Goal: Information Seeking & Learning: Learn about a topic

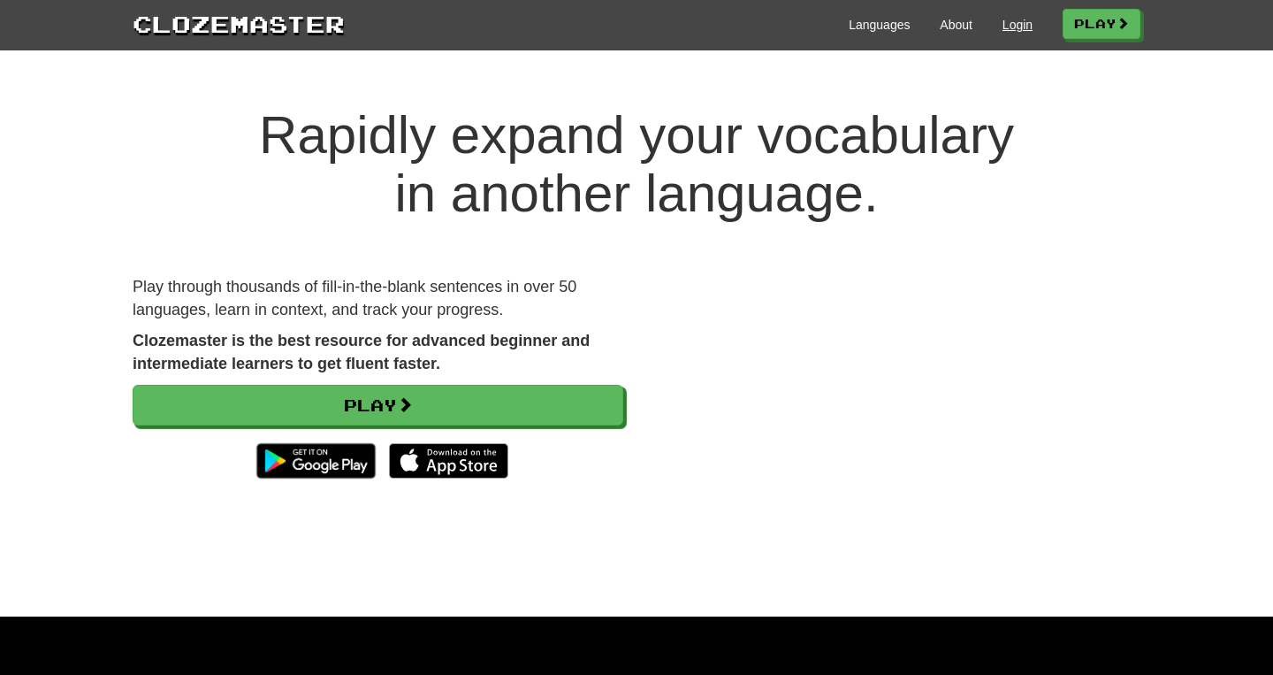
click at [1008, 28] on link "Login" at bounding box center [1018, 25] width 30 height 18
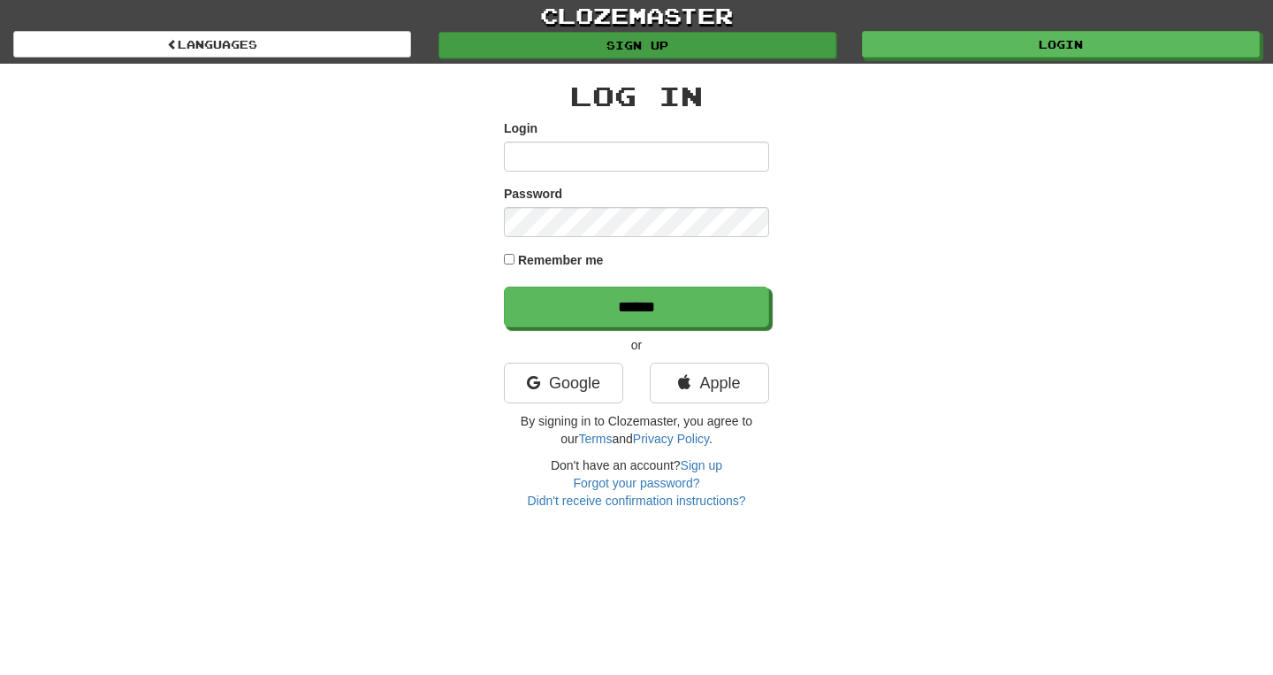
click at [641, 44] on link "Sign up" at bounding box center [638, 45] width 398 height 27
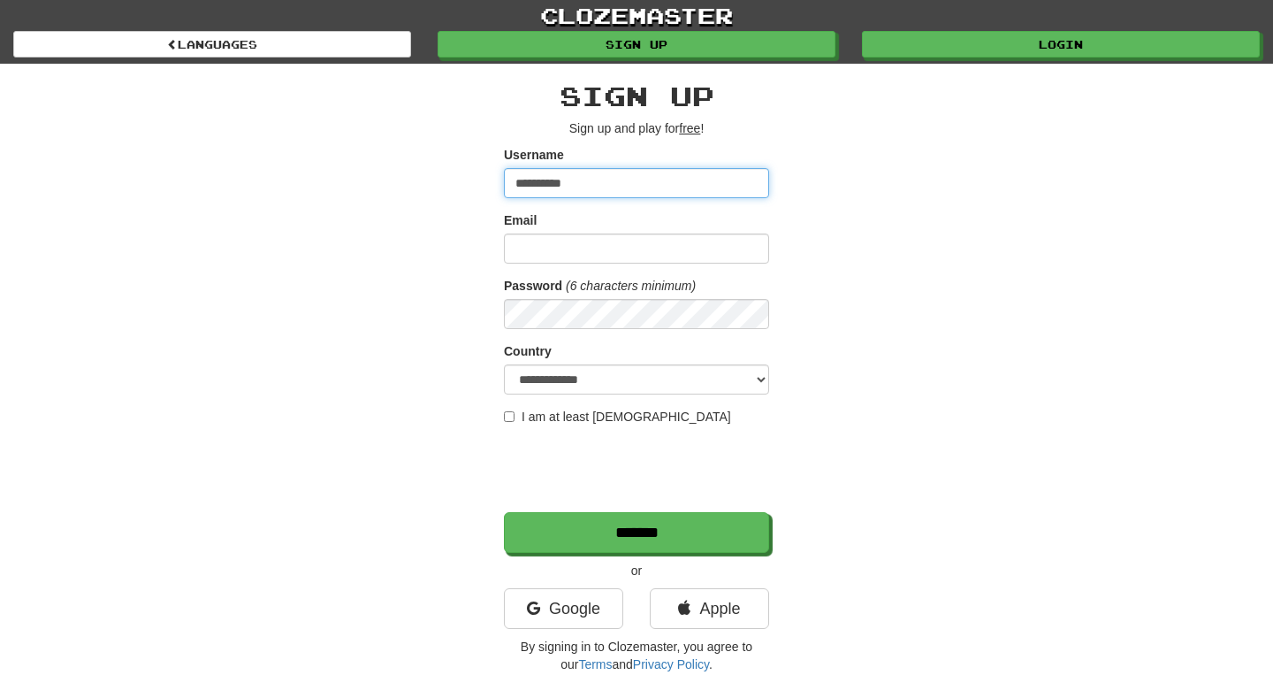
click at [565, 183] on input "**********" at bounding box center [636, 183] width 265 height 30
type input "**********"
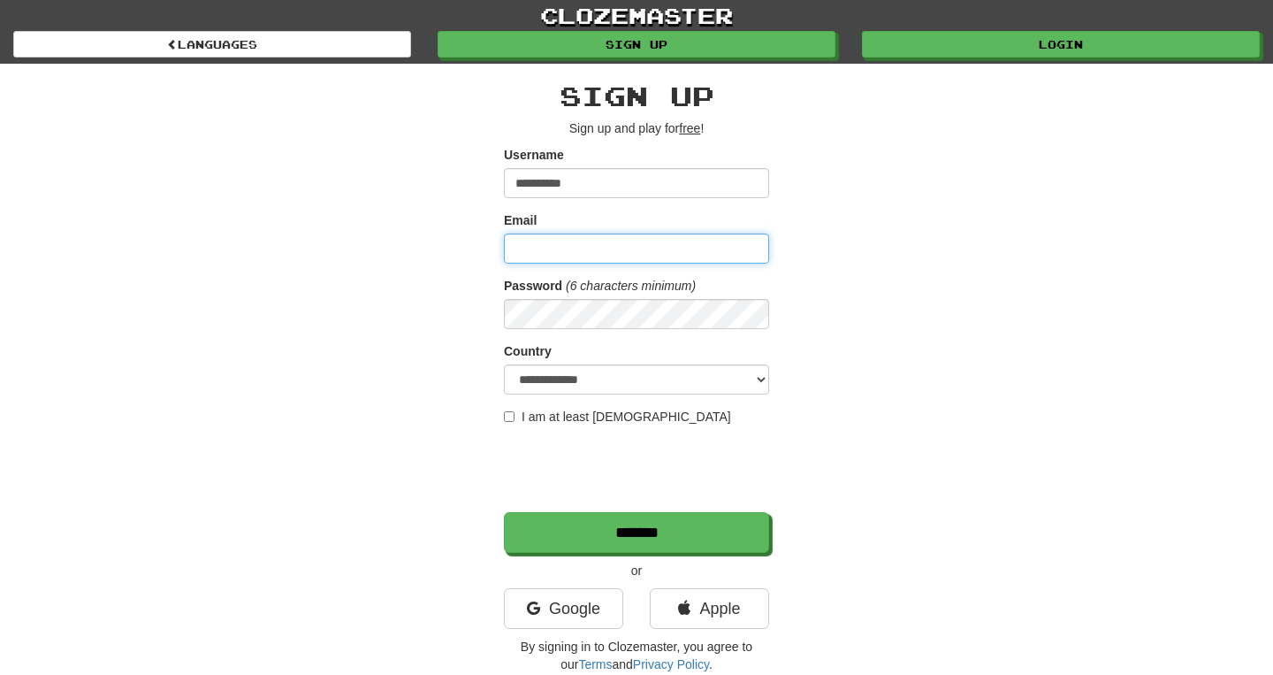
click at [590, 251] on input "Email" at bounding box center [636, 248] width 265 height 30
type input "**********"
click at [580, 415] on label "I am at least 16 years old" at bounding box center [617, 417] width 227 height 18
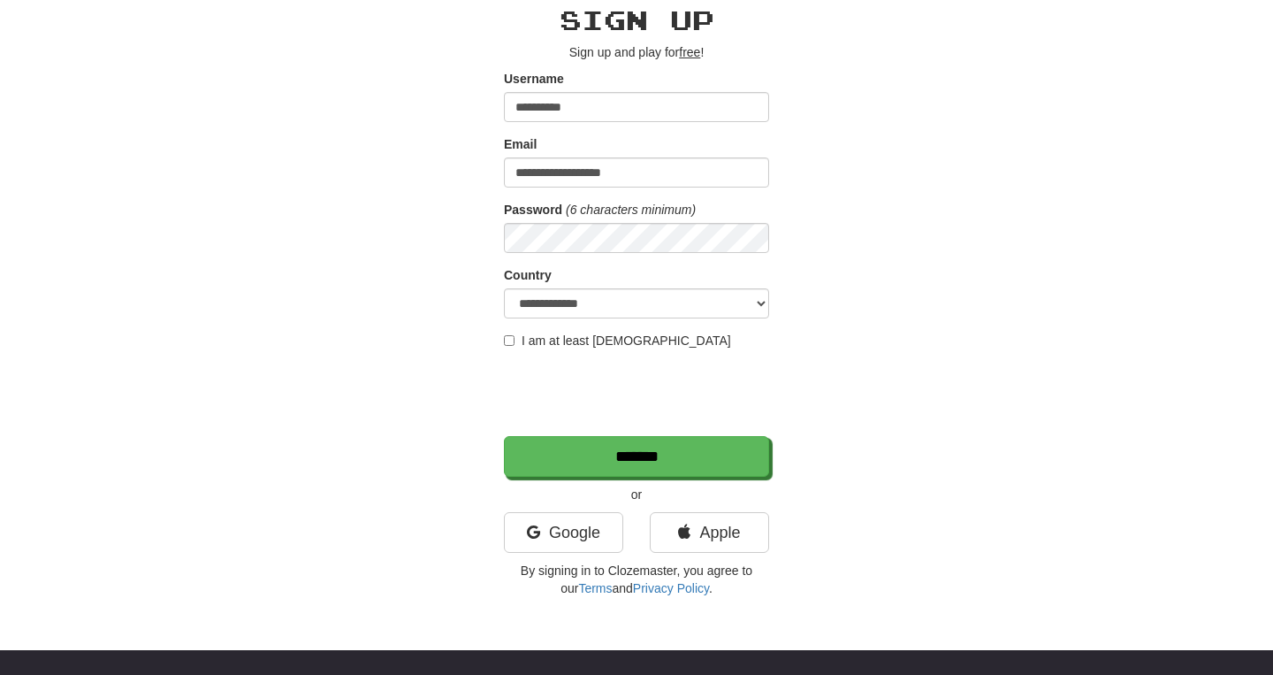
scroll to position [96, 0]
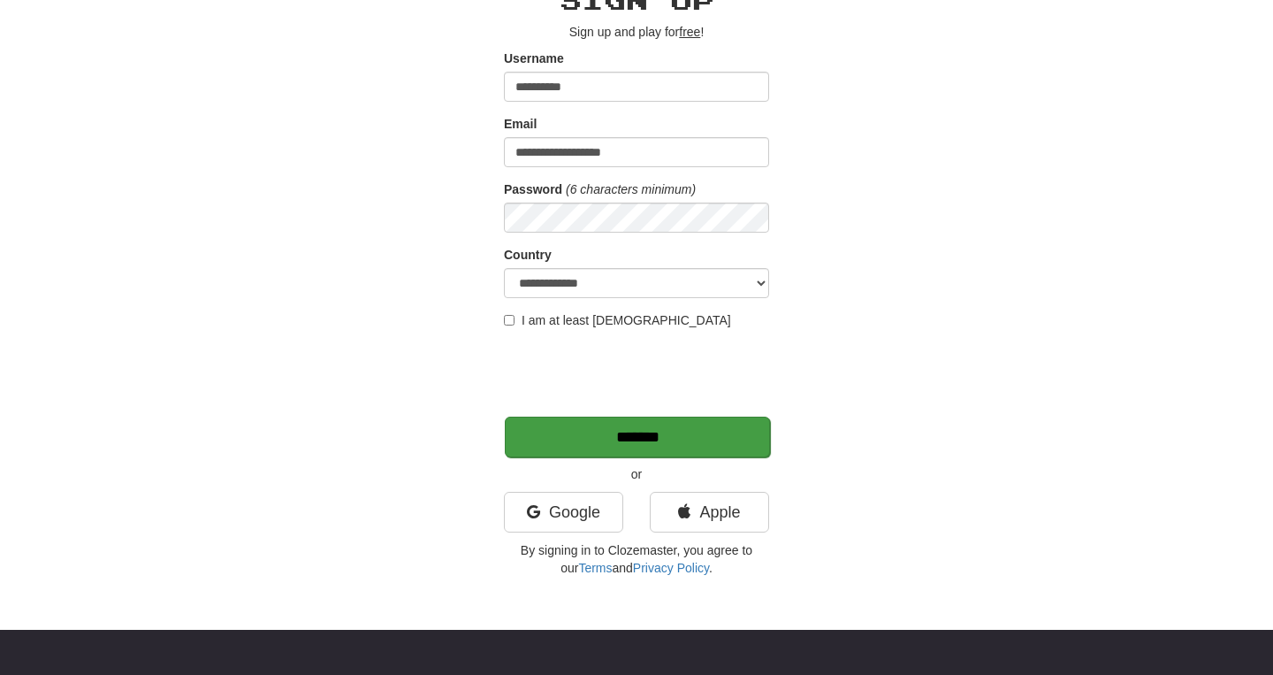
click at [574, 432] on input "*******" at bounding box center [637, 436] width 265 height 41
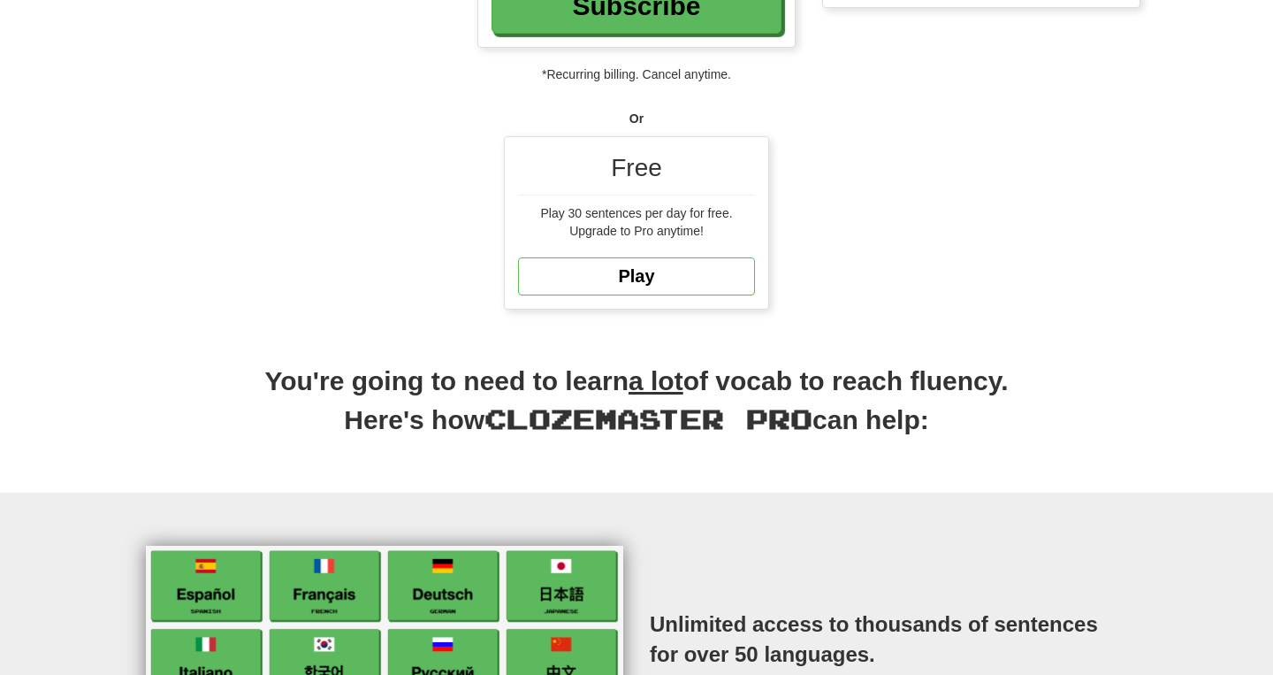
scroll to position [422, 0]
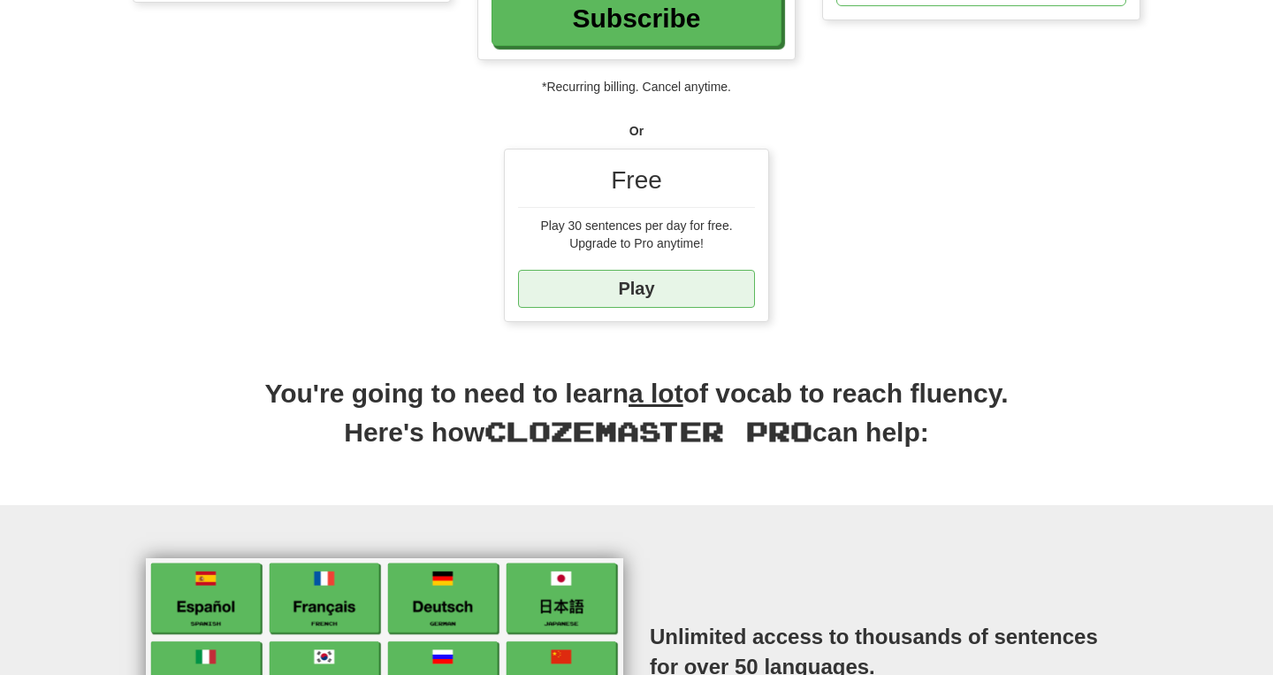
click at [638, 294] on link "Play" at bounding box center [636, 289] width 237 height 38
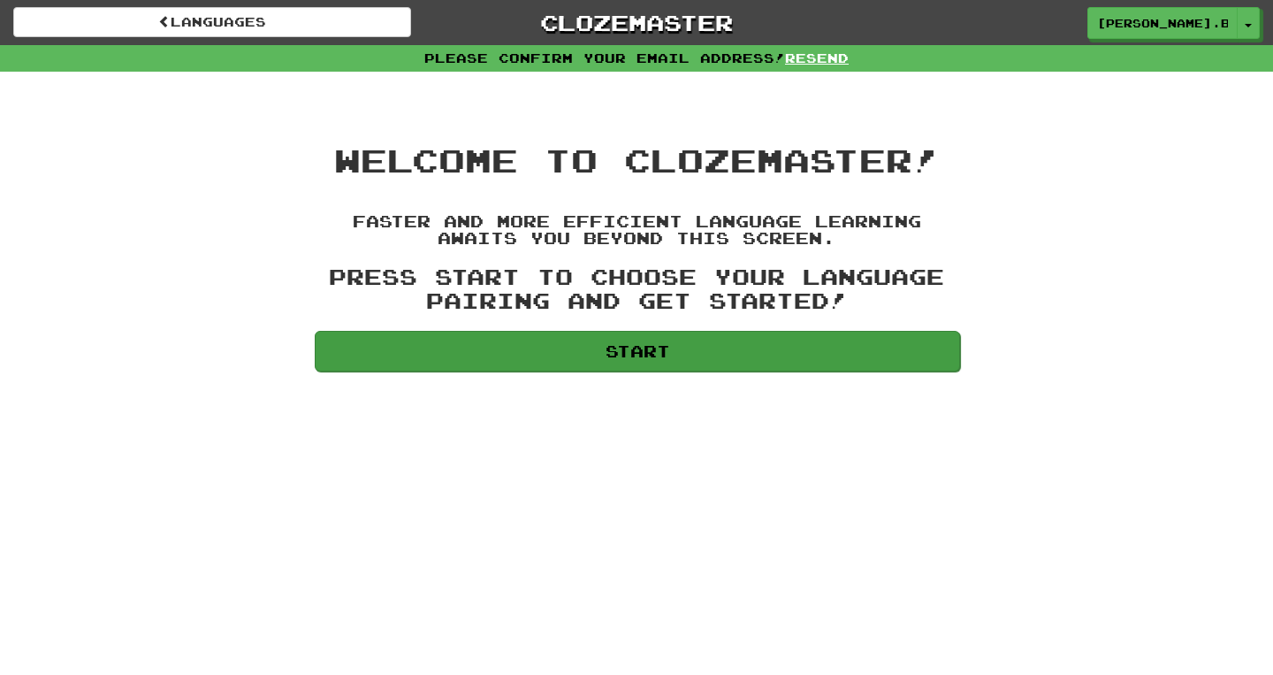
click at [571, 337] on link "Start" at bounding box center [638, 351] width 646 height 41
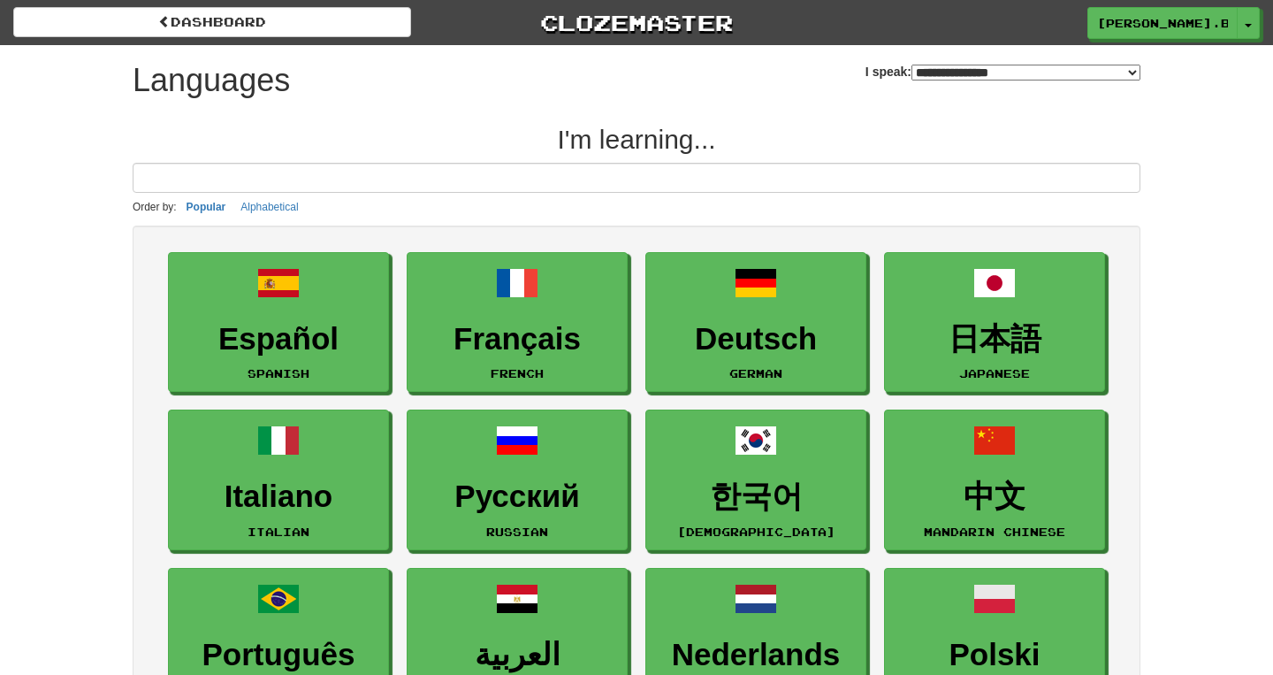
select select "*******"
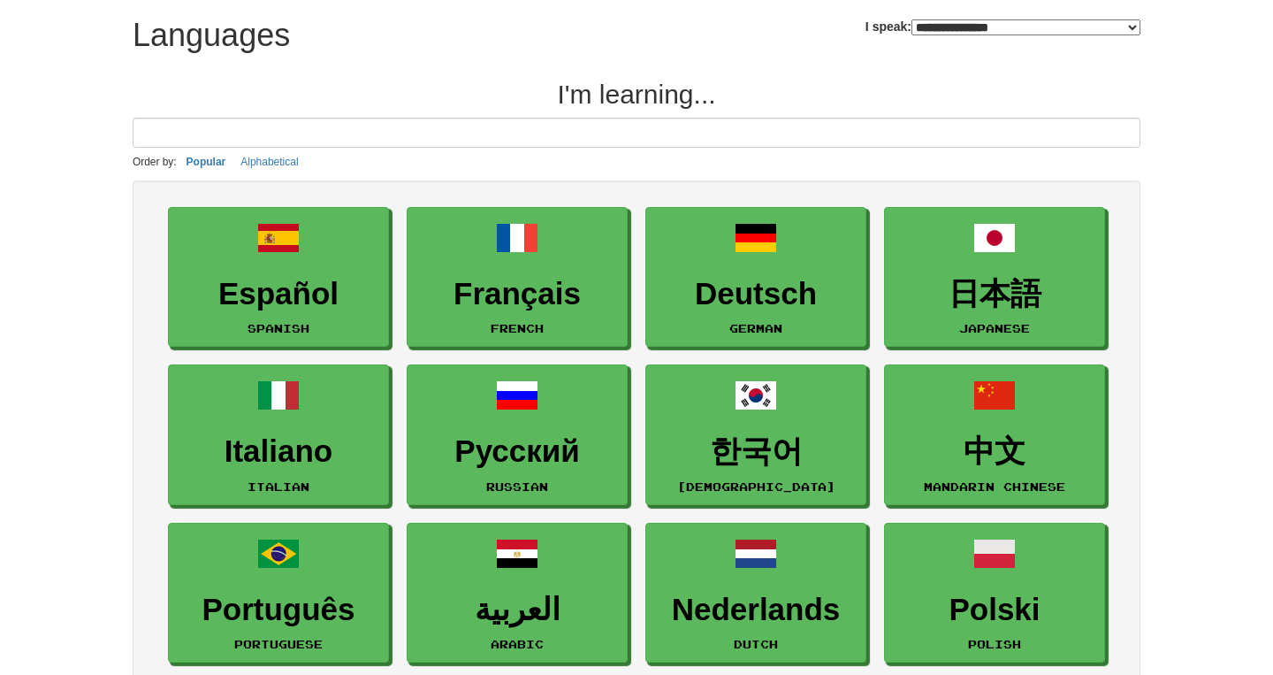
scroll to position [48, 0]
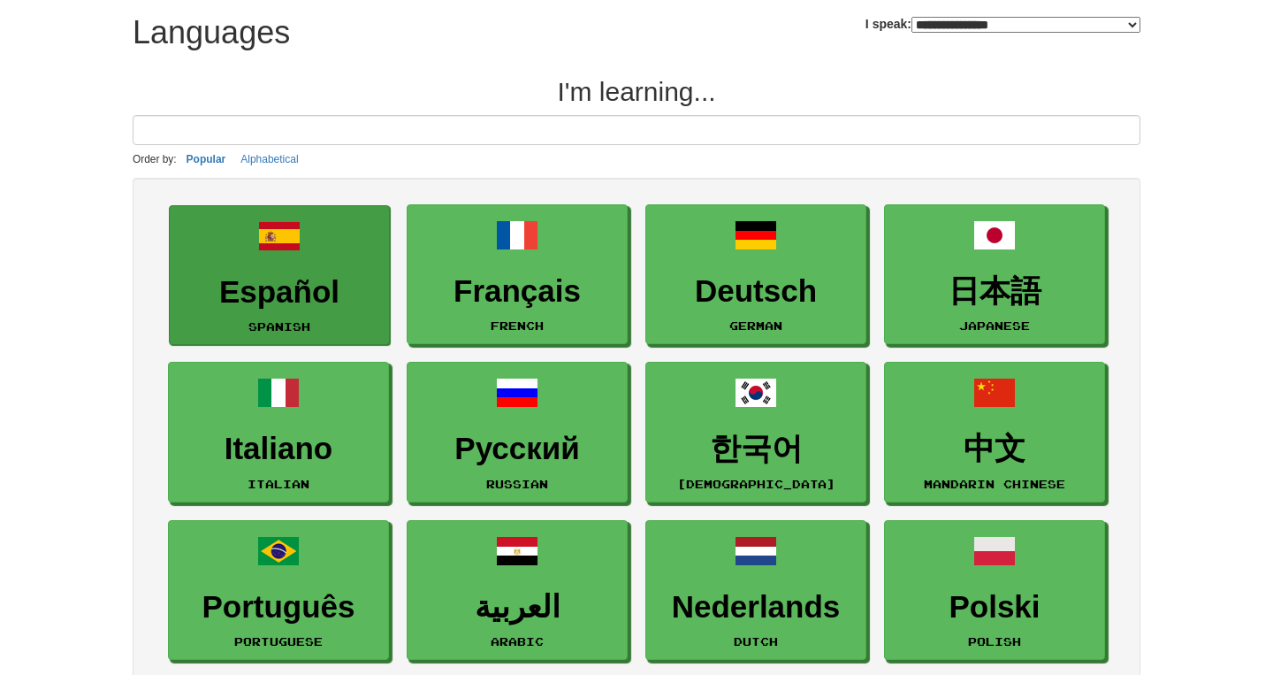
click at [329, 269] on link "Español Spanish" at bounding box center [279, 275] width 221 height 141
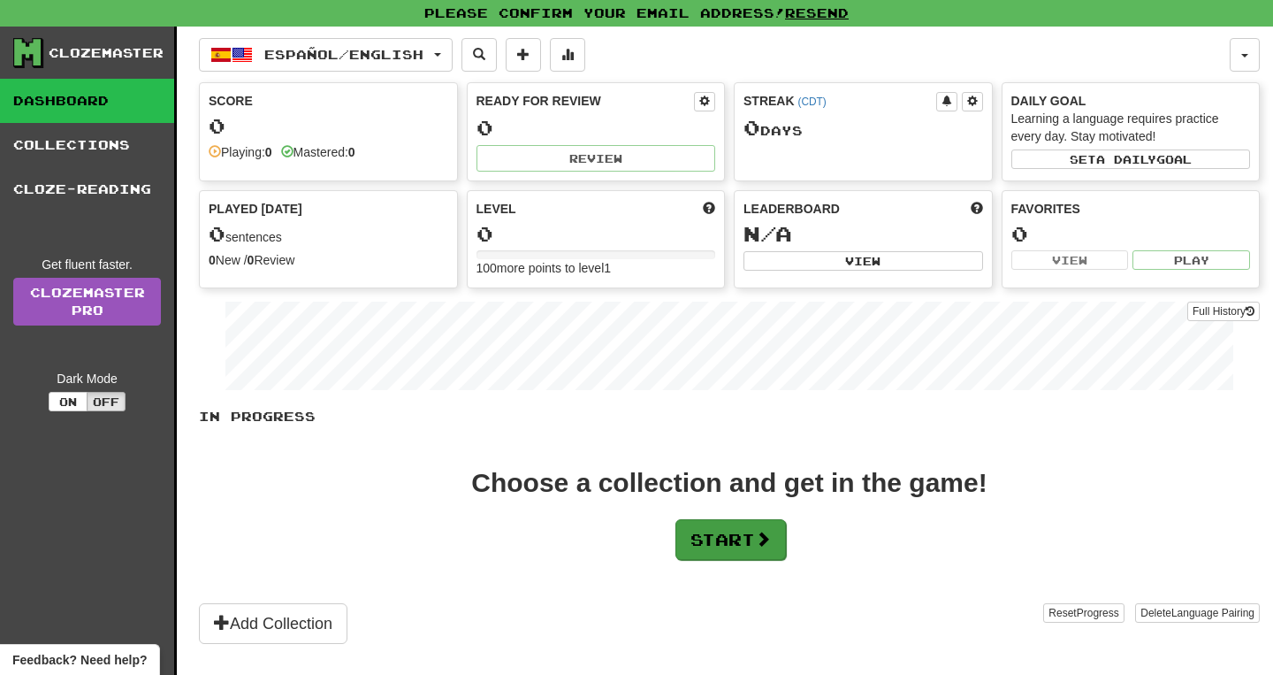
click at [699, 541] on button "Start" at bounding box center [731, 539] width 111 height 41
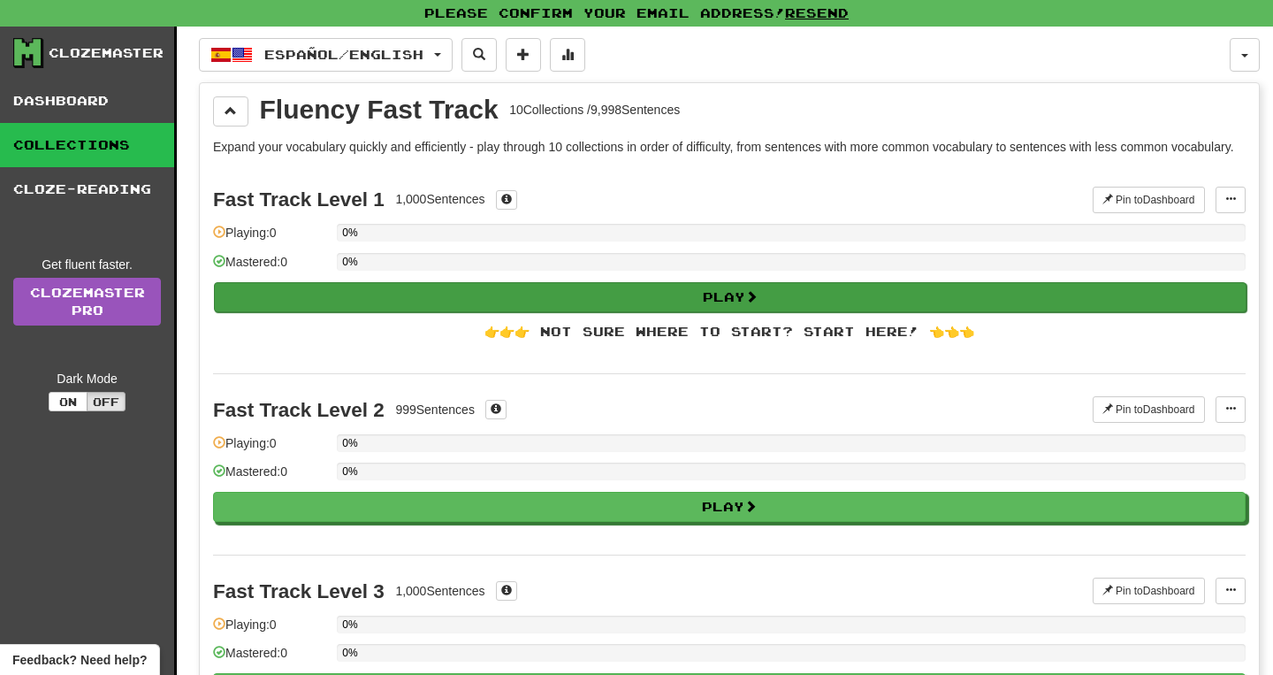
click at [467, 311] on button "Play" at bounding box center [730, 297] width 1033 height 30
select select "**"
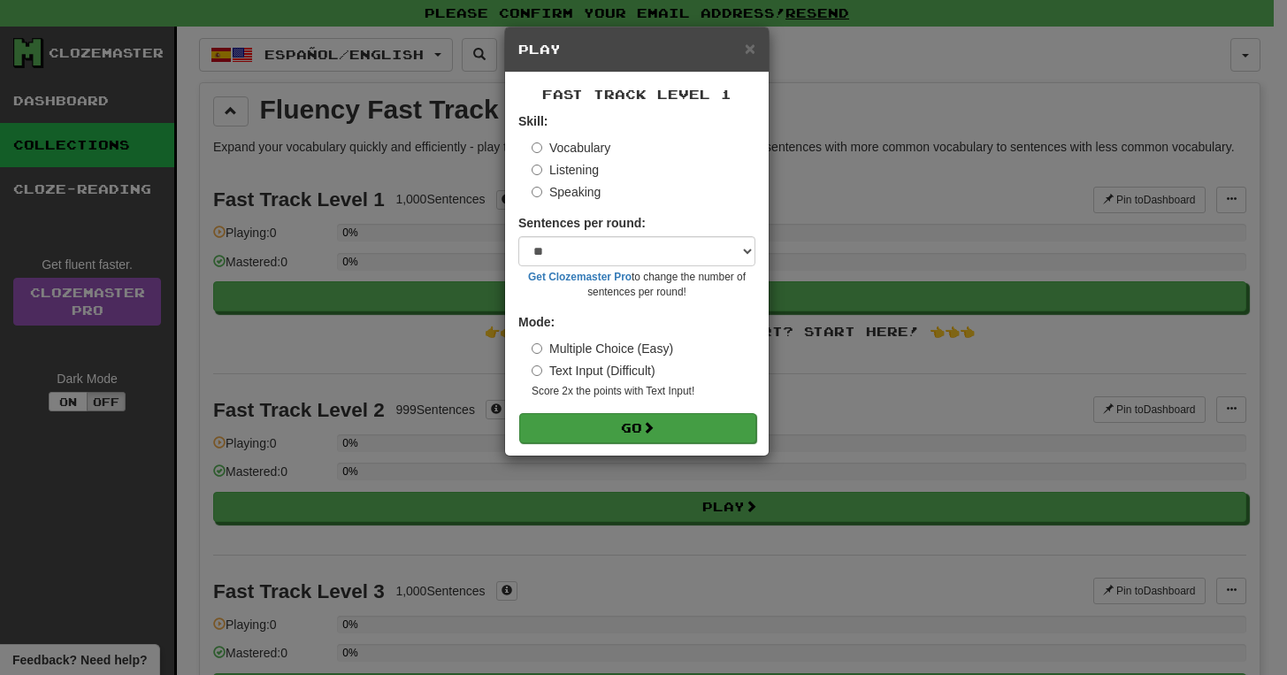
click at [601, 424] on button "Go" at bounding box center [637, 428] width 237 height 30
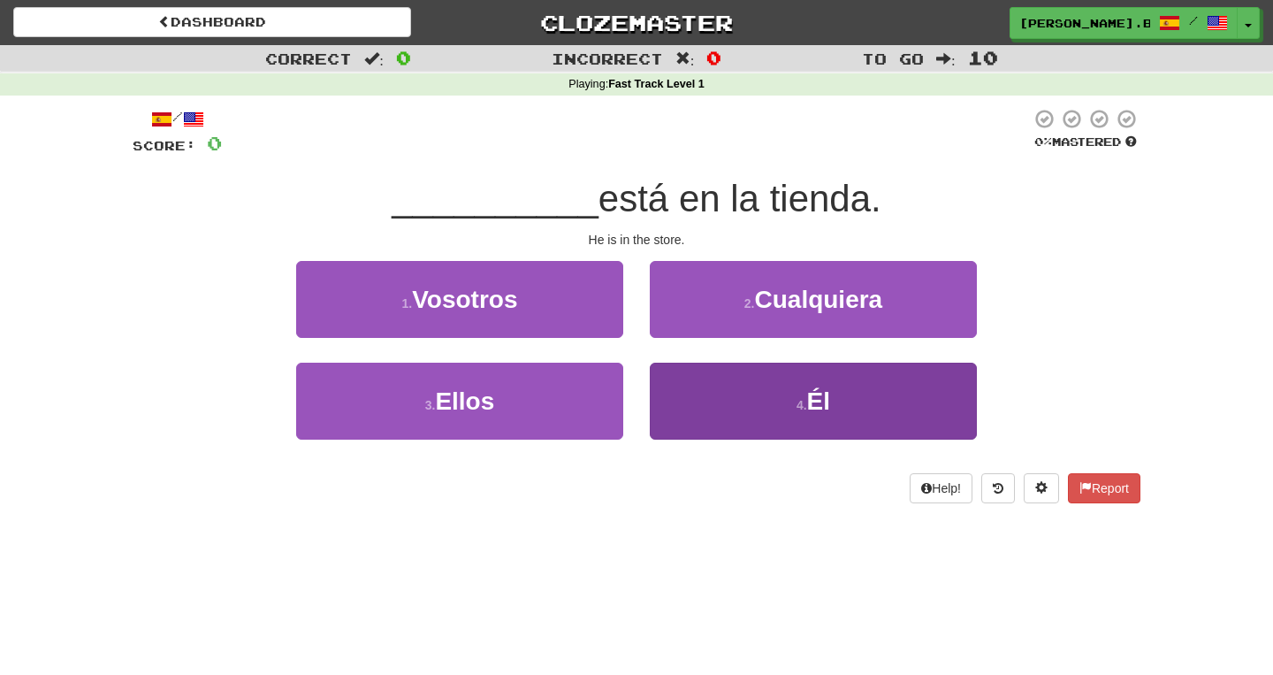
click at [696, 395] on button "4 . Él" at bounding box center [813, 401] width 327 height 77
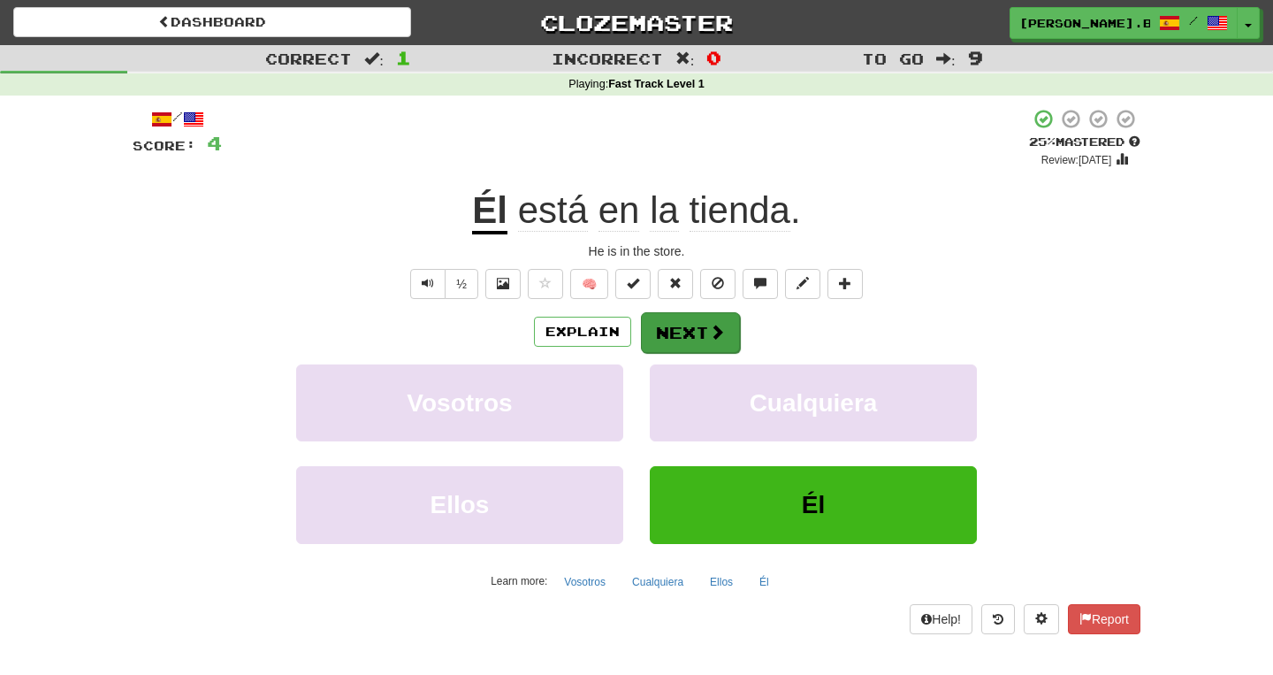
click at [702, 332] on button "Next" at bounding box center [690, 332] width 99 height 41
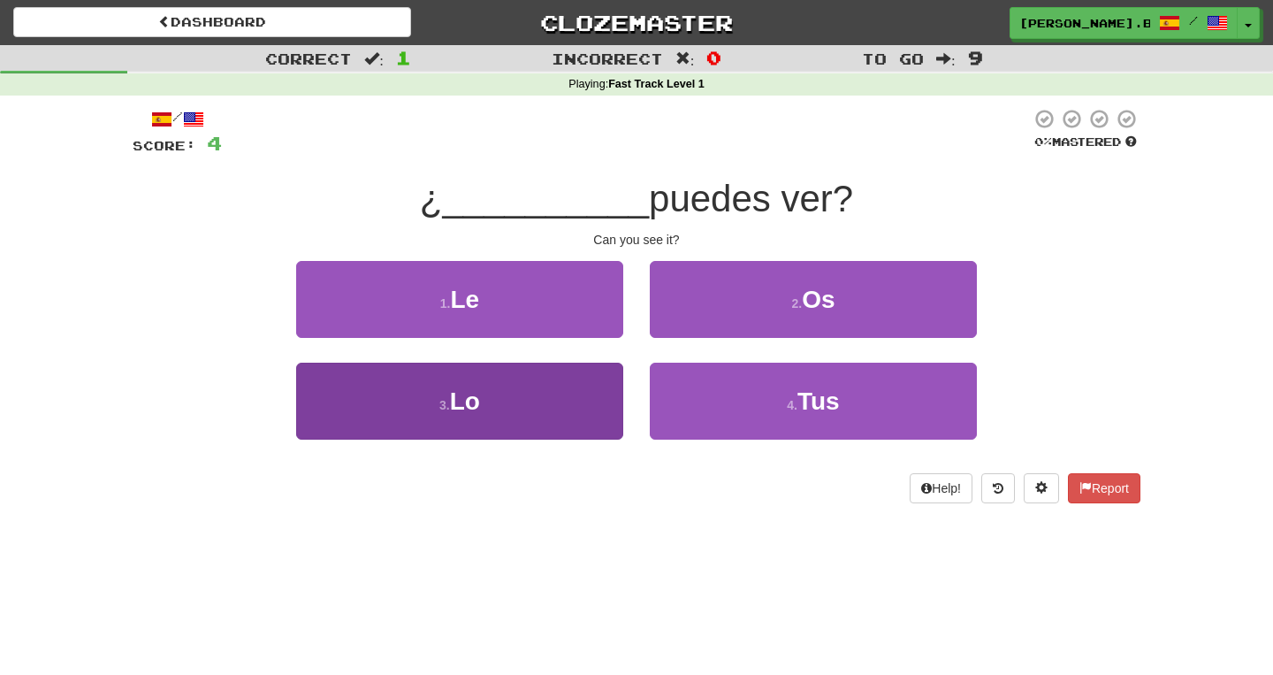
click at [544, 405] on button "3 . Lo" at bounding box center [459, 401] width 327 height 77
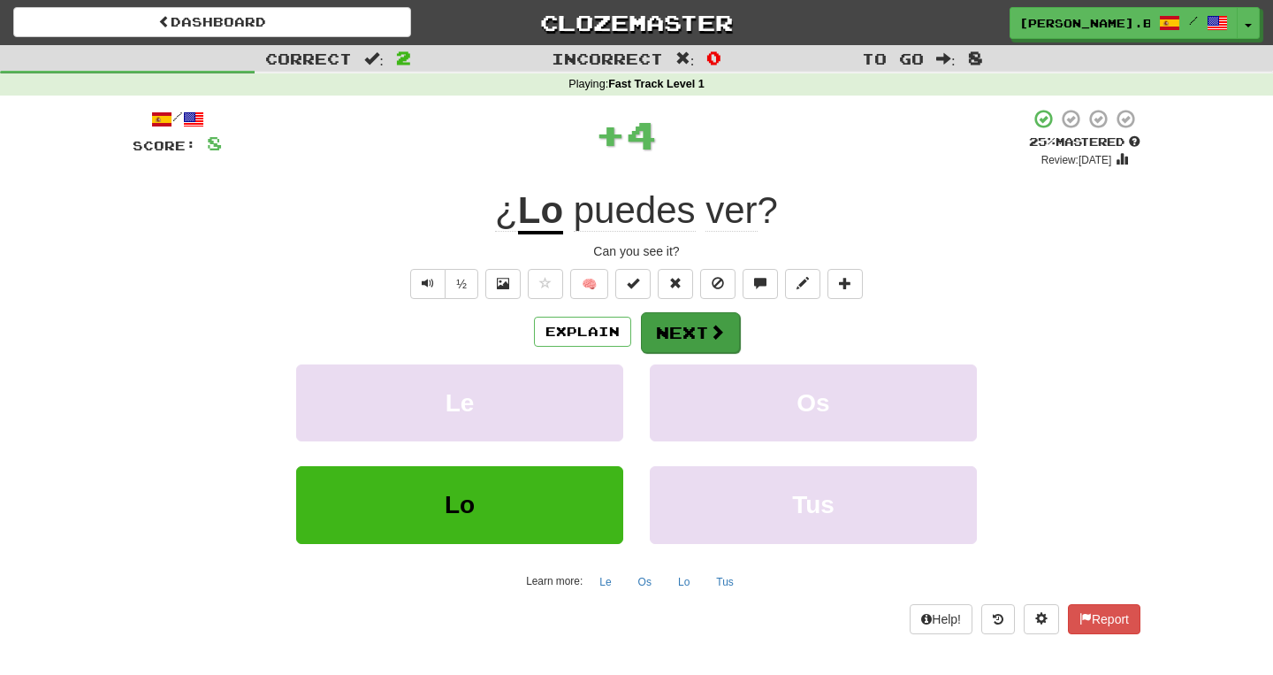
click at [727, 338] on button "Next" at bounding box center [690, 332] width 99 height 41
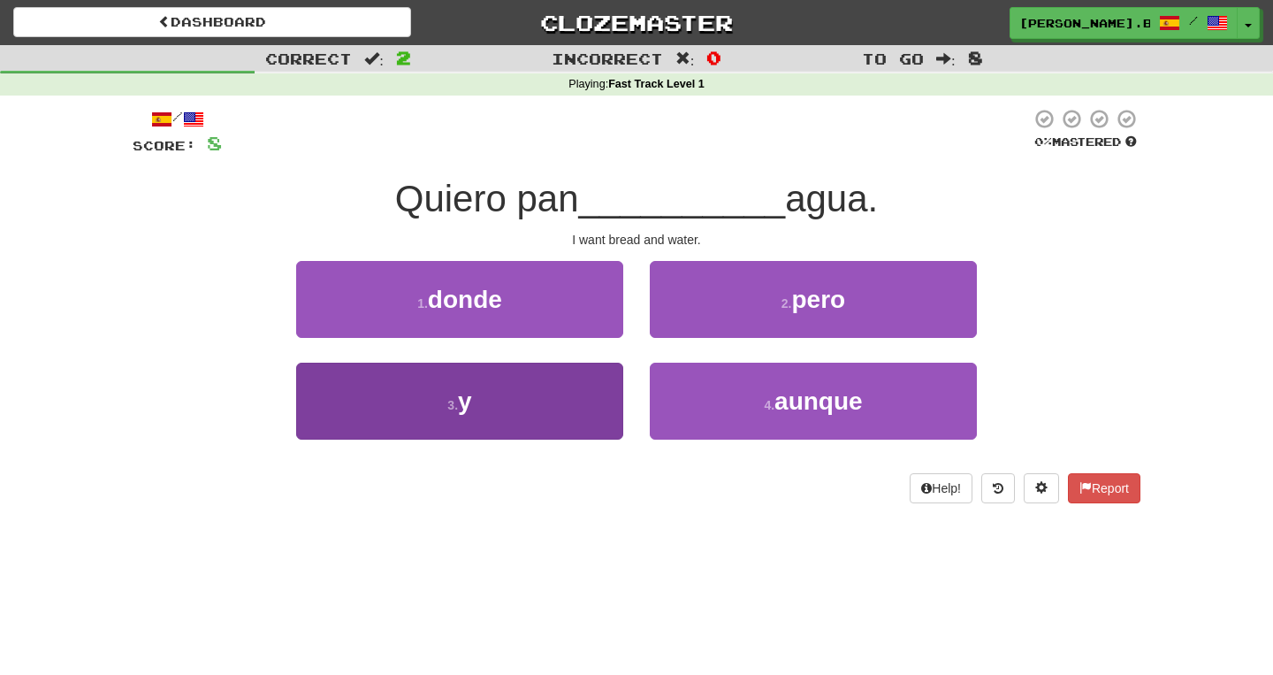
click at [536, 389] on button "3 . y" at bounding box center [459, 401] width 327 height 77
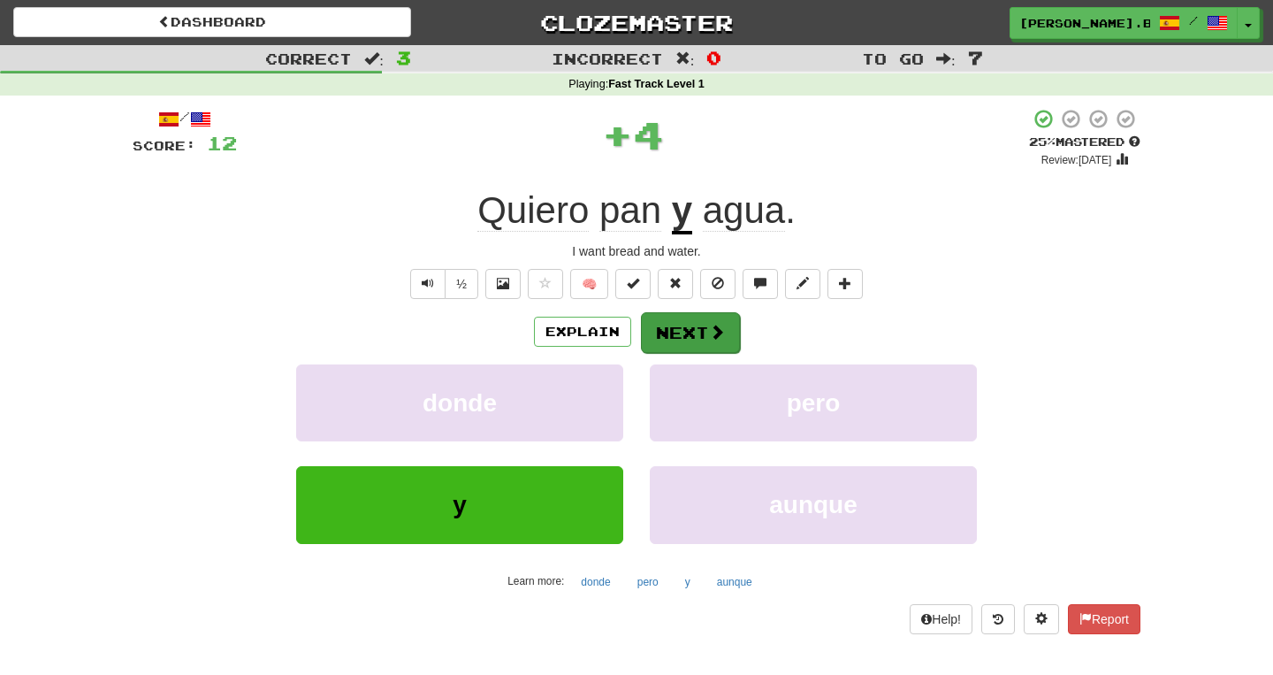
click at [701, 330] on button "Next" at bounding box center [690, 332] width 99 height 41
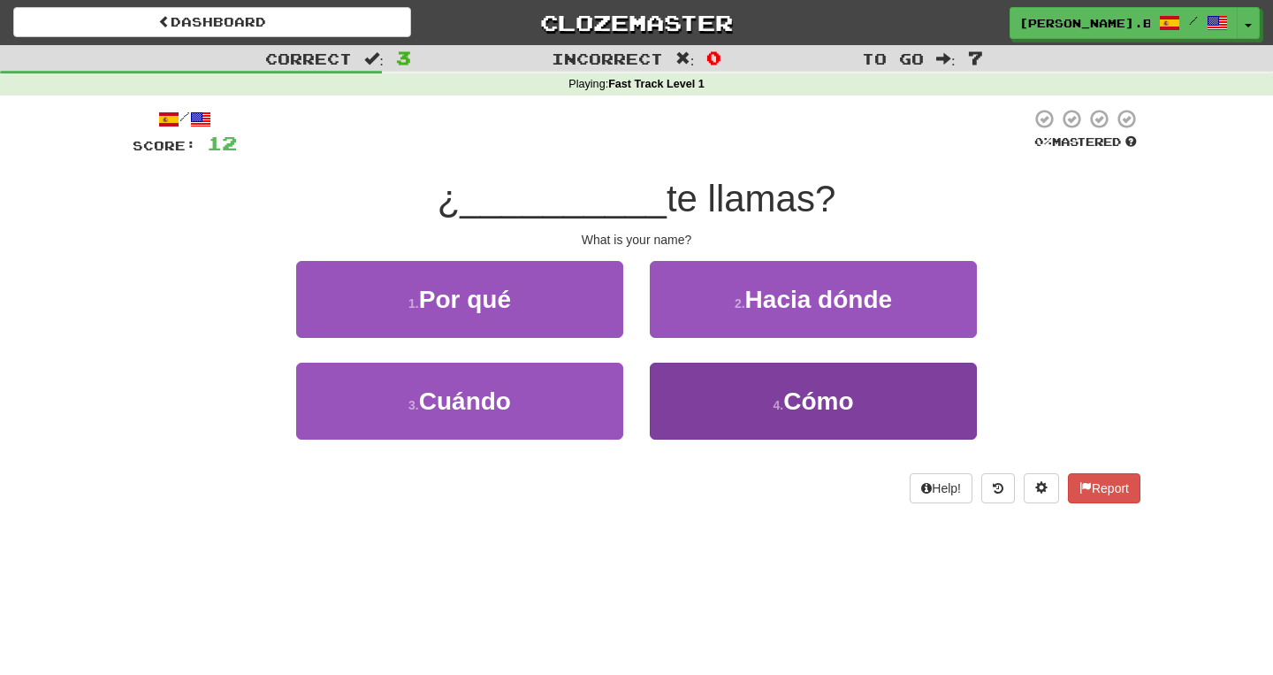
click at [663, 385] on button "4 . Cómo" at bounding box center [813, 401] width 327 height 77
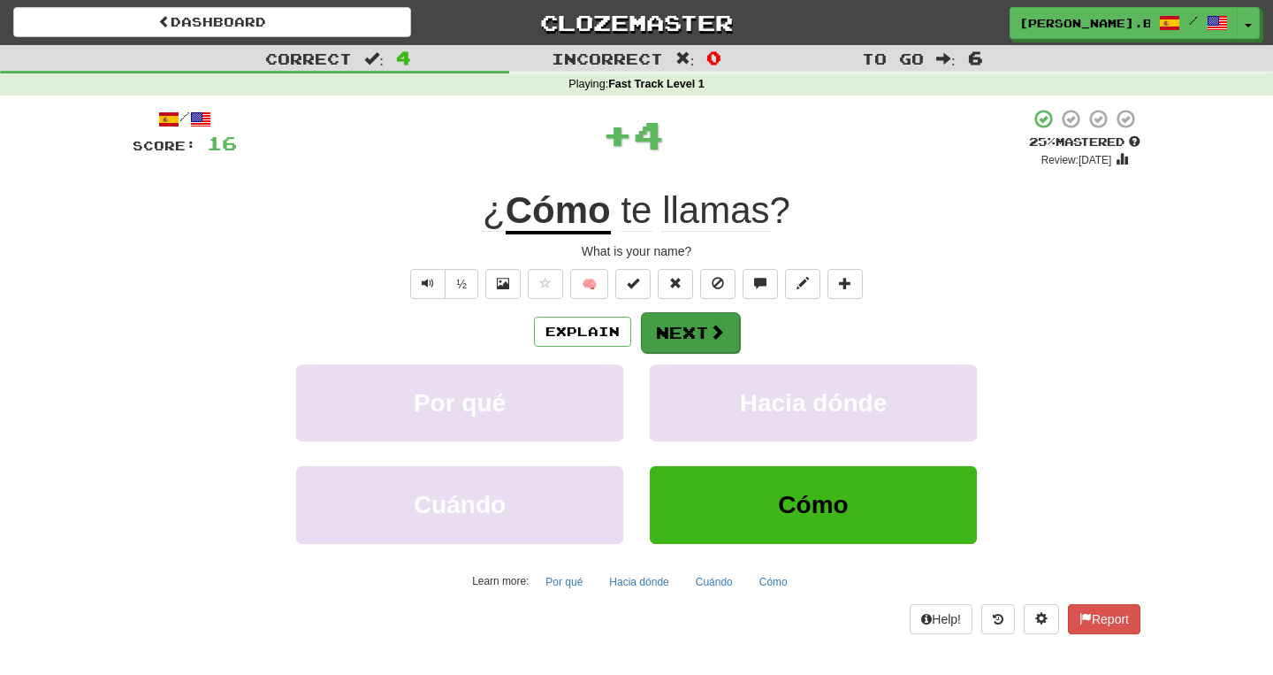
click at [667, 325] on button "Next" at bounding box center [690, 332] width 99 height 41
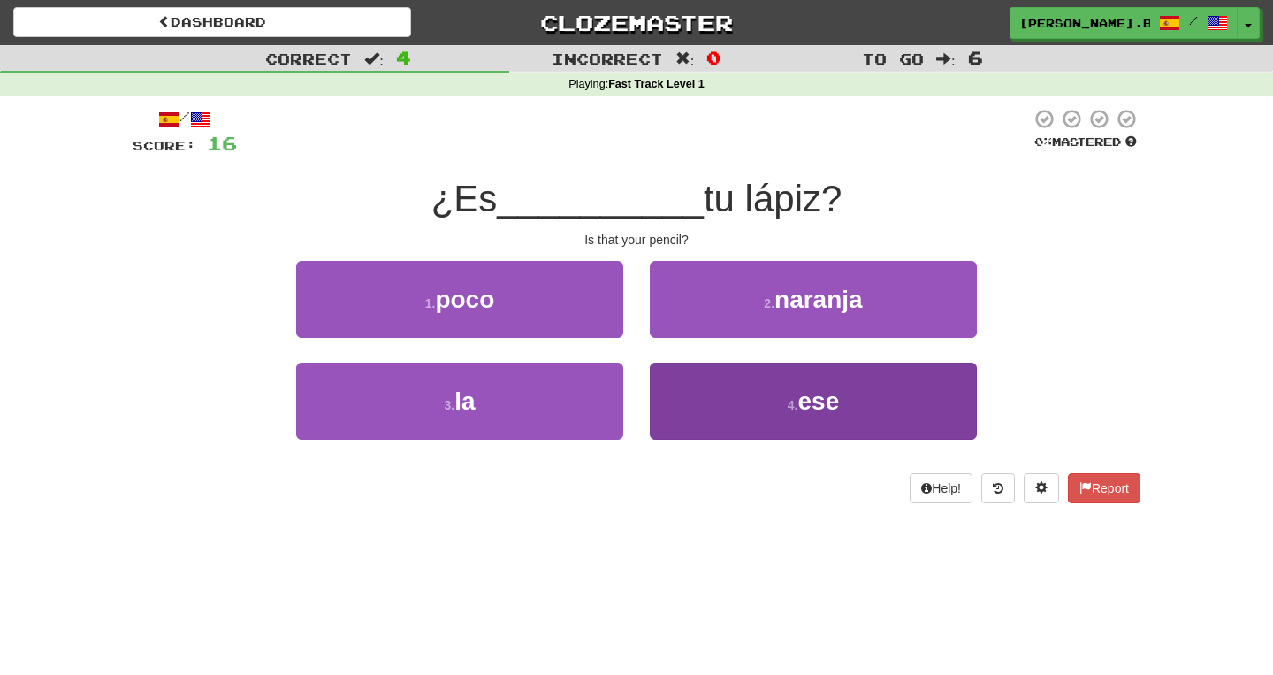
click at [695, 410] on button "4 . ese" at bounding box center [813, 401] width 327 height 77
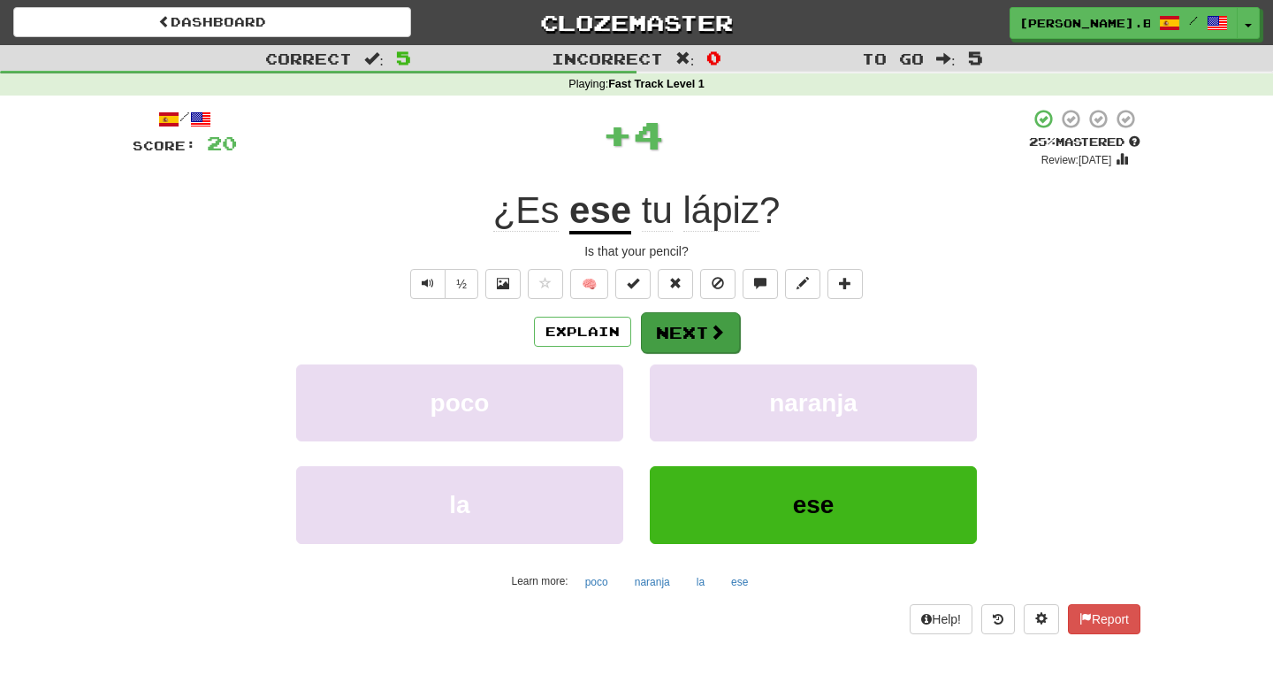
click at [669, 341] on button "Next" at bounding box center [690, 332] width 99 height 41
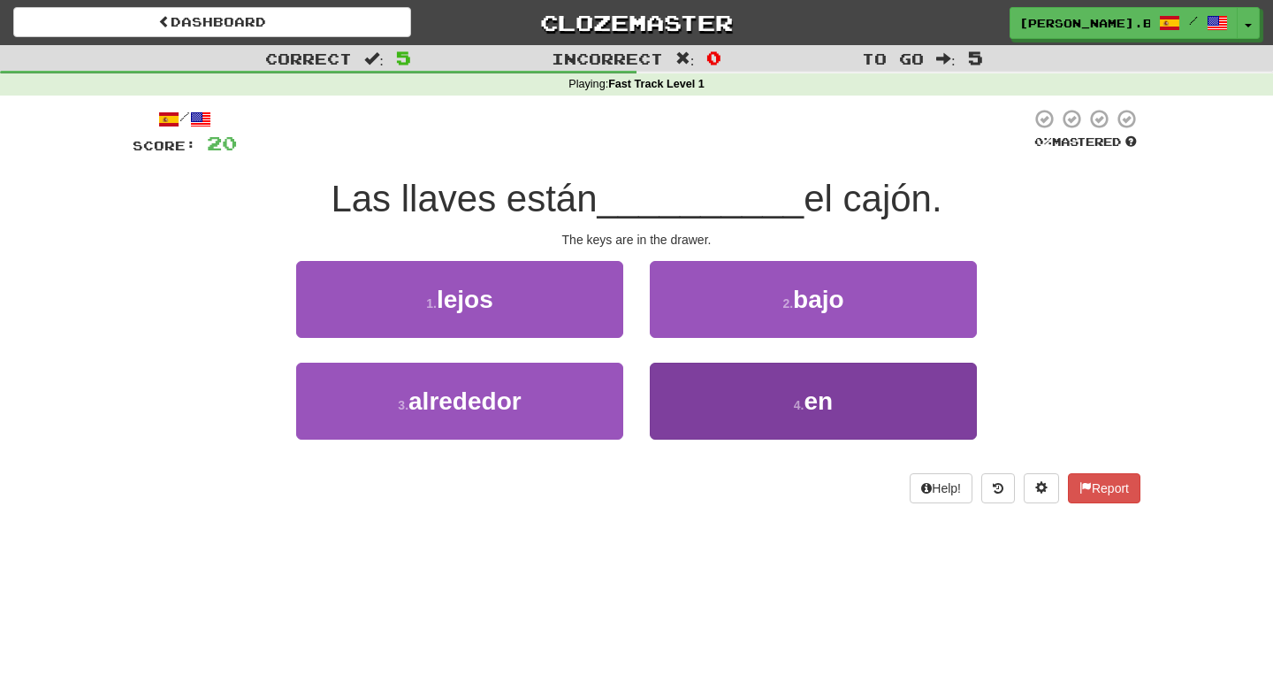
click at [687, 377] on button "4 . en" at bounding box center [813, 401] width 327 height 77
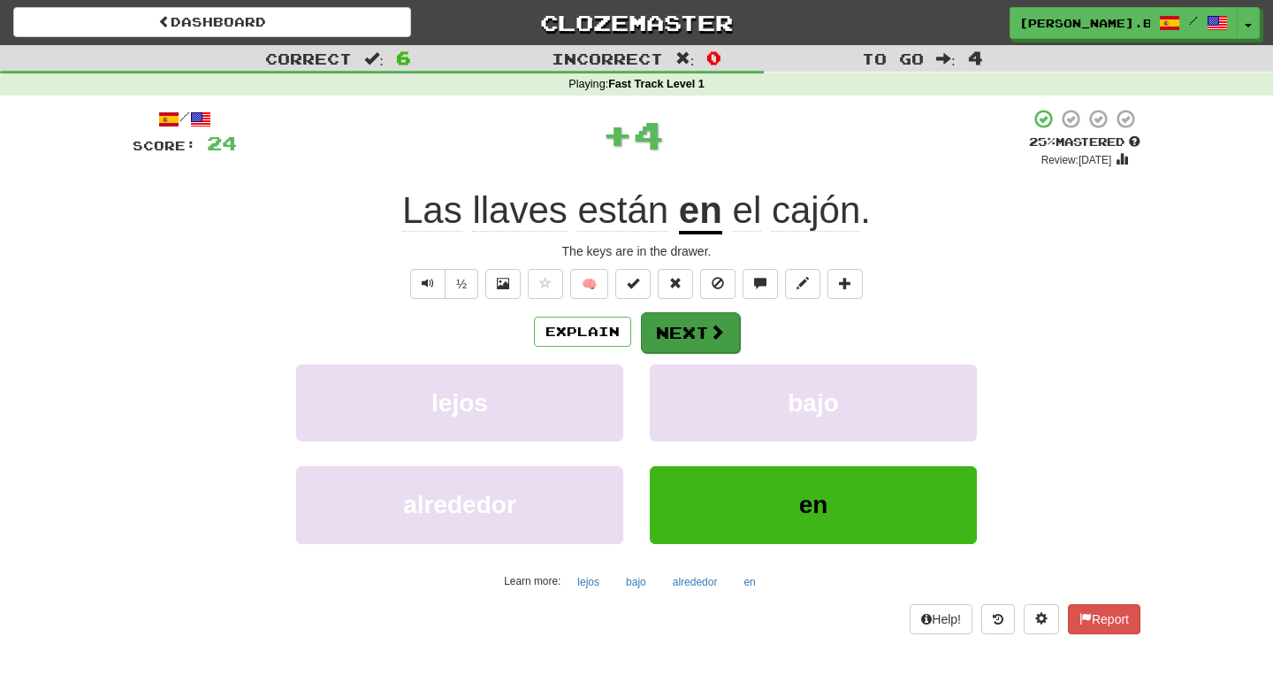
click at [691, 311] on div "Explain Next" at bounding box center [637, 331] width 1008 height 41
click at [689, 326] on button "Next" at bounding box center [690, 332] width 99 height 41
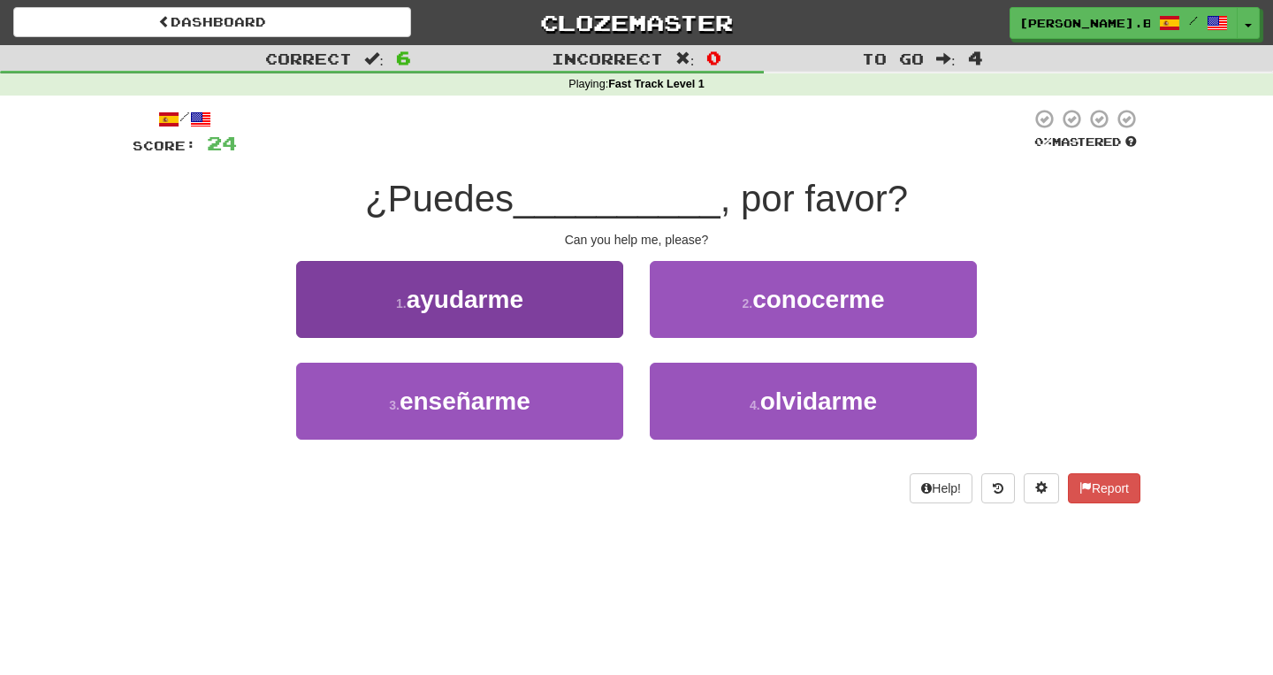
click at [539, 304] on button "1 . ayudarme" at bounding box center [459, 299] width 327 height 77
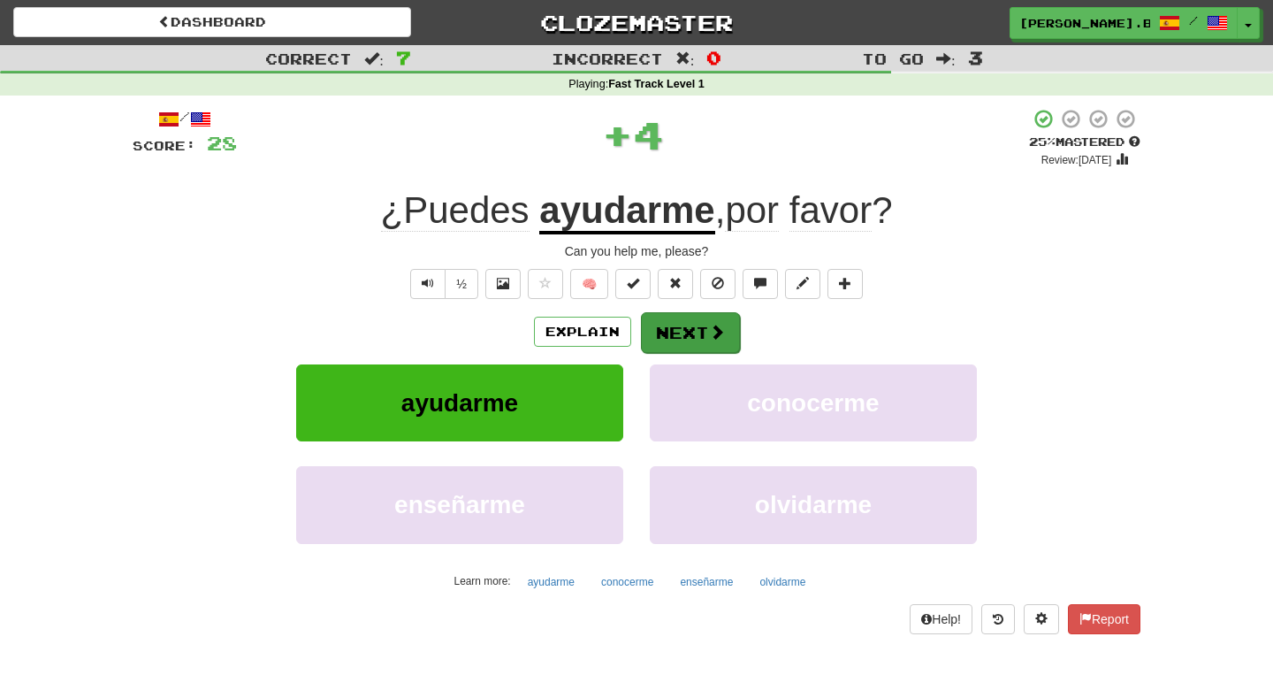
click at [669, 327] on button "Next" at bounding box center [690, 332] width 99 height 41
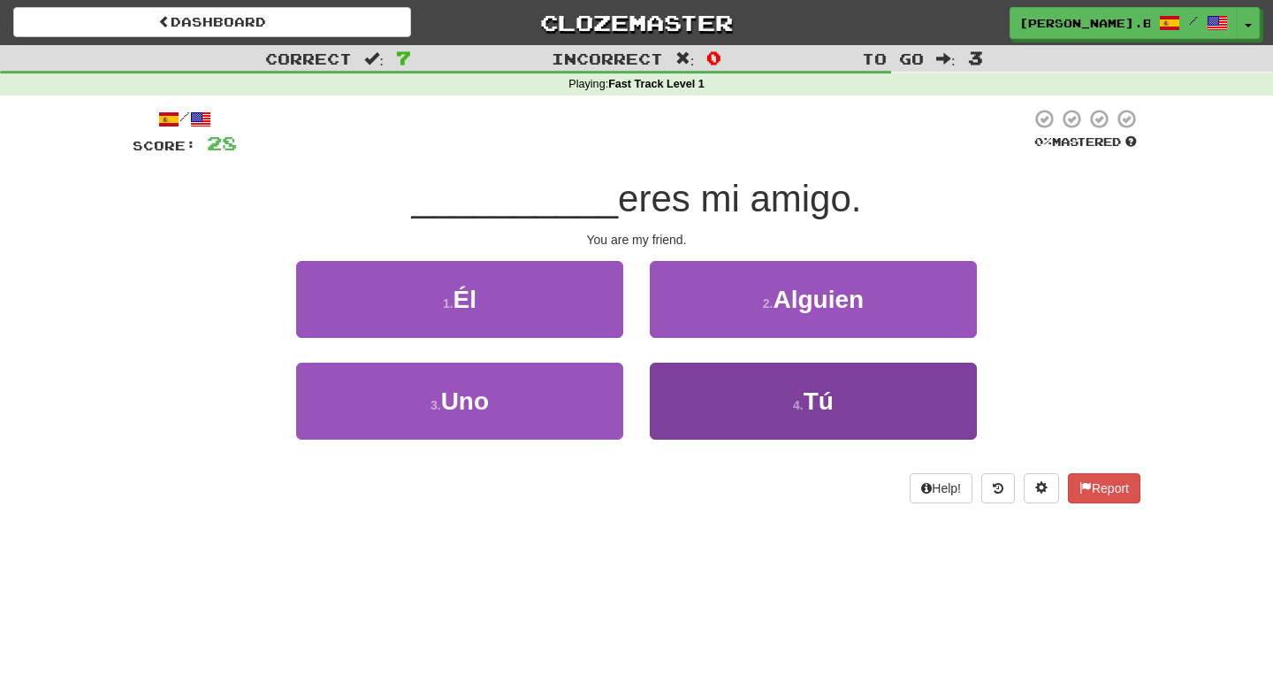
click at [707, 381] on button "4 . Tú" at bounding box center [813, 401] width 327 height 77
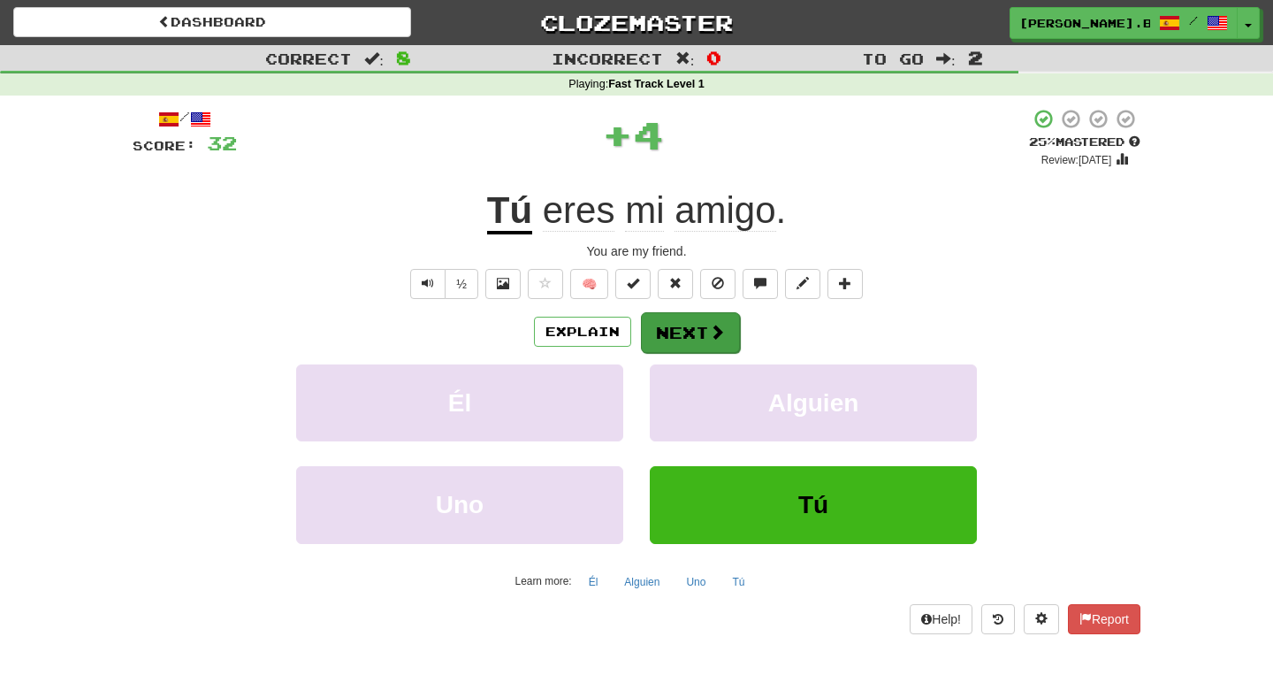
click at [671, 339] on button "Next" at bounding box center [690, 332] width 99 height 41
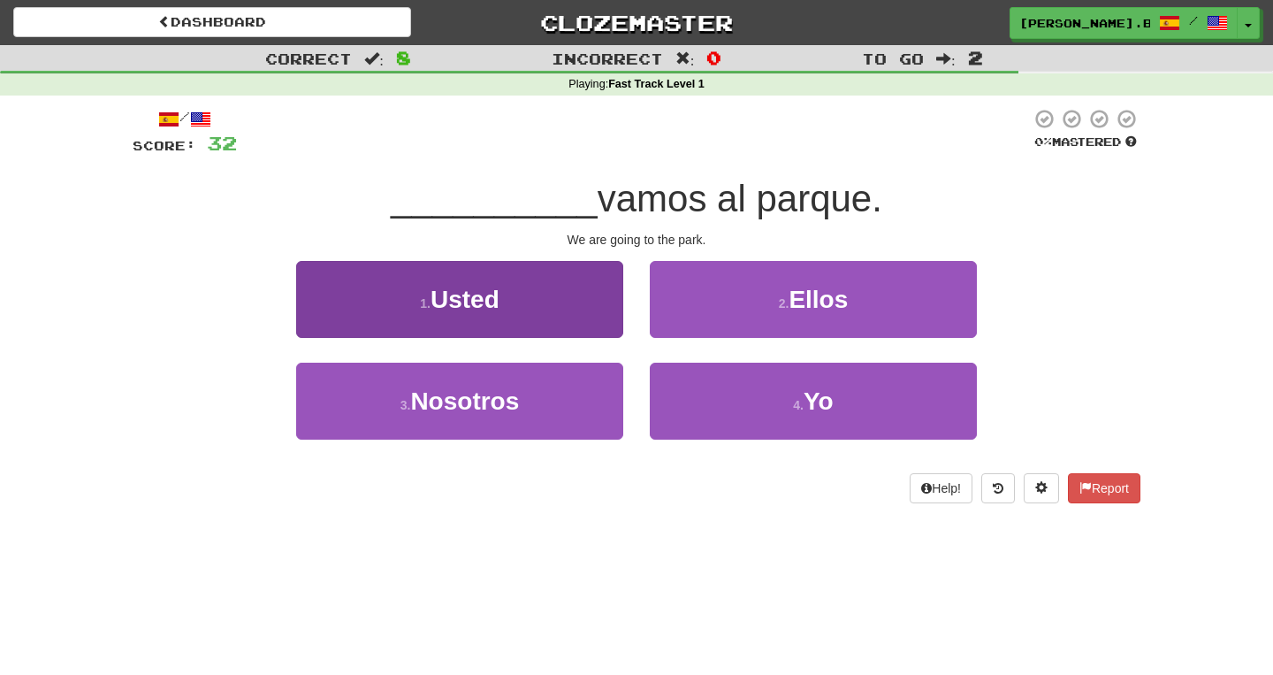
click at [569, 294] on button "1 . Usted" at bounding box center [459, 299] width 327 height 77
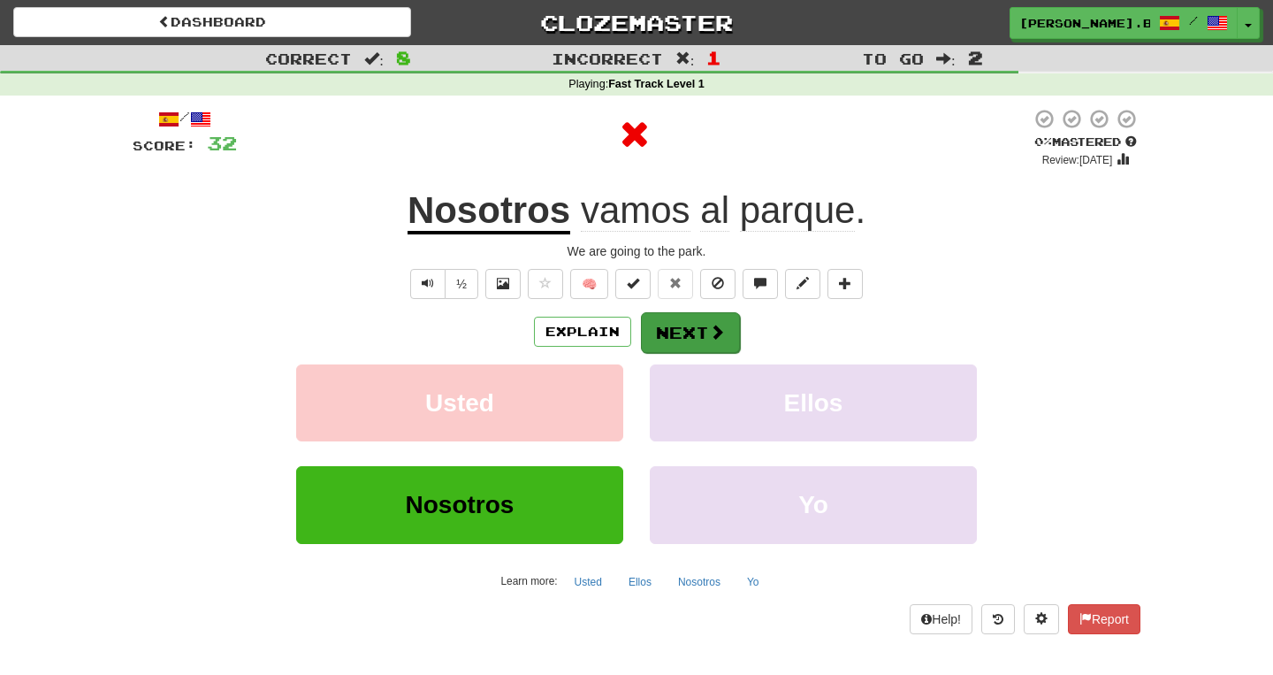
click at [669, 342] on button "Next" at bounding box center [690, 332] width 99 height 41
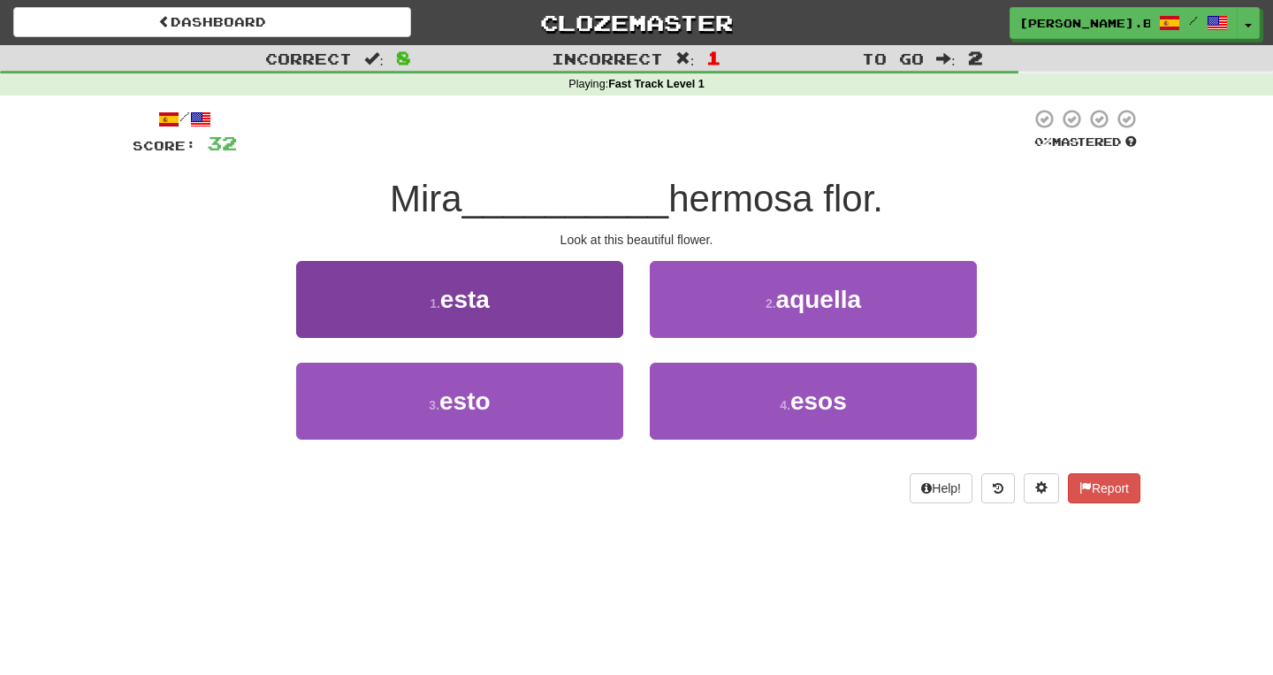
click at [608, 318] on button "1 . esta" at bounding box center [459, 299] width 327 height 77
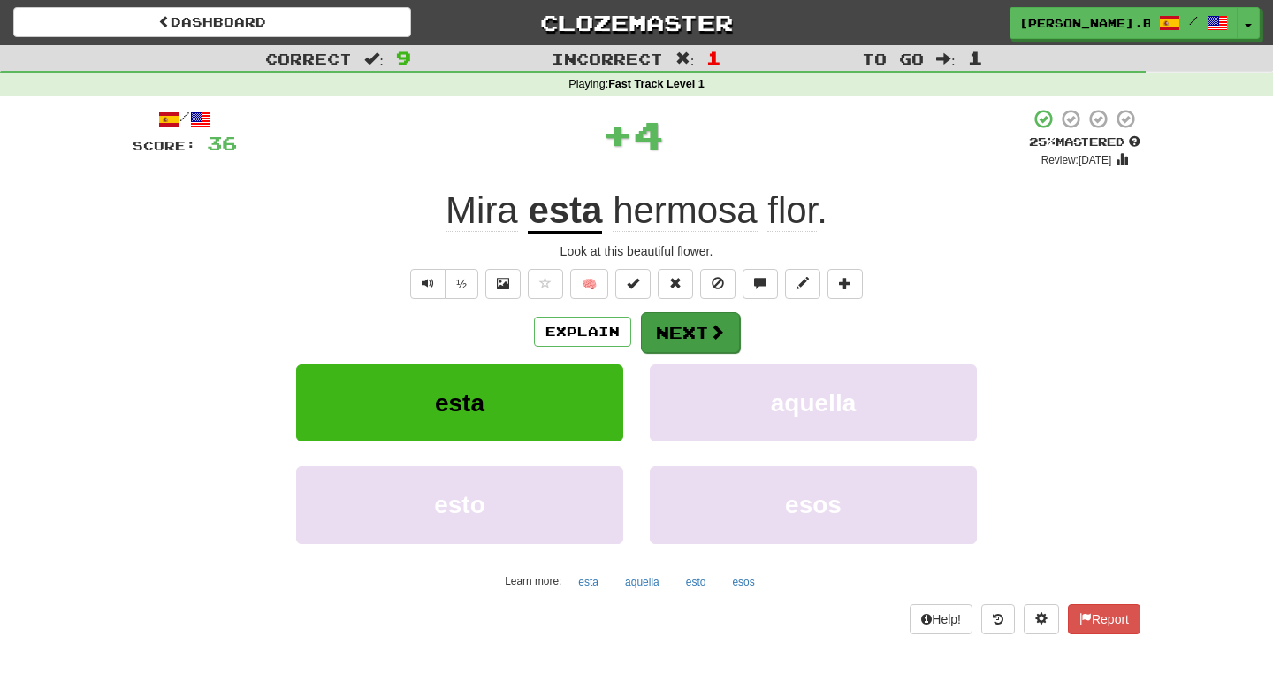
click at [691, 326] on button "Next" at bounding box center [690, 332] width 99 height 41
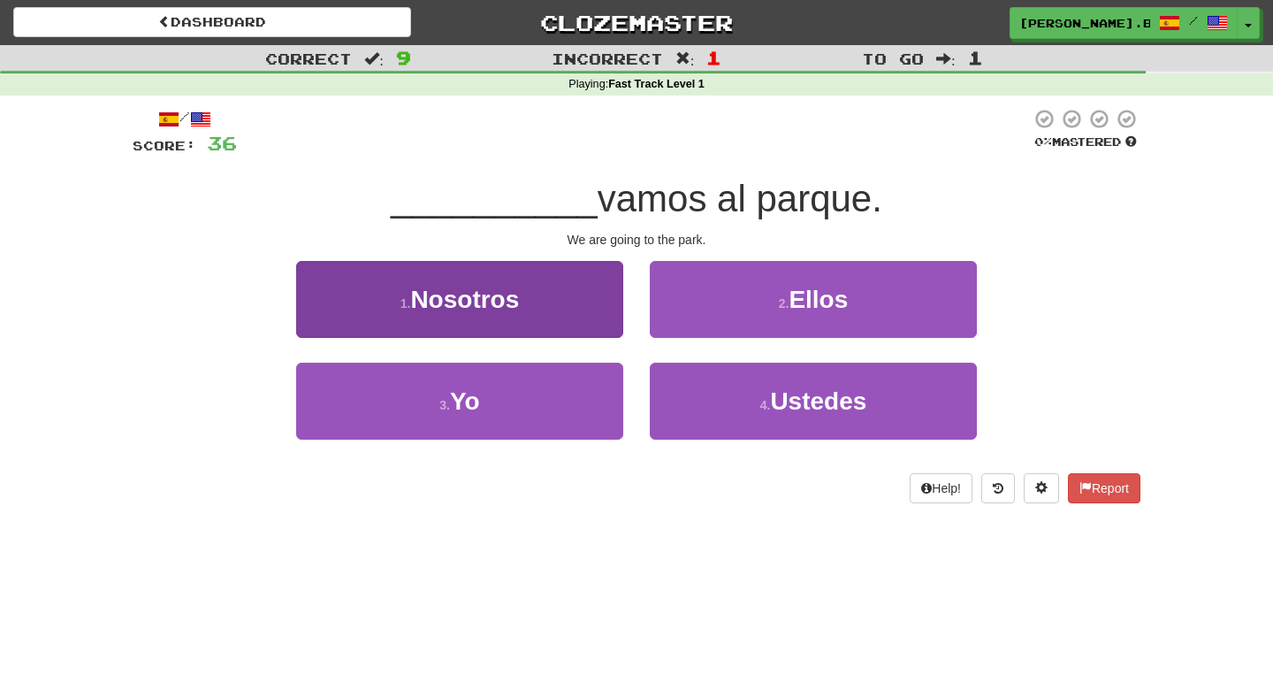
click at [557, 301] on button "1 . Nosotros" at bounding box center [459, 299] width 327 height 77
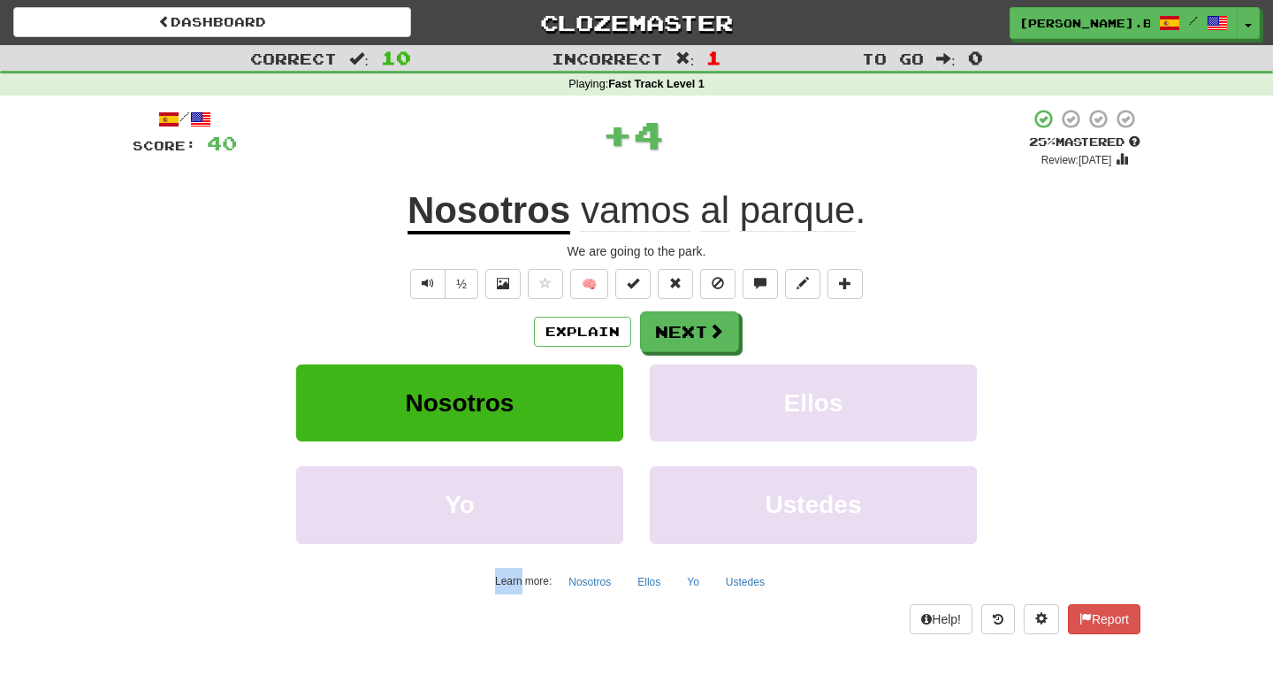
click at [557, 301] on div "/ Score: 40 + 4 25 % Mastered Review: 2025-08-19 Nosotros vamos al parque . We …" at bounding box center [637, 370] width 1008 height 525
click at [657, 323] on button "Next" at bounding box center [690, 332] width 99 height 41
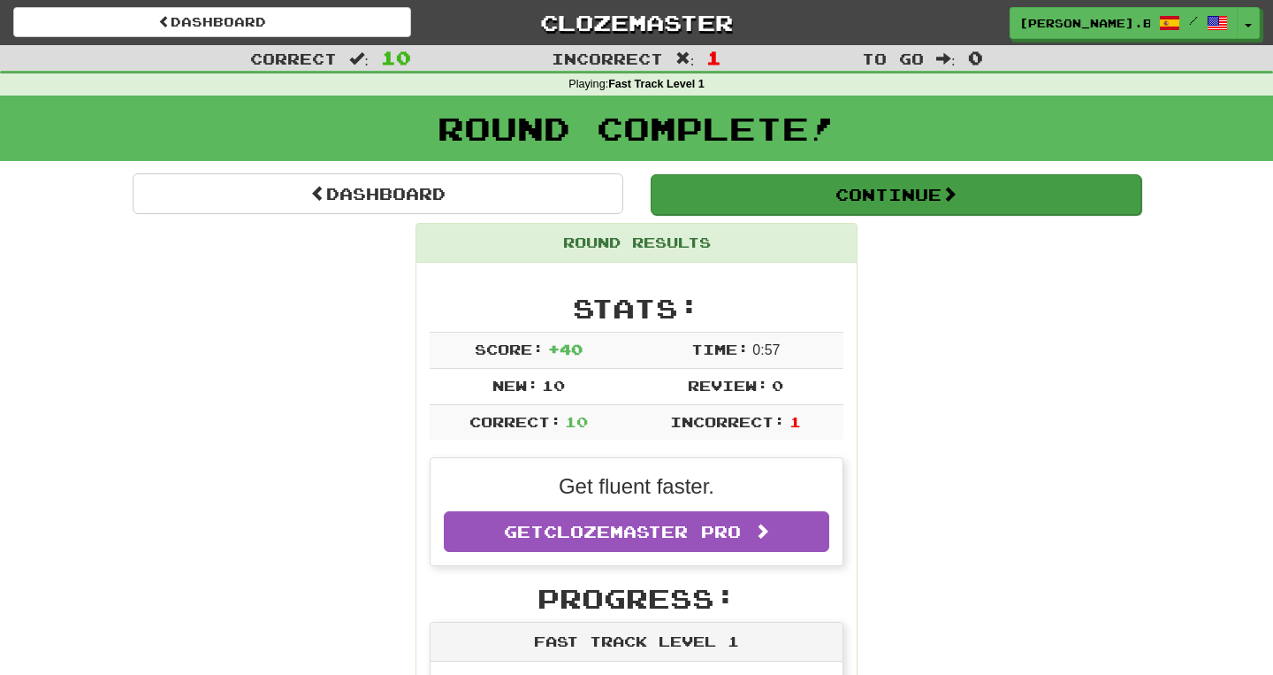
click at [891, 201] on button "Continue" at bounding box center [896, 194] width 491 height 41
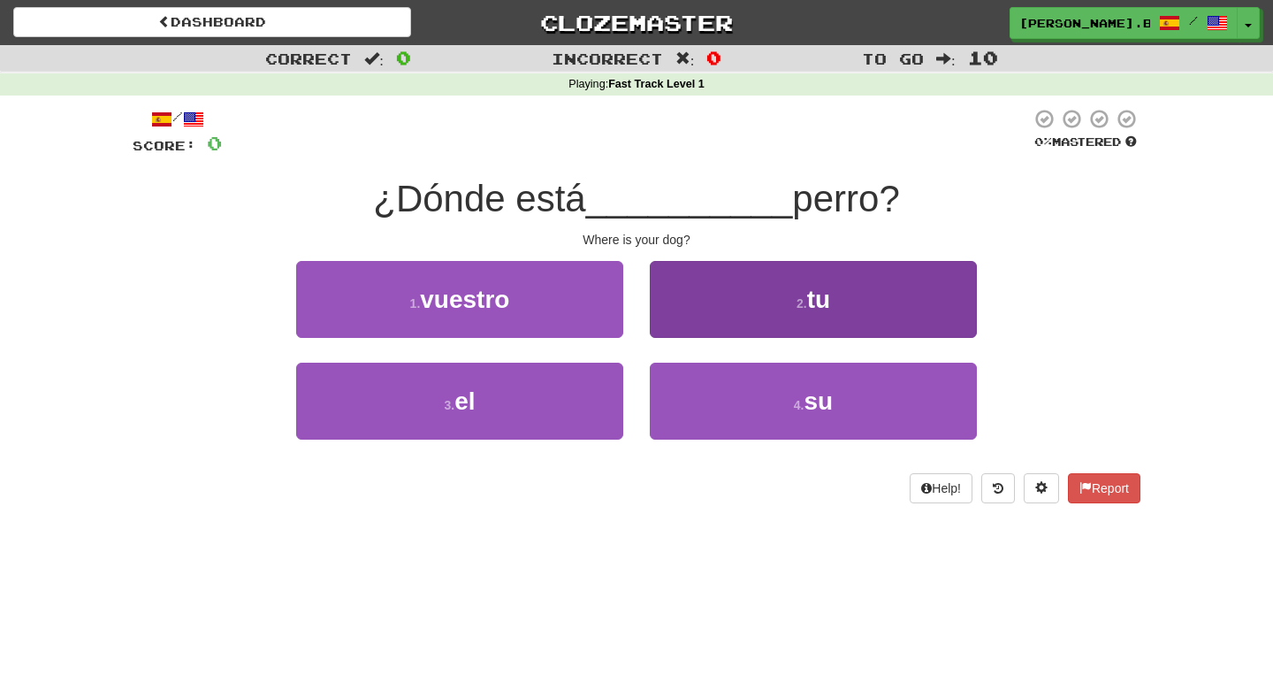
click at [705, 300] on button "2 . tu" at bounding box center [813, 299] width 327 height 77
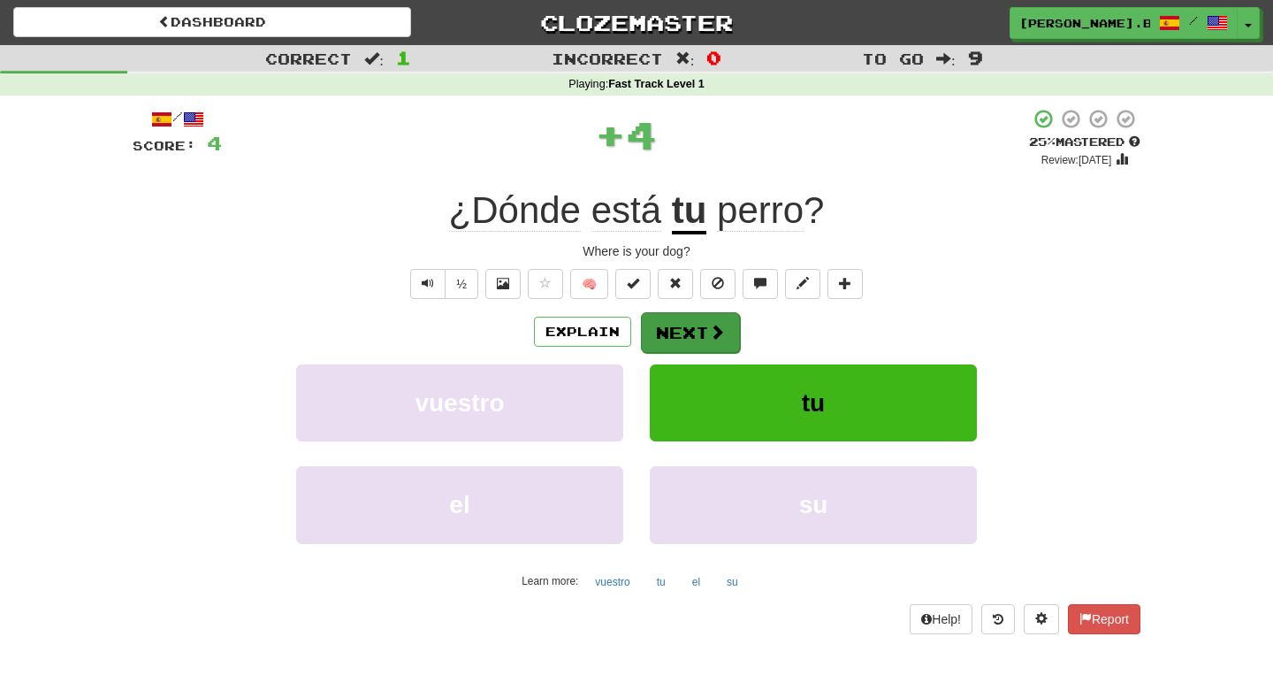
click at [702, 331] on button "Next" at bounding box center [690, 332] width 99 height 41
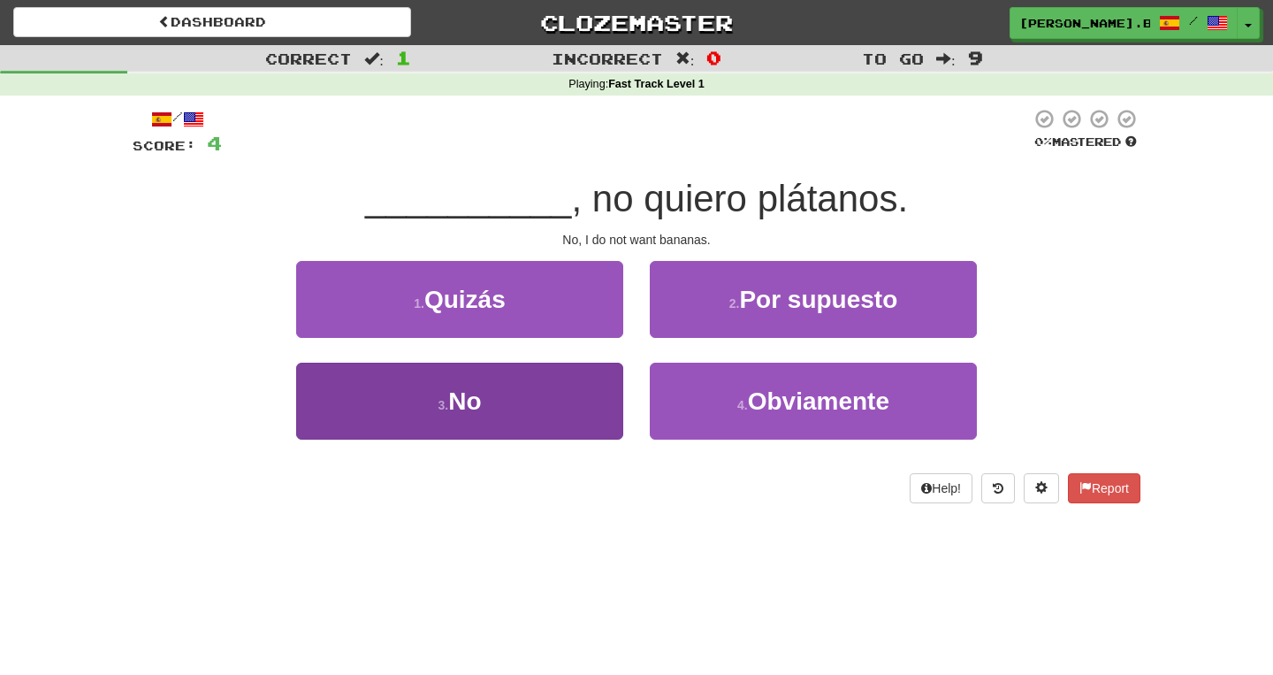
click at [539, 397] on button "3 . No" at bounding box center [459, 401] width 327 height 77
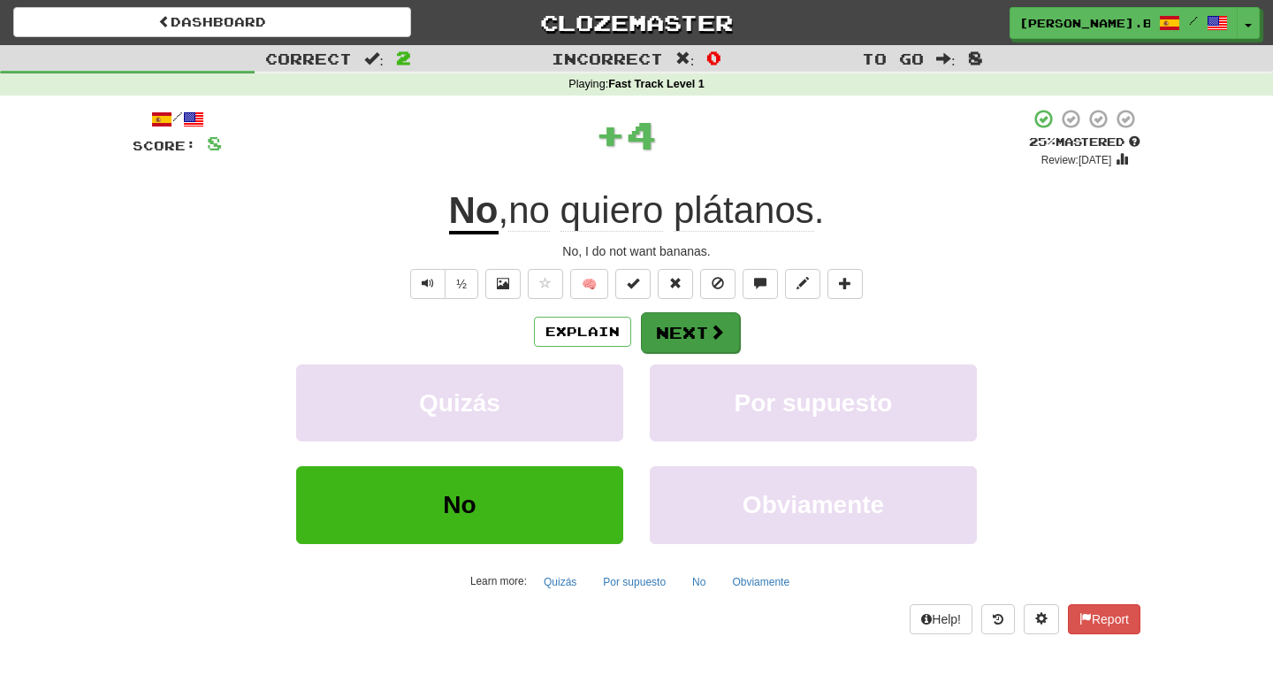
click at [681, 341] on button "Next" at bounding box center [690, 332] width 99 height 41
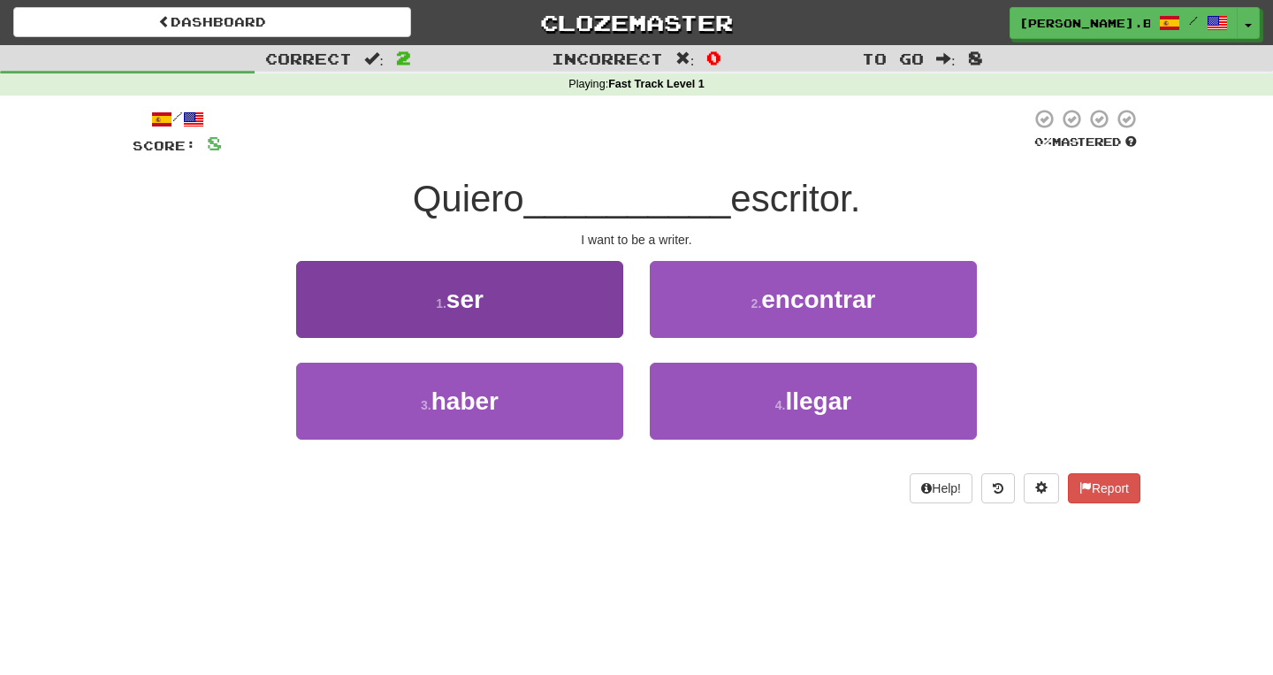
click at [576, 312] on button "1 . ser" at bounding box center [459, 299] width 327 height 77
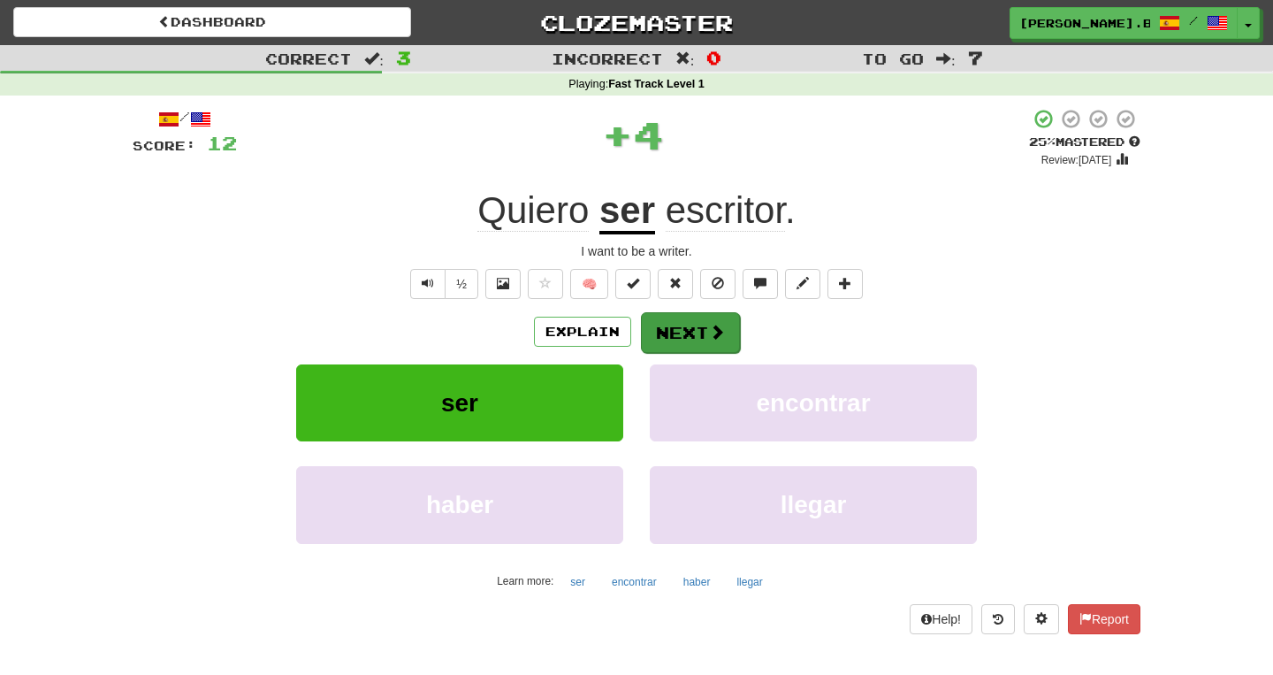
click at [676, 328] on button "Next" at bounding box center [690, 332] width 99 height 41
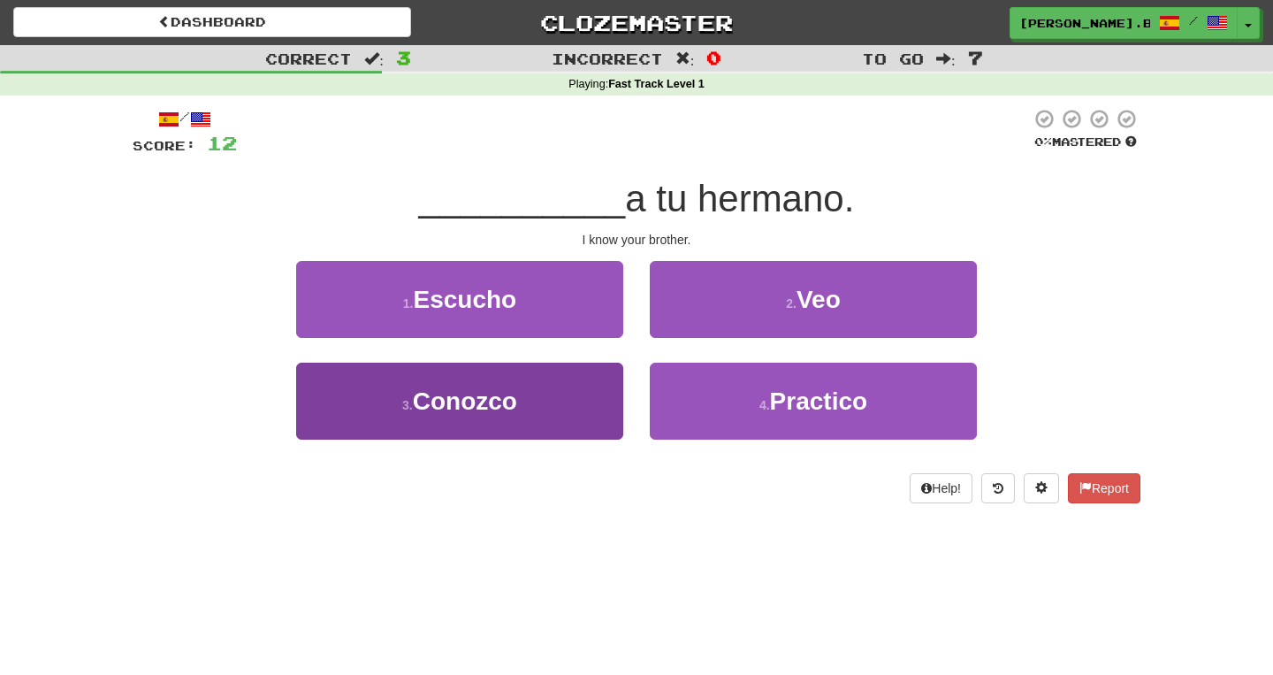
click at [553, 405] on button "3 . Conozco" at bounding box center [459, 401] width 327 height 77
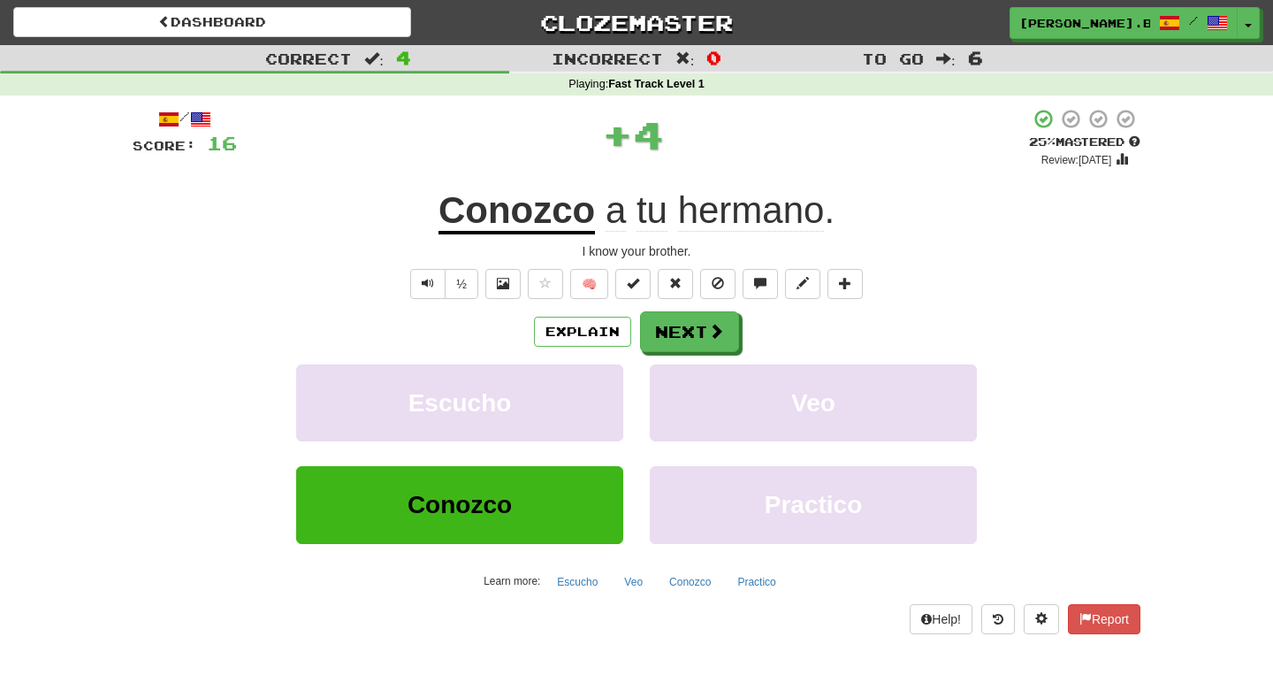
click at [654, 358] on div "Explain Next Escucho Veo Conozco Practico Learn more: Escucho Veo Conozco Pract…" at bounding box center [637, 453] width 1008 height 284
click at [654, 341] on button "Next" at bounding box center [690, 332] width 99 height 41
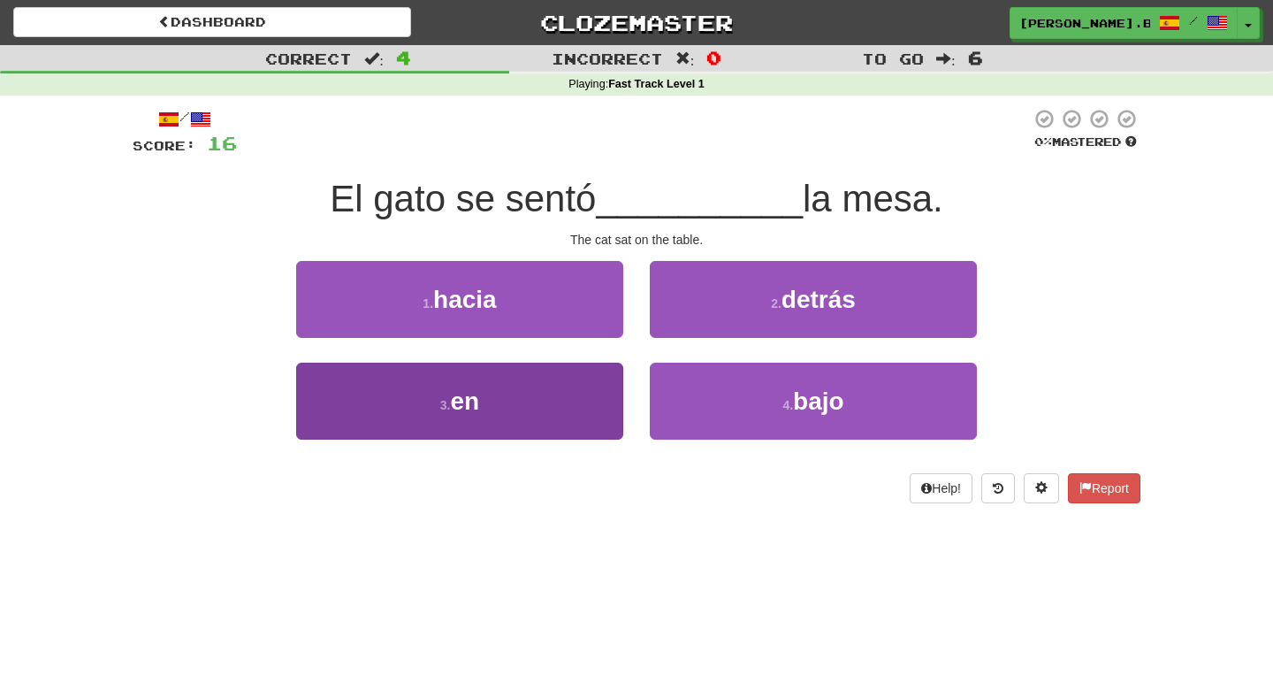
click at [546, 386] on button "3 . en" at bounding box center [459, 401] width 327 height 77
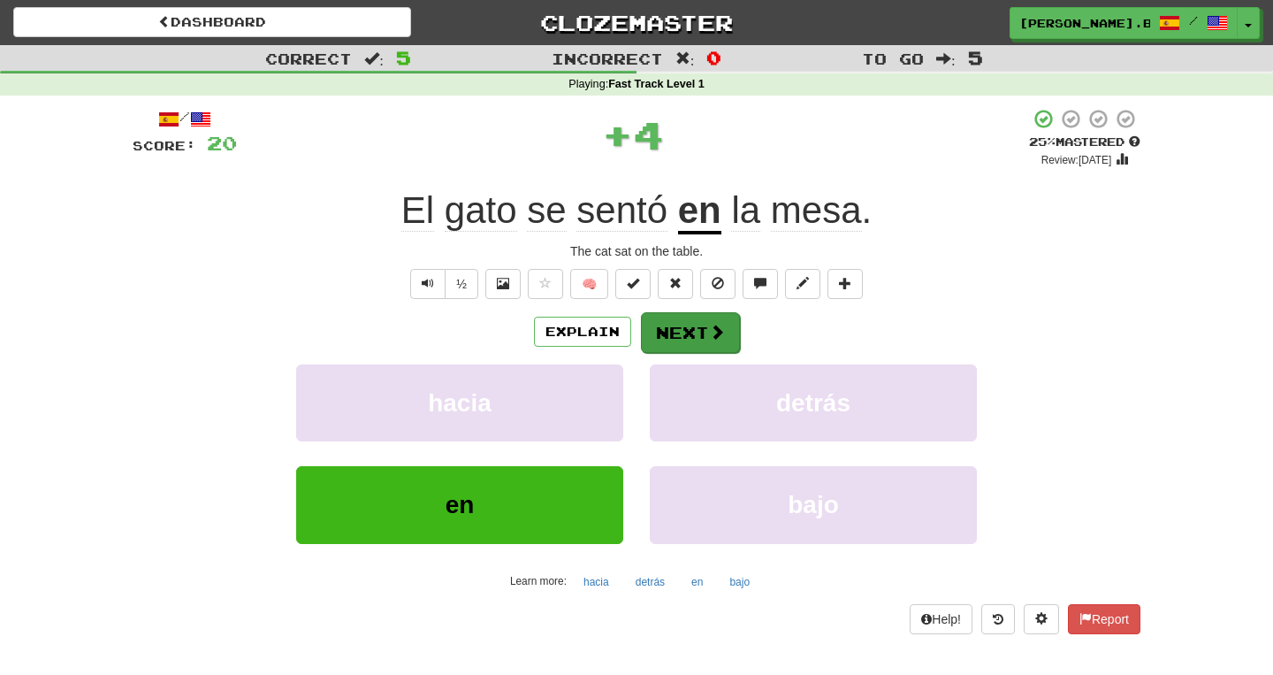
click at [654, 330] on button "Next" at bounding box center [690, 332] width 99 height 41
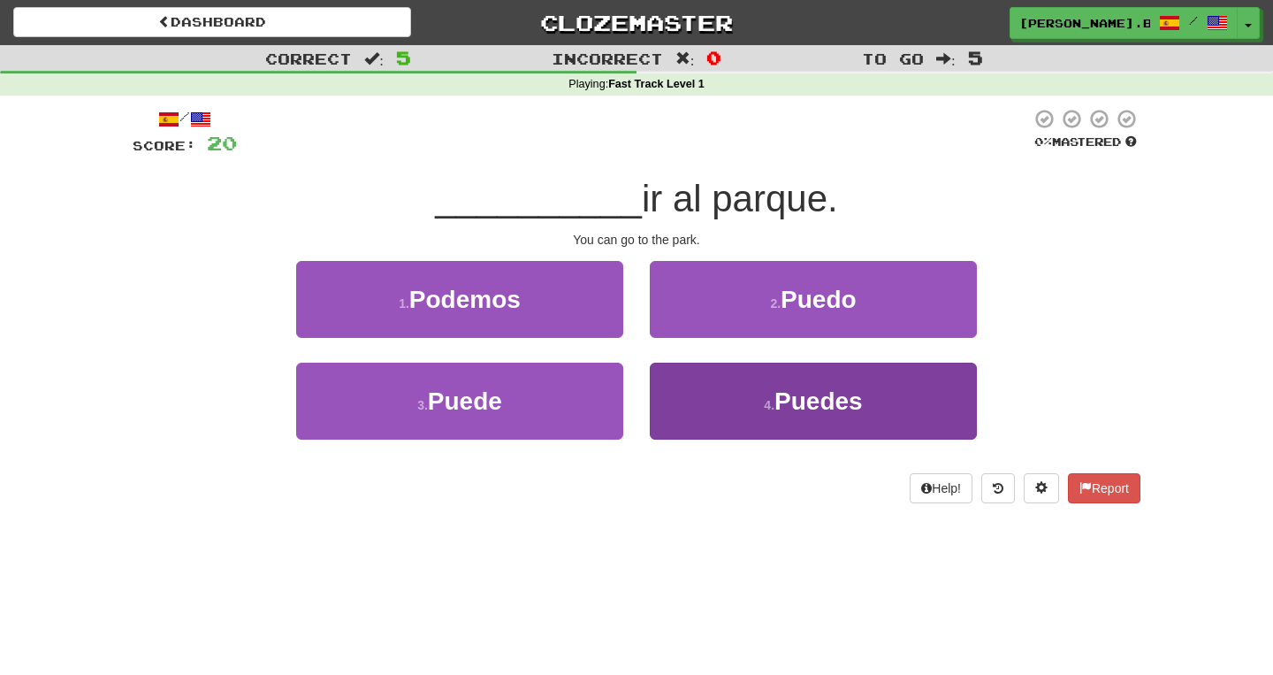
click at [676, 387] on button "4 . Puedes" at bounding box center [813, 401] width 327 height 77
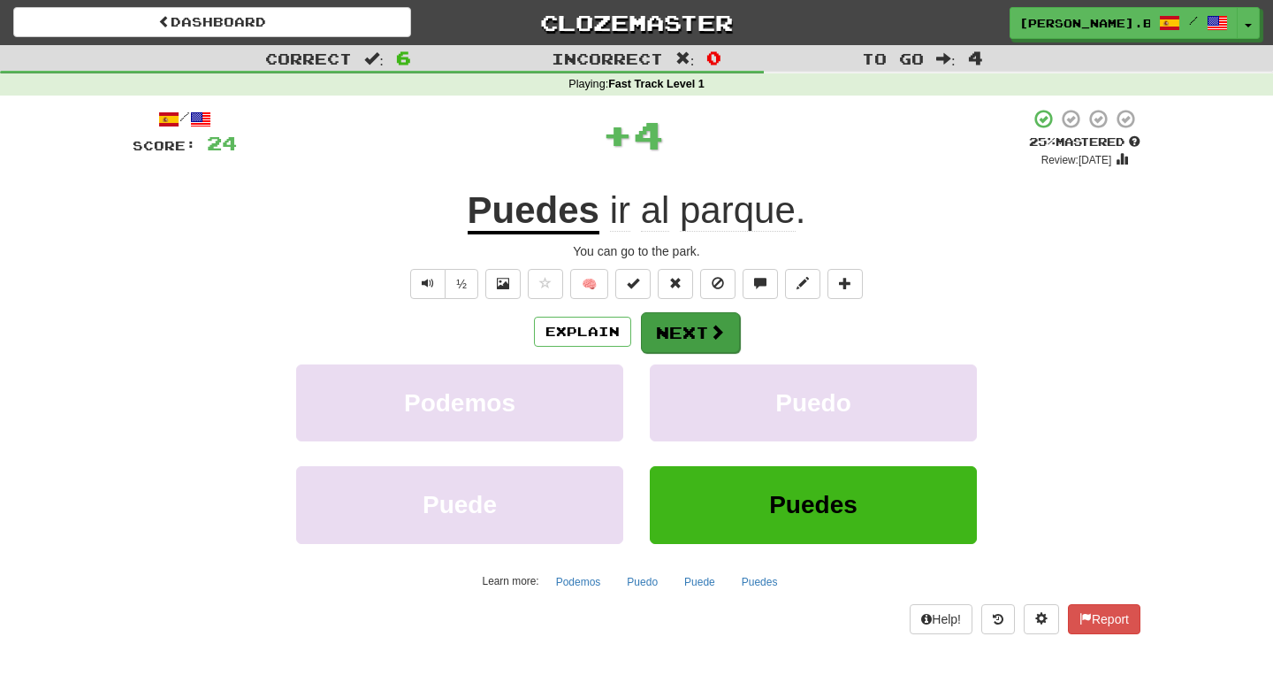
click at [689, 342] on button "Next" at bounding box center [690, 332] width 99 height 41
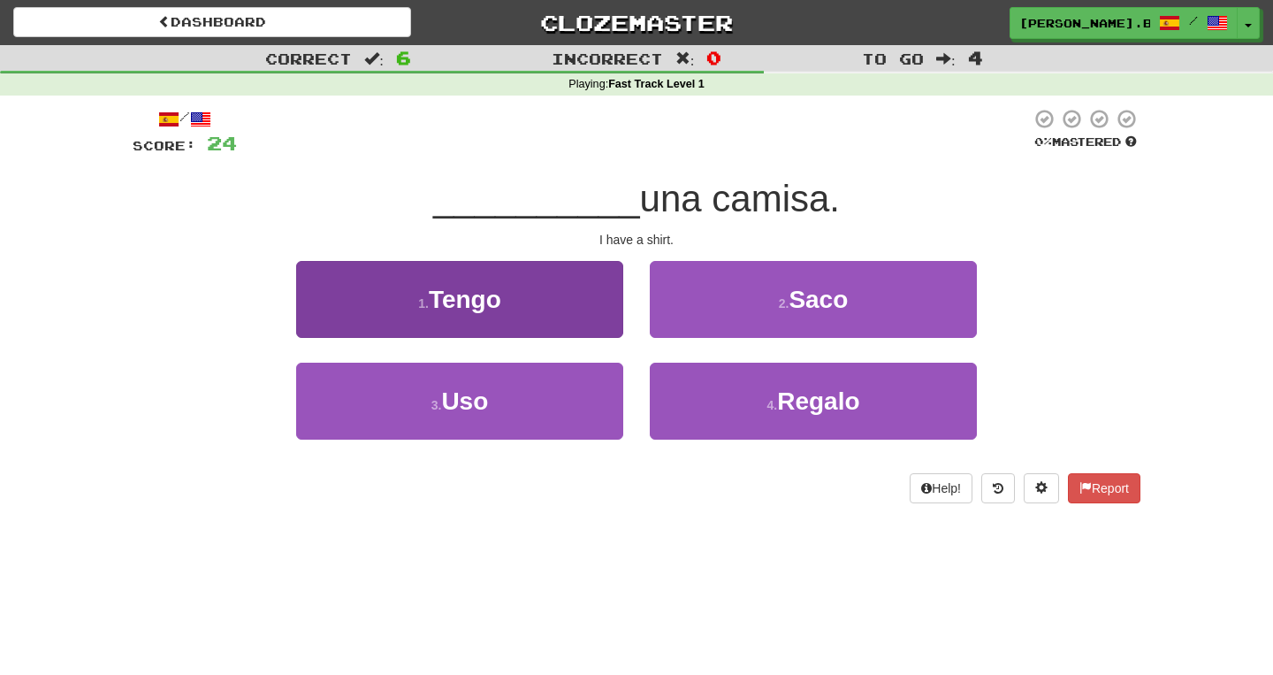
click at [586, 293] on button "1 . Tengo" at bounding box center [459, 299] width 327 height 77
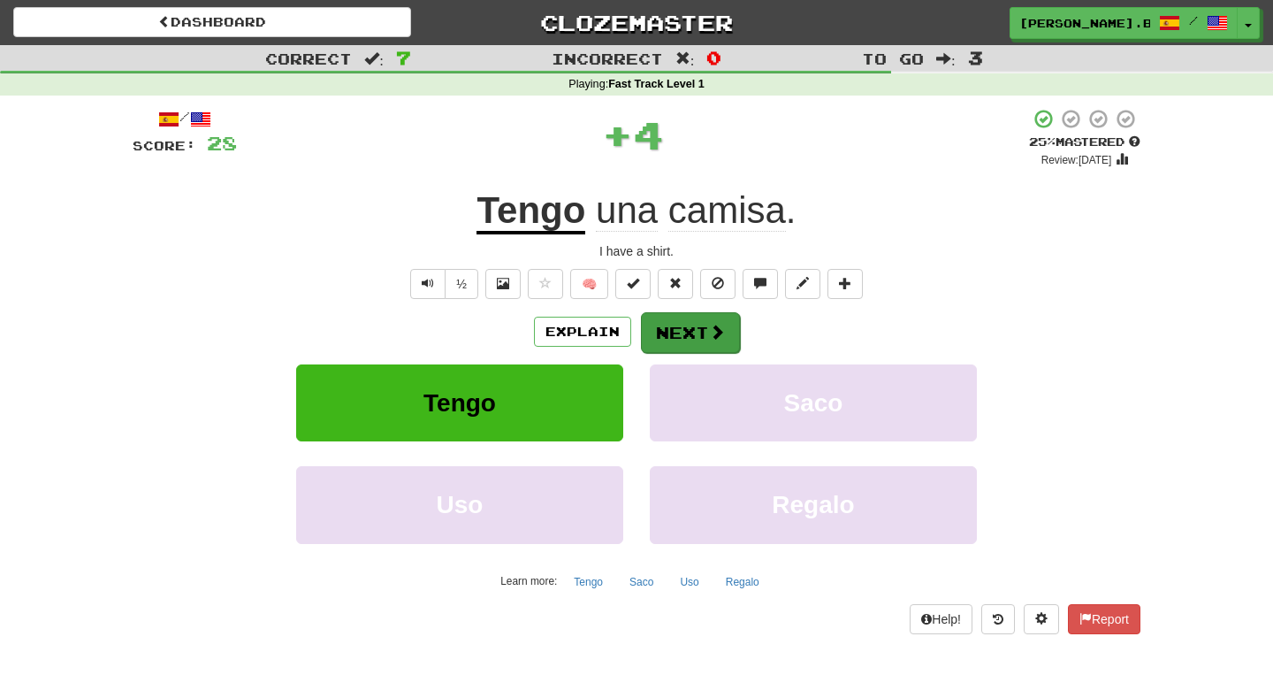
click at [675, 325] on button "Next" at bounding box center [690, 332] width 99 height 41
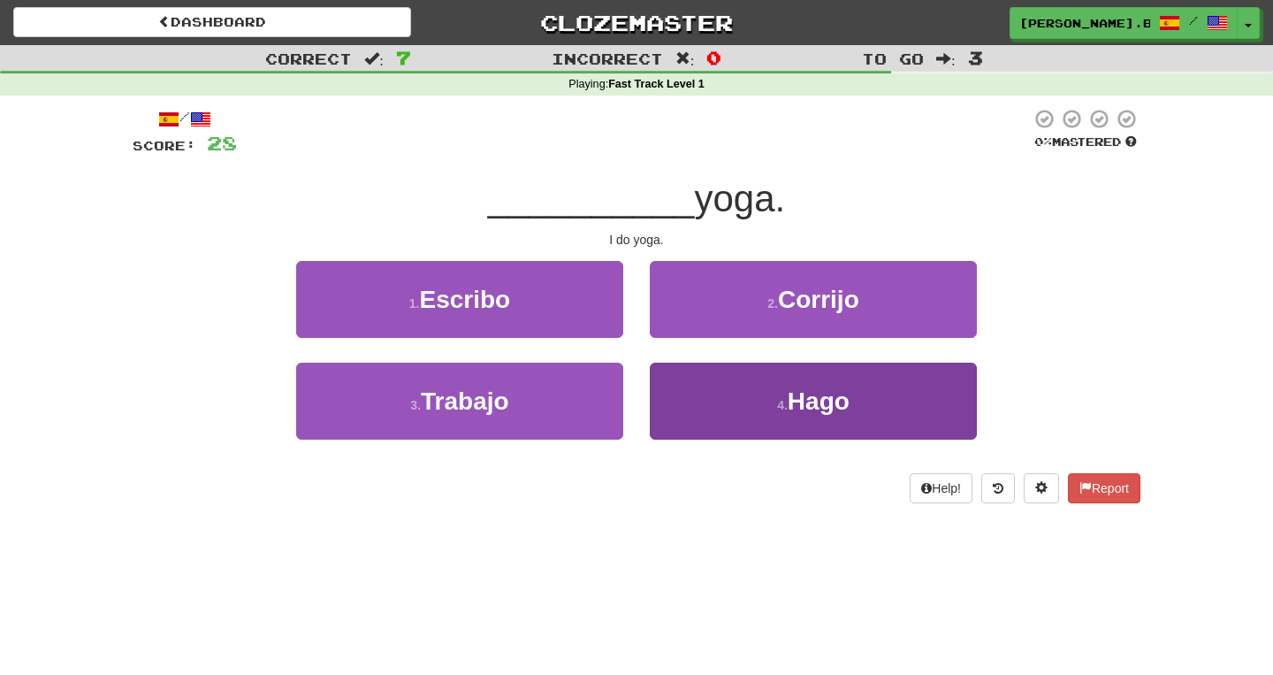
click at [676, 393] on button "4 . Hago" at bounding box center [813, 401] width 327 height 77
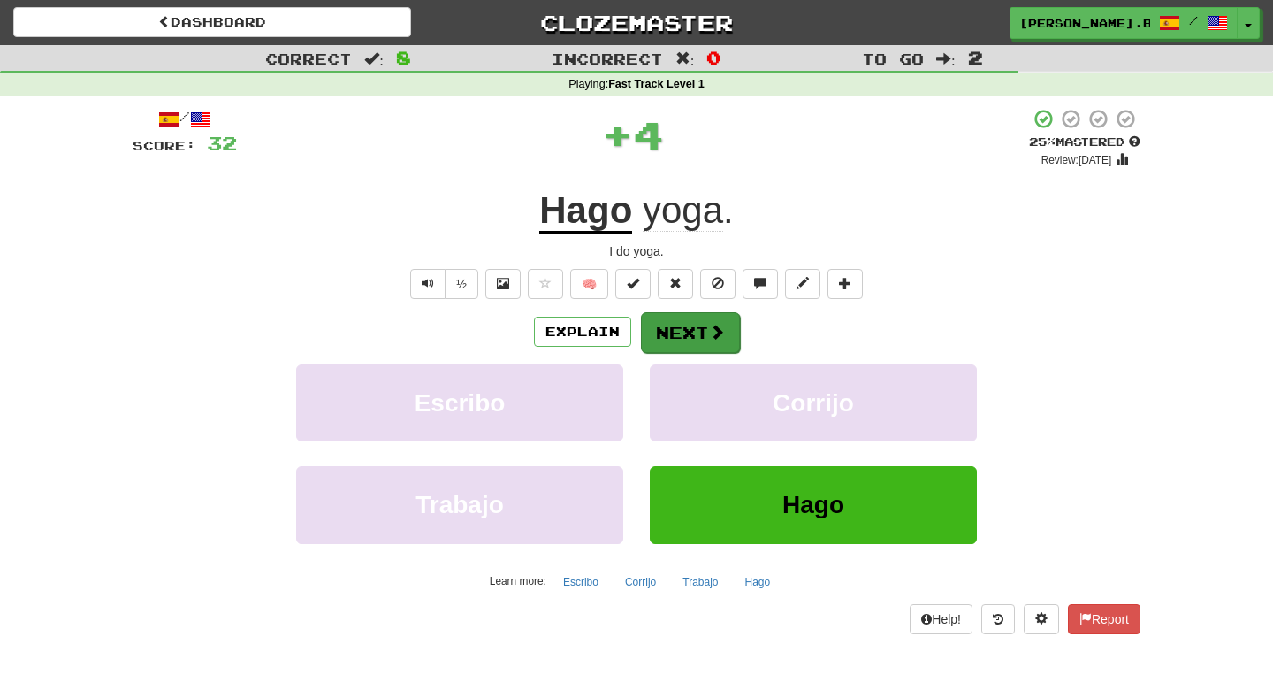
click at [669, 341] on button "Next" at bounding box center [690, 332] width 99 height 41
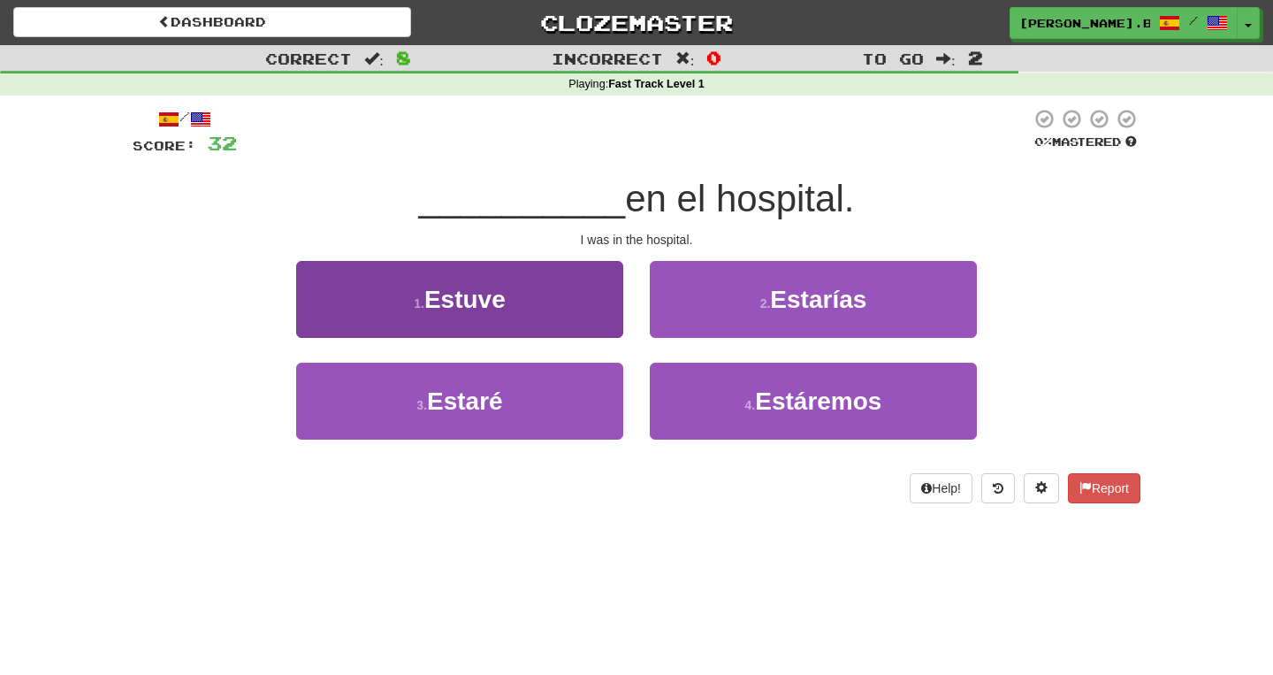
click at [580, 302] on button "1 . Estuve" at bounding box center [459, 299] width 327 height 77
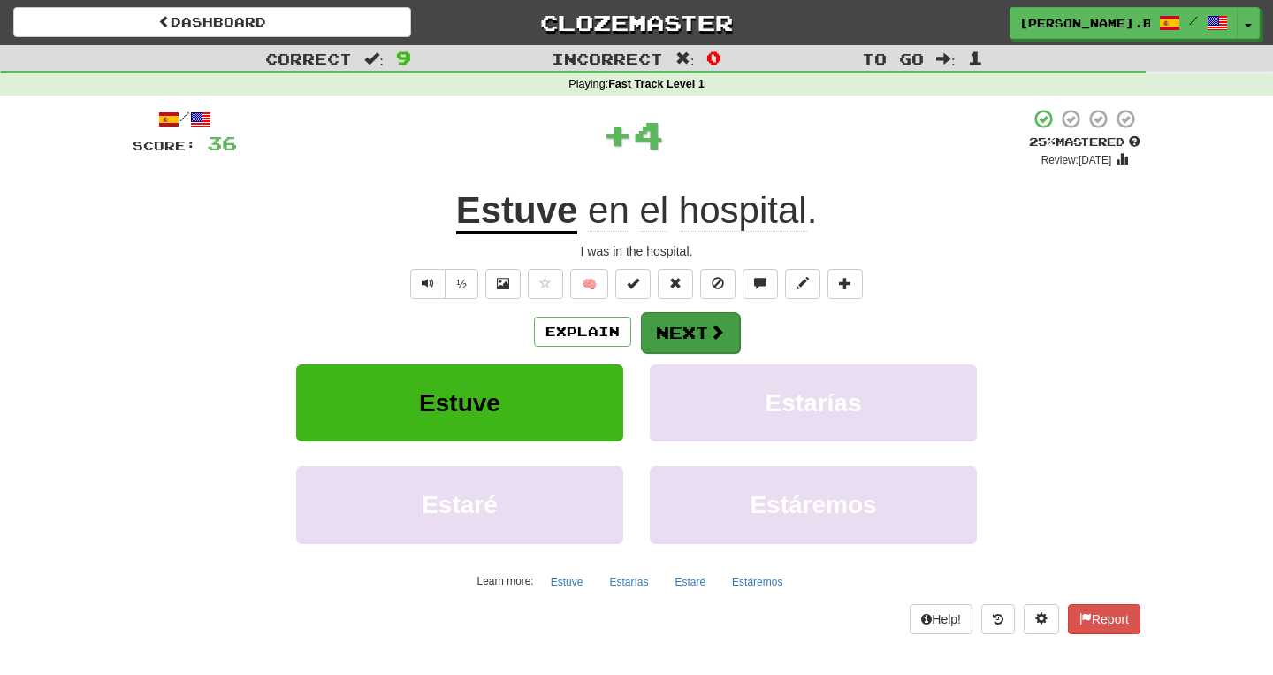
click at [670, 322] on button "Next" at bounding box center [690, 332] width 99 height 41
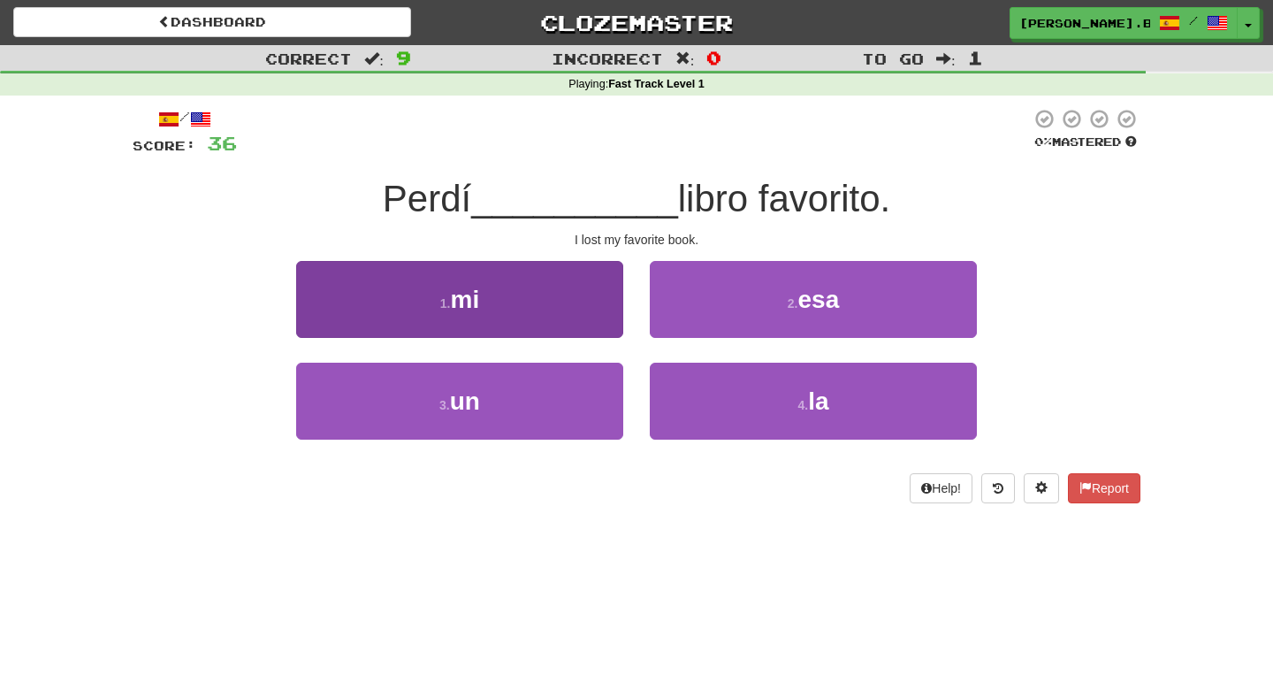
click at [592, 309] on button "1 . mi" at bounding box center [459, 299] width 327 height 77
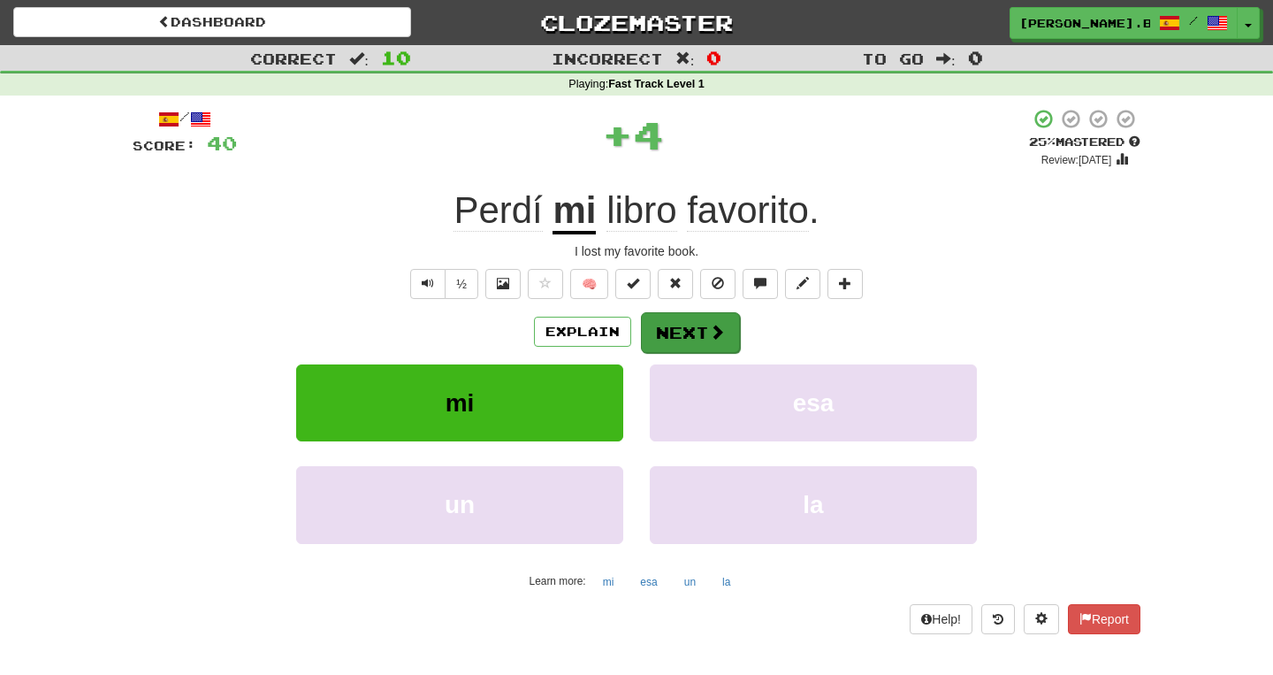
click at [689, 328] on button "Next" at bounding box center [690, 332] width 99 height 41
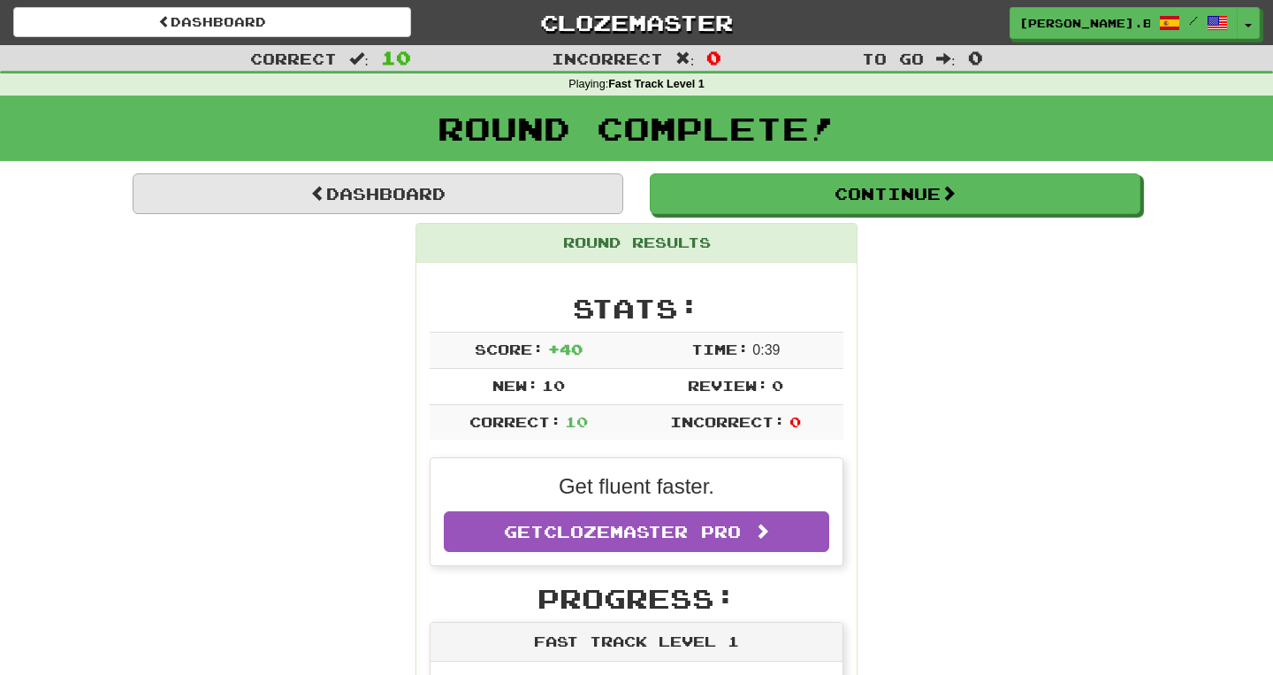
click at [535, 205] on link "Dashboard" at bounding box center [378, 193] width 491 height 41
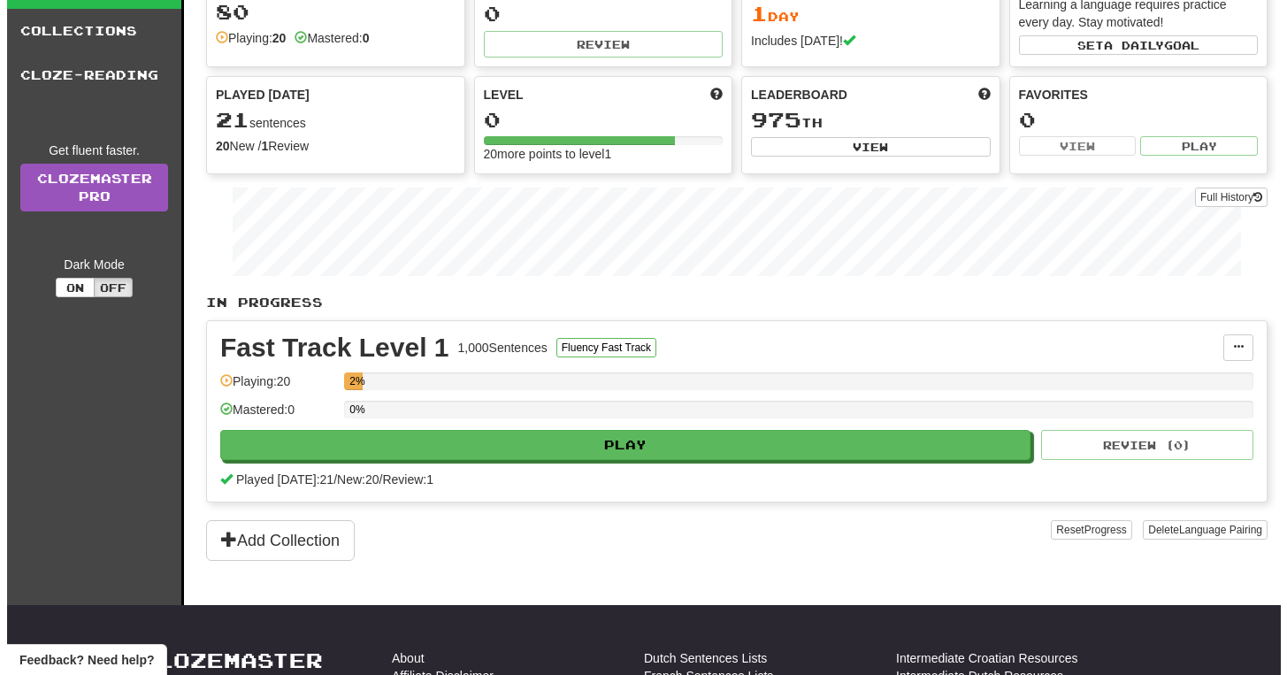
scroll to position [111, 0]
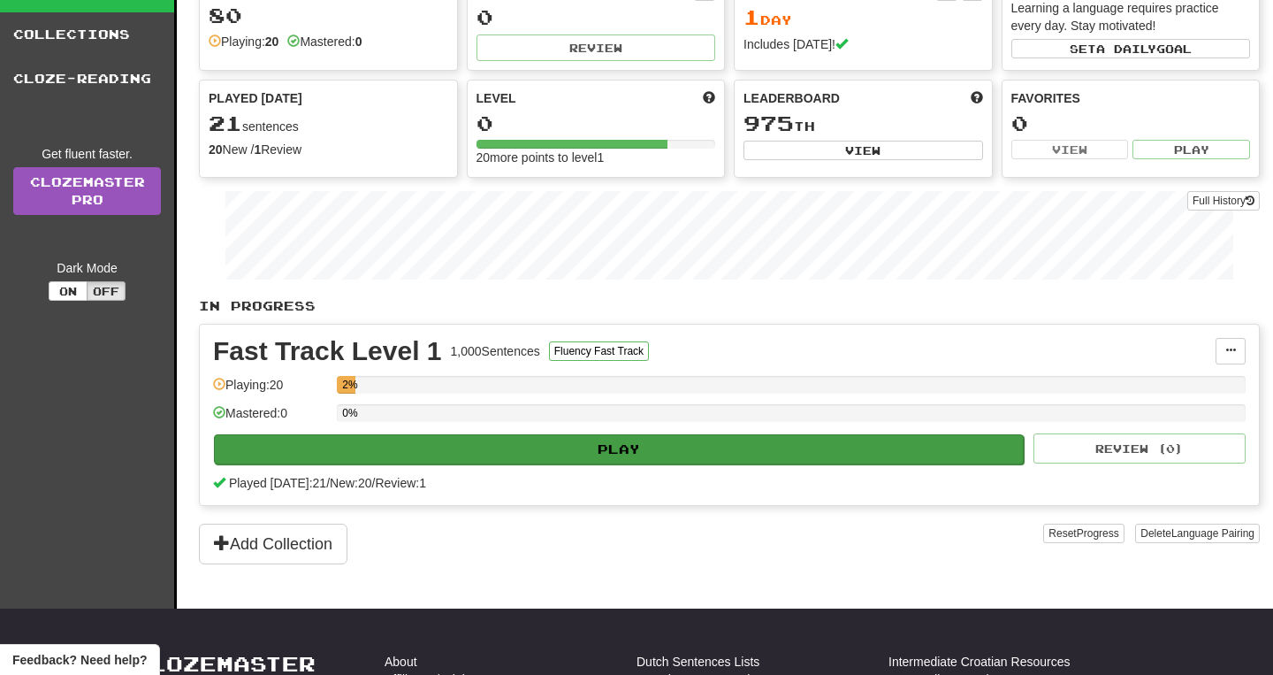
click at [481, 446] on button "Play" at bounding box center [619, 449] width 810 height 30
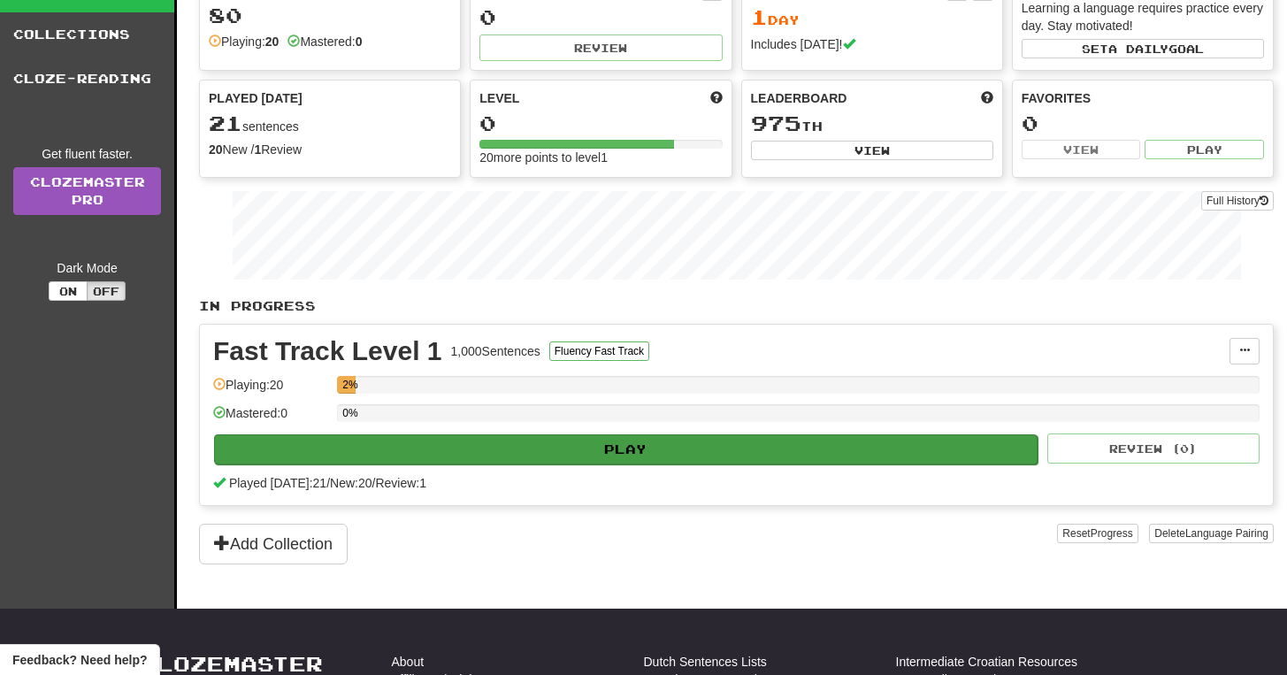
select select "**"
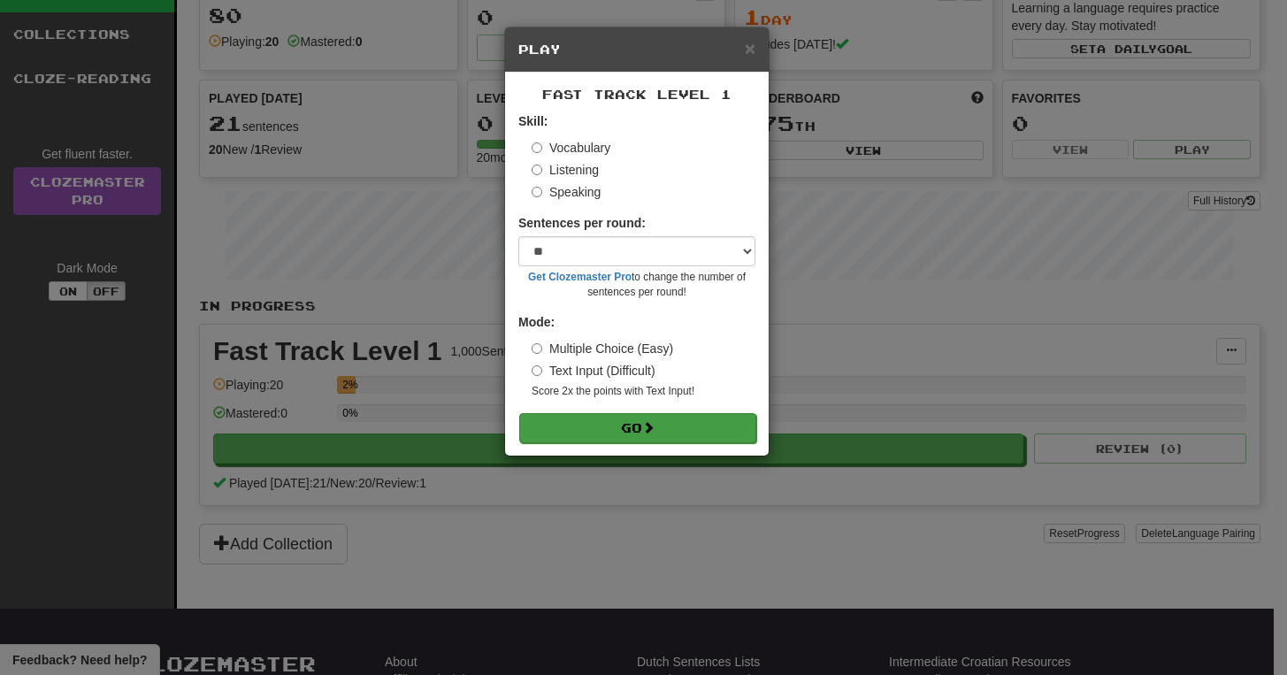
click at [588, 418] on button "Go" at bounding box center [637, 428] width 237 height 30
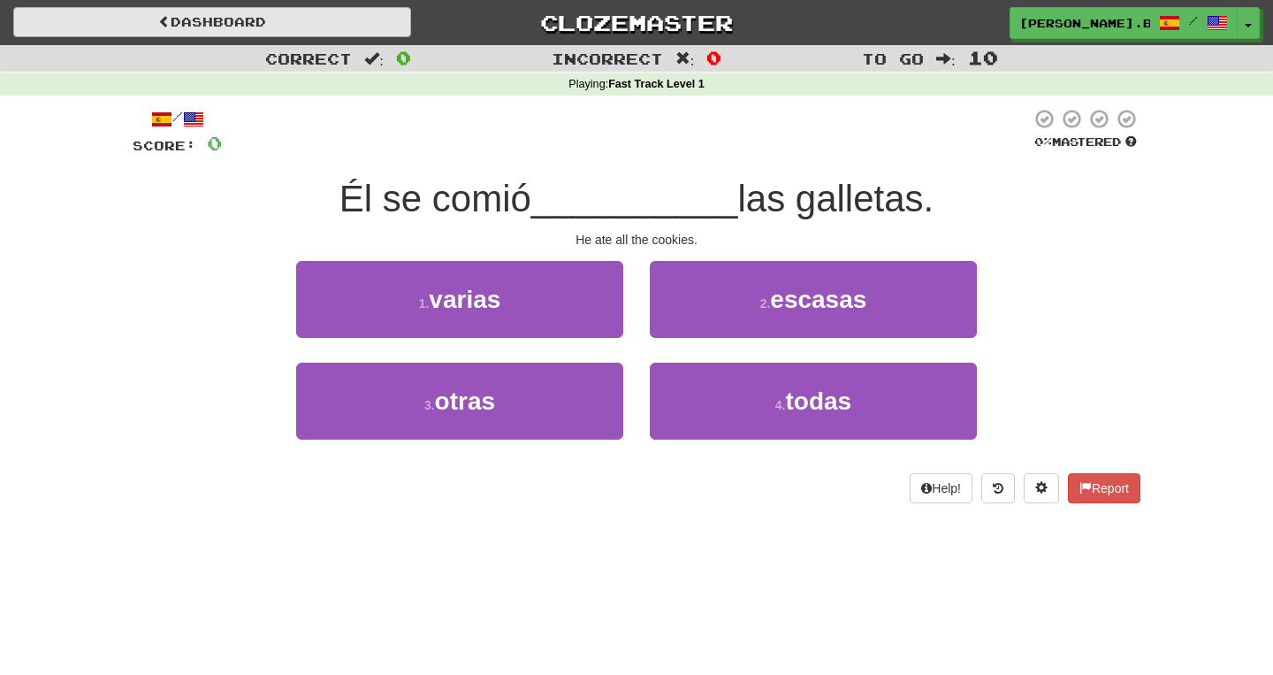
click at [286, 28] on link "Dashboard" at bounding box center [212, 22] width 398 height 30
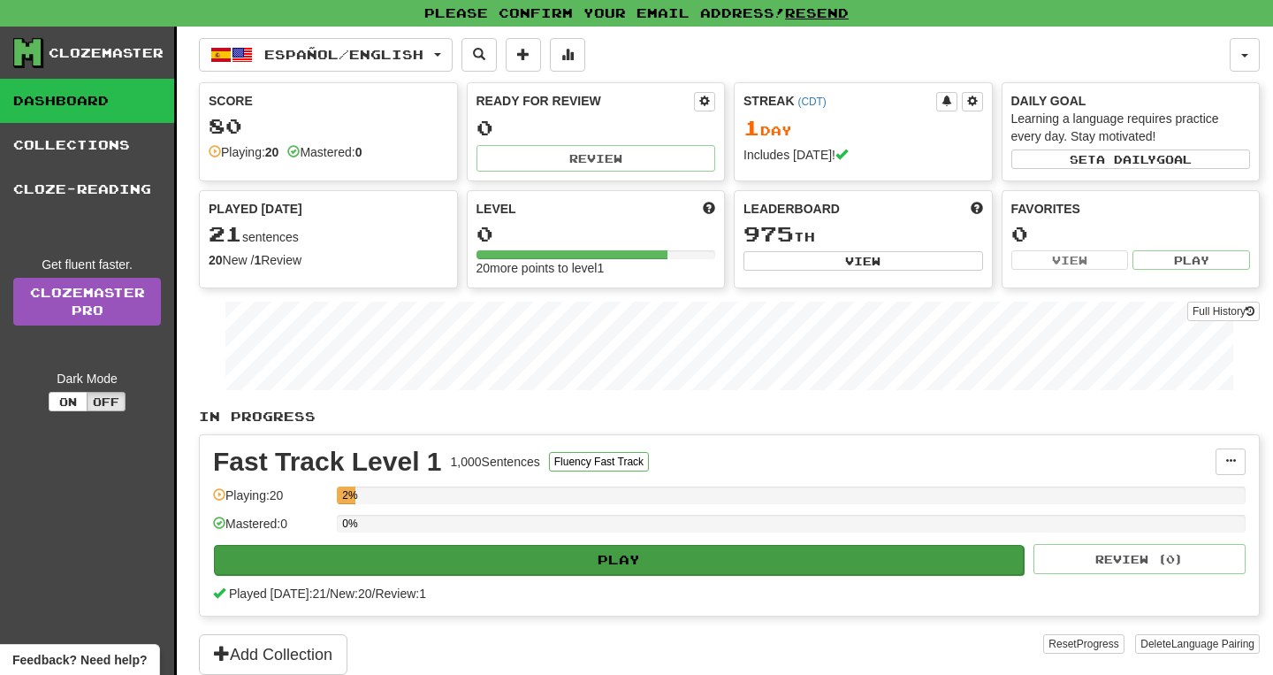
click at [516, 552] on button "Play" at bounding box center [619, 560] width 810 height 30
select select "**"
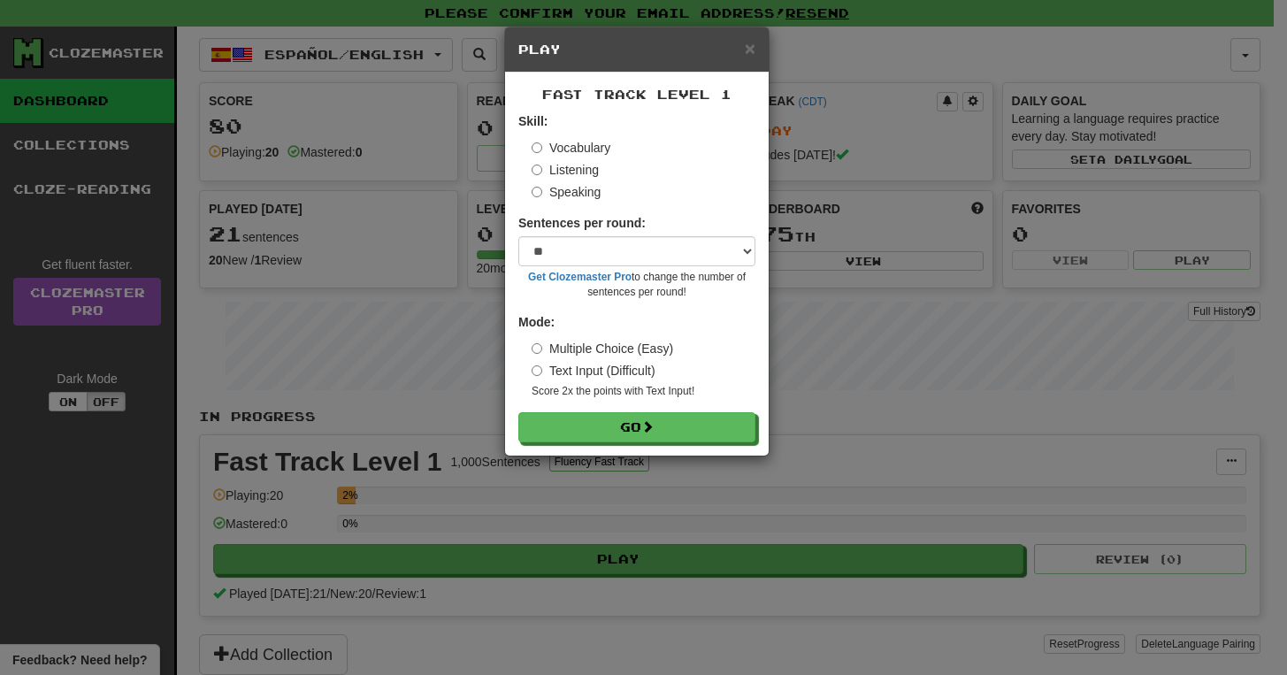
click at [558, 158] on div "Vocabulary Listening Speaking" at bounding box center [643, 170] width 224 height 62
click at [558, 167] on label "Listening" at bounding box center [564, 170] width 67 height 18
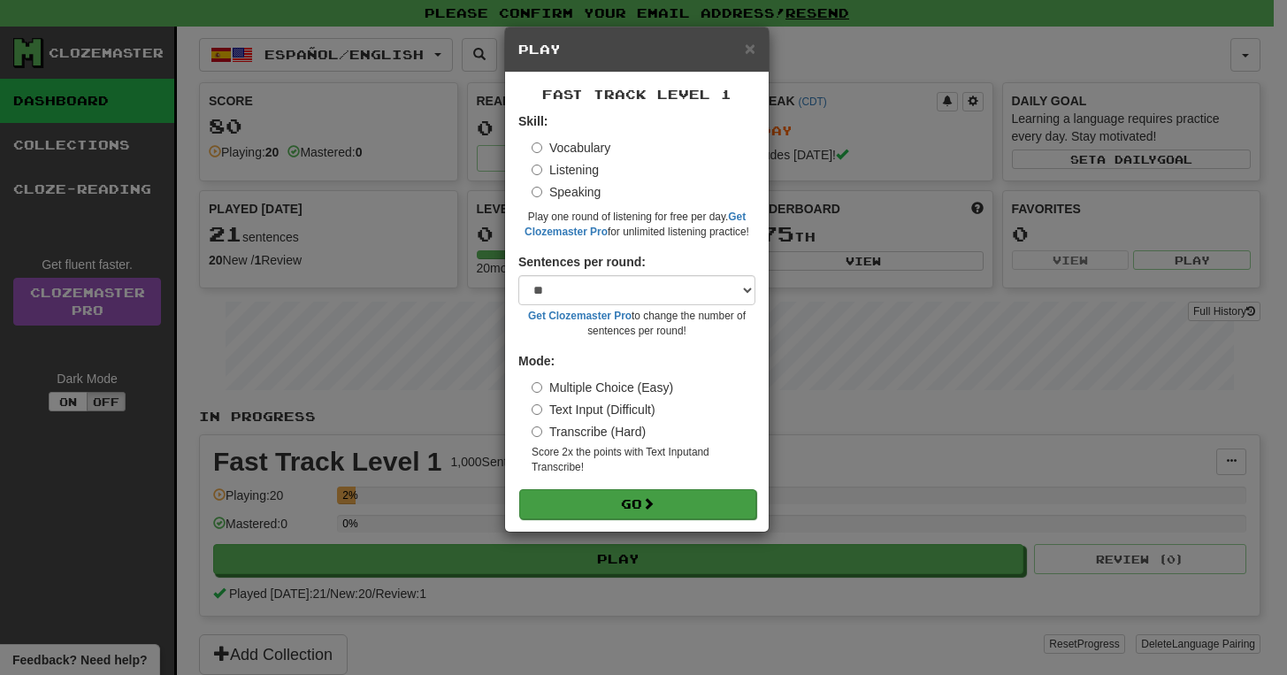
click at [609, 501] on button "Go" at bounding box center [637, 504] width 237 height 30
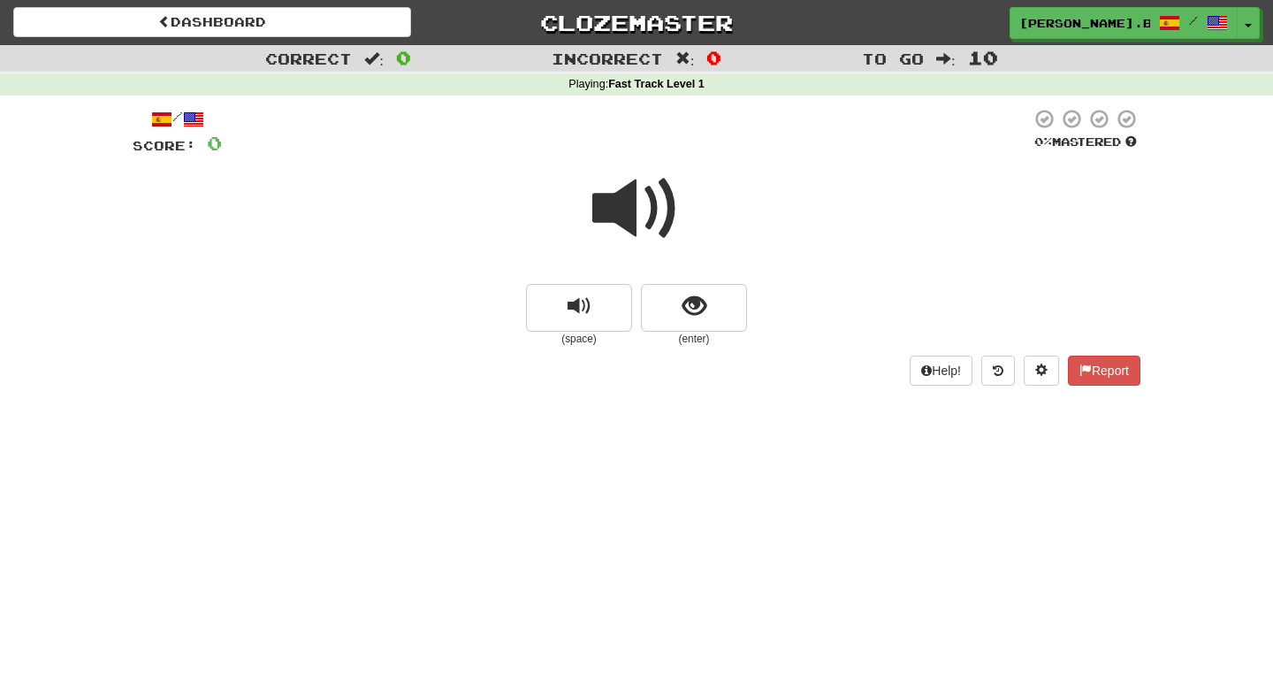
click at [653, 206] on span at bounding box center [636, 208] width 88 height 88
click at [603, 306] on button "replay audio" at bounding box center [579, 308] width 106 height 48
click at [669, 310] on button "show sentence" at bounding box center [694, 308] width 106 height 48
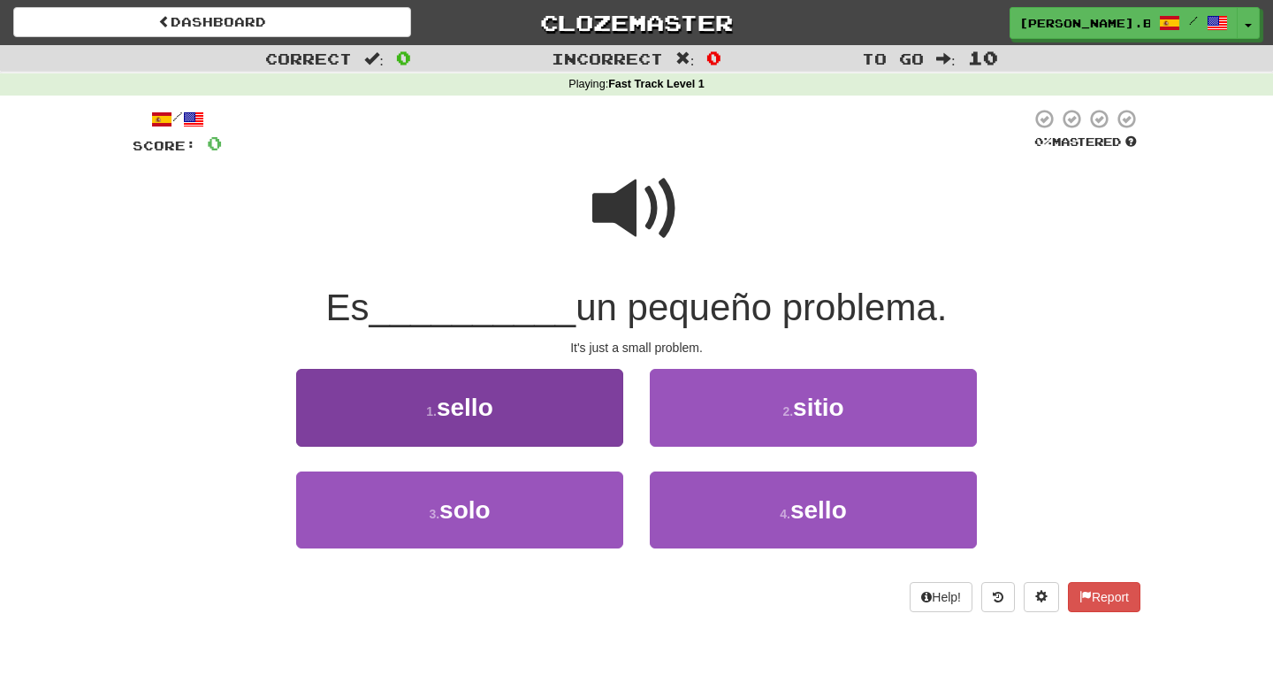
click at [513, 404] on button "1 . sello" at bounding box center [459, 407] width 327 height 77
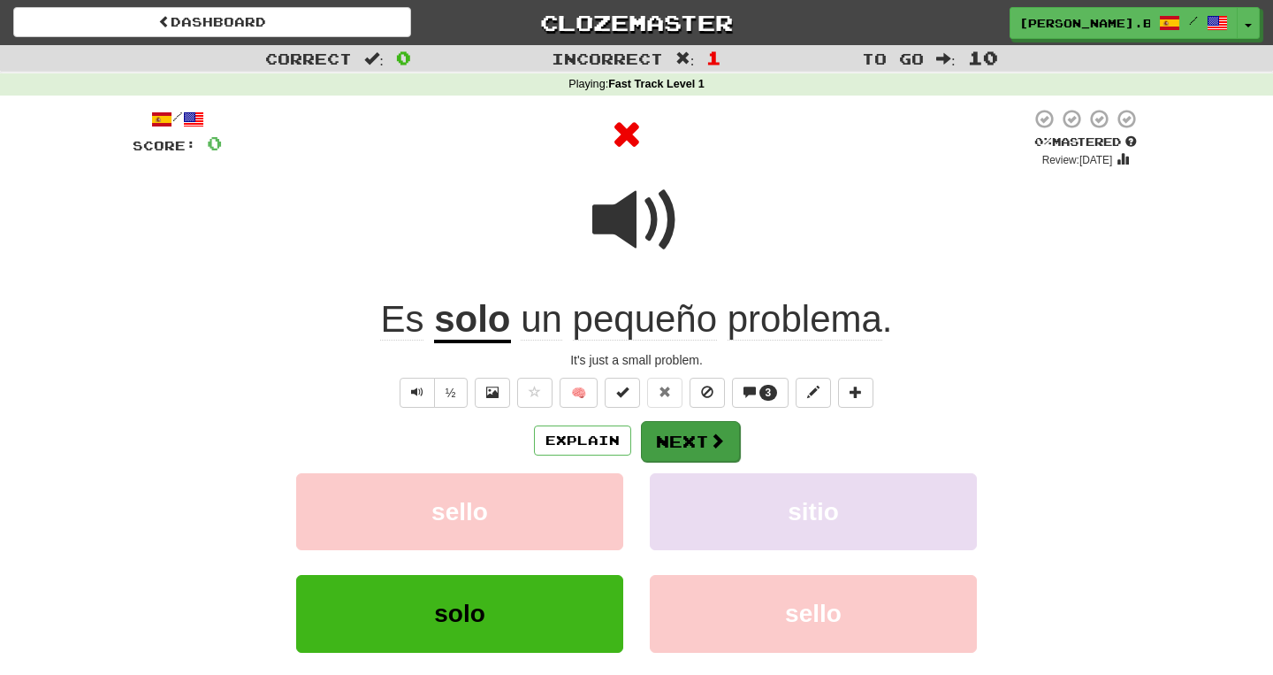
click at [699, 438] on button "Next" at bounding box center [690, 441] width 99 height 41
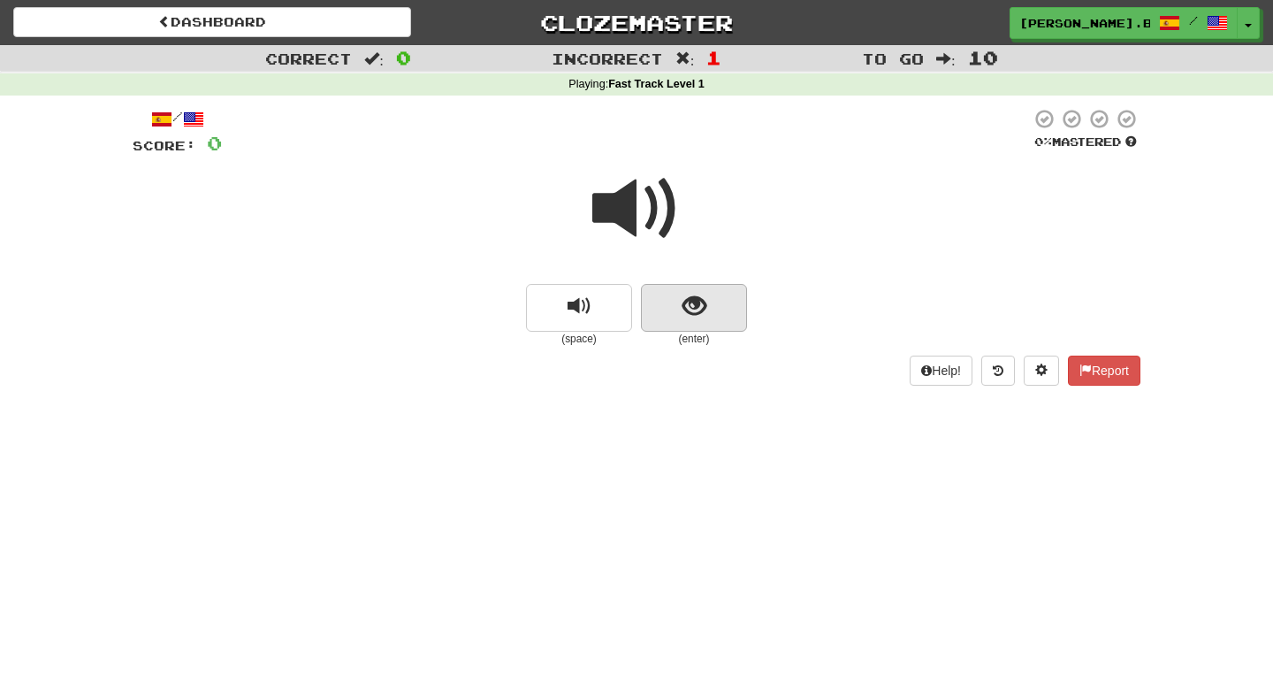
click at [669, 300] on button "show sentence" at bounding box center [694, 308] width 106 height 48
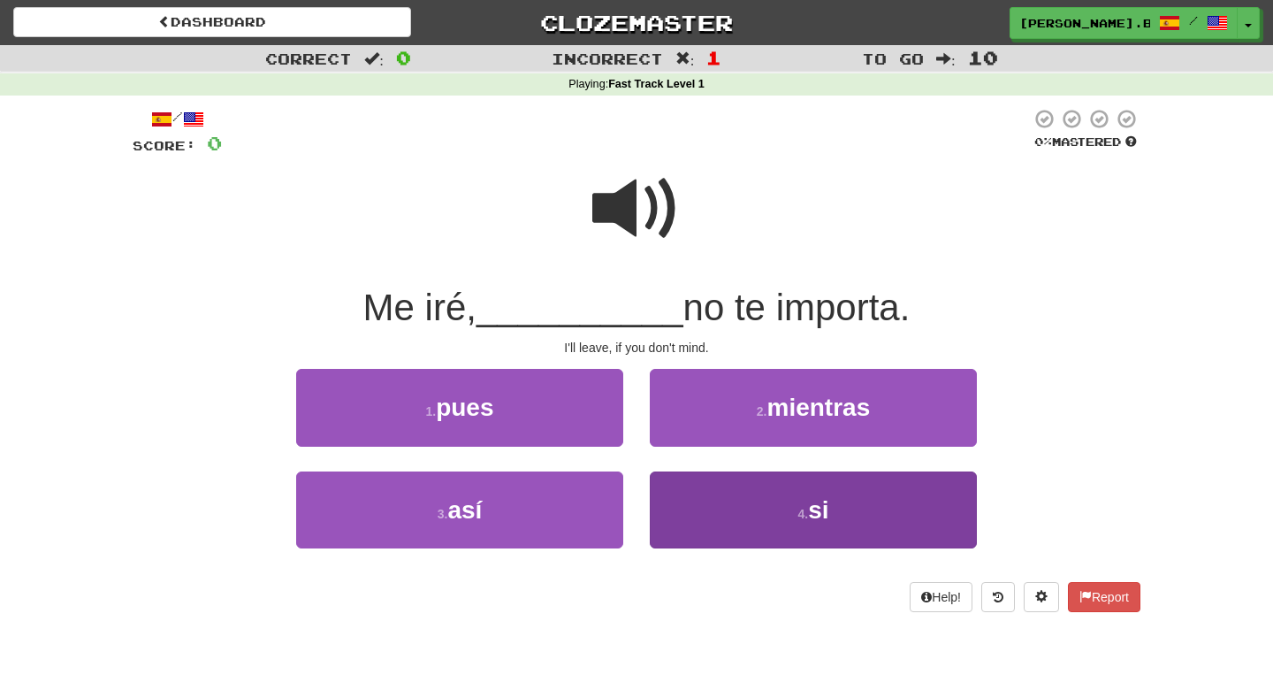
click at [669, 508] on button "4 . si" at bounding box center [813, 509] width 327 height 77
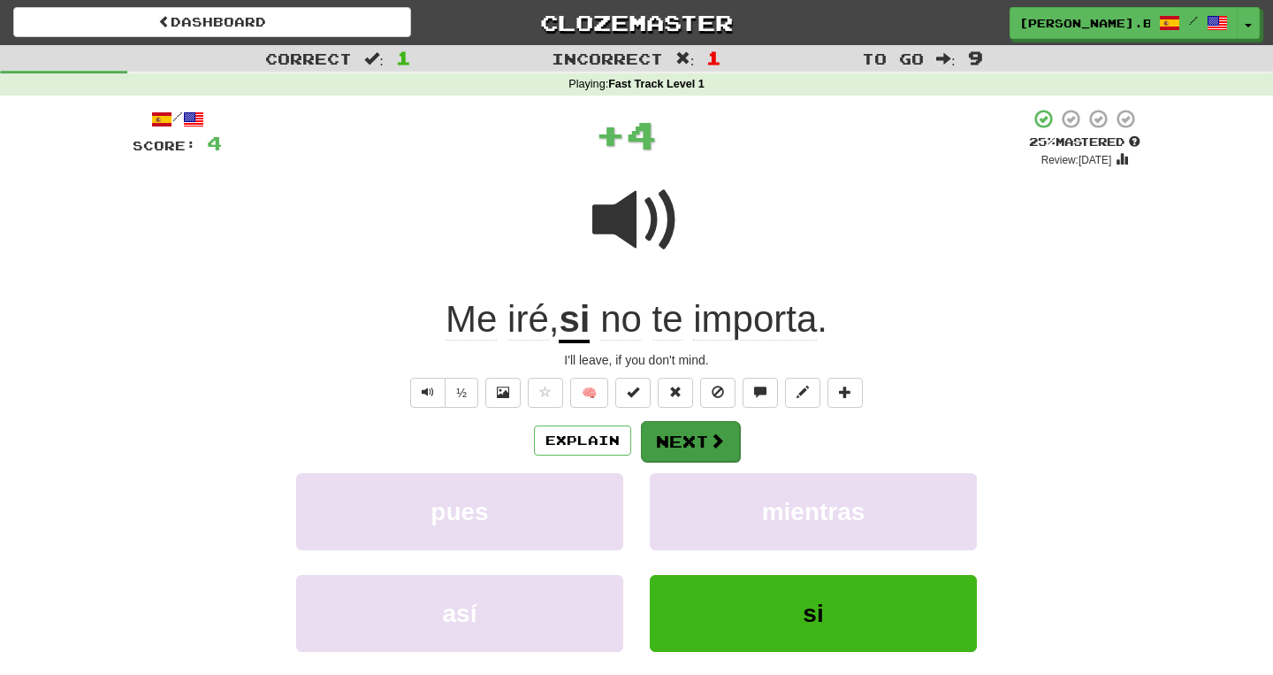
click at [680, 437] on button "Next" at bounding box center [690, 441] width 99 height 41
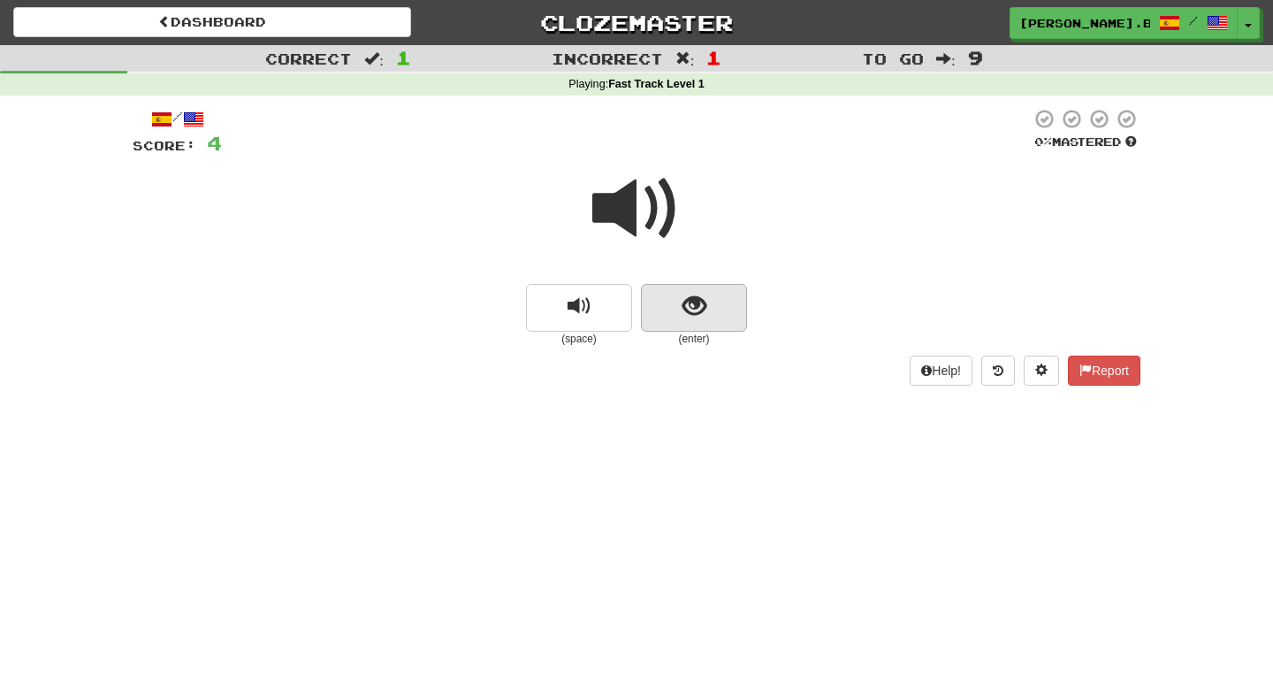
click at [690, 301] on span "show sentence" at bounding box center [695, 306] width 24 height 24
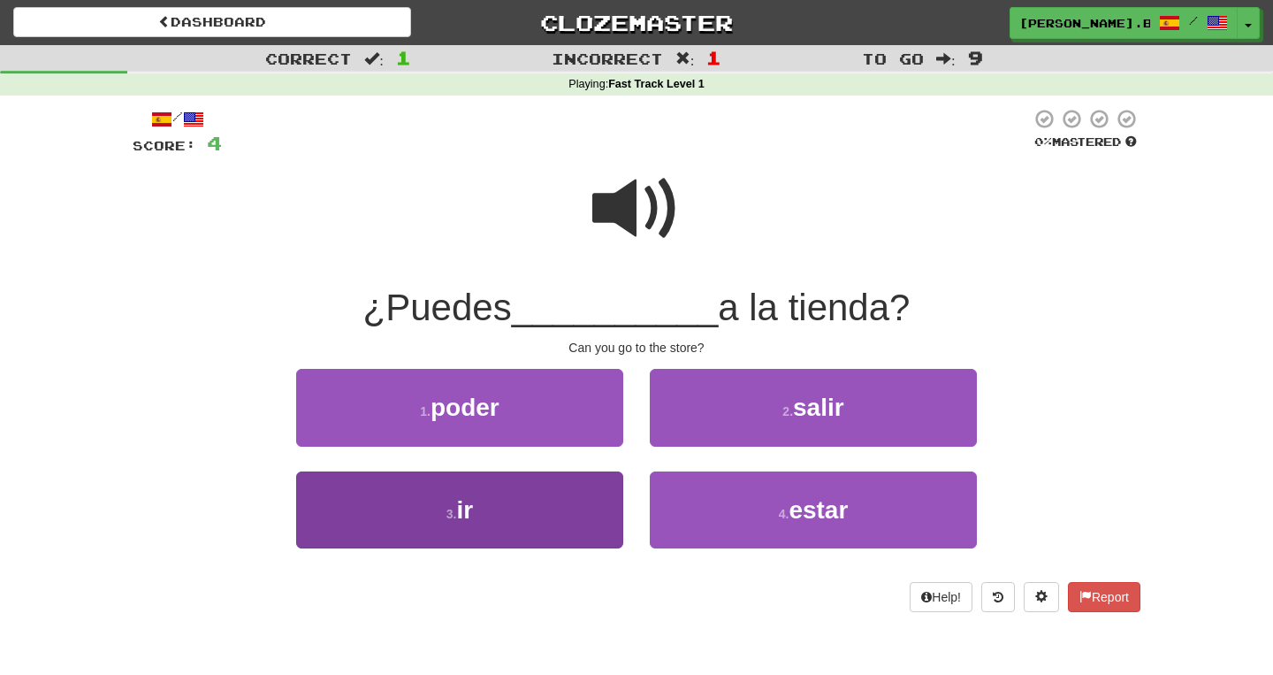
click at [587, 485] on button "3 . ir" at bounding box center [459, 509] width 327 height 77
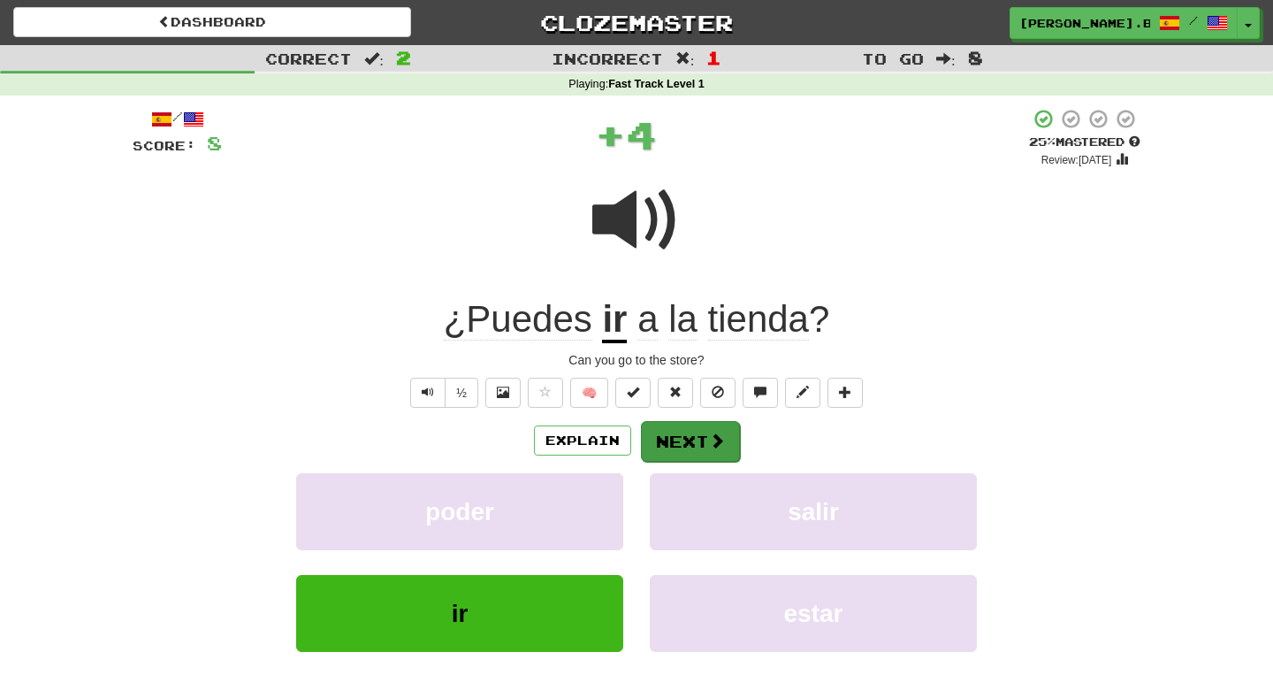
click at [670, 437] on button "Next" at bounding box center [690, 441] width 99 height 41
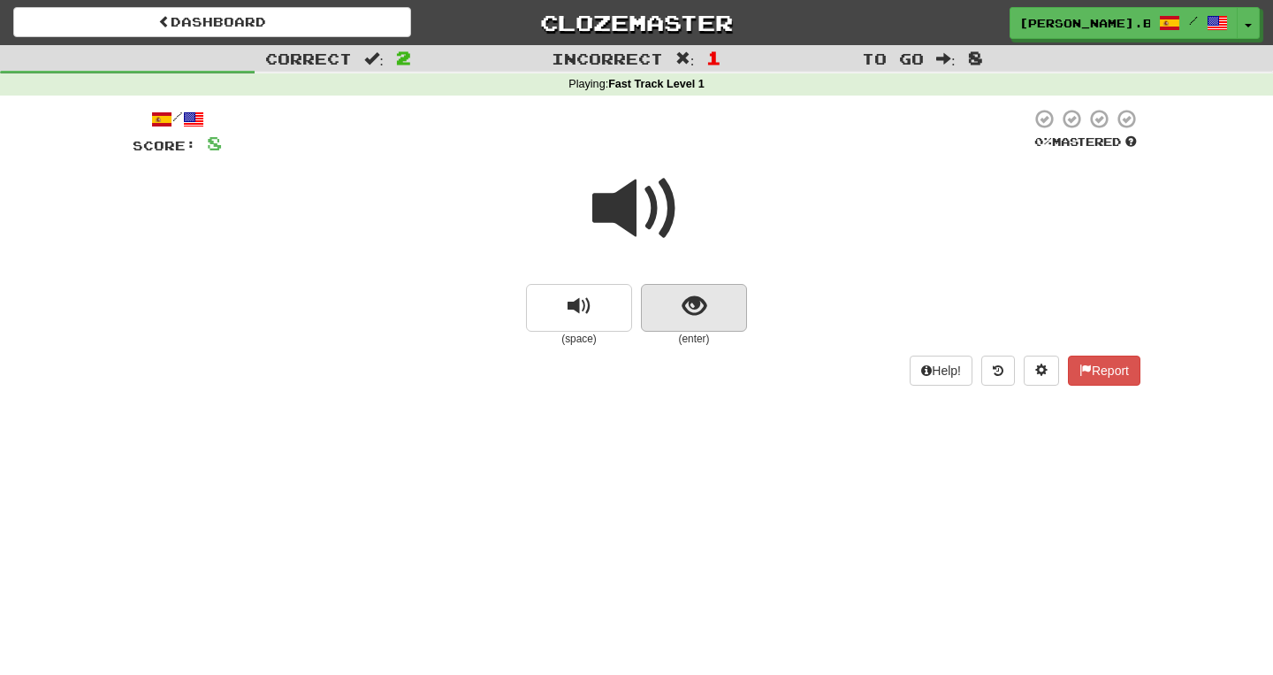
click at [684, 305] on span "show sentence" at bounding box center [695, 306] width 24 height 24
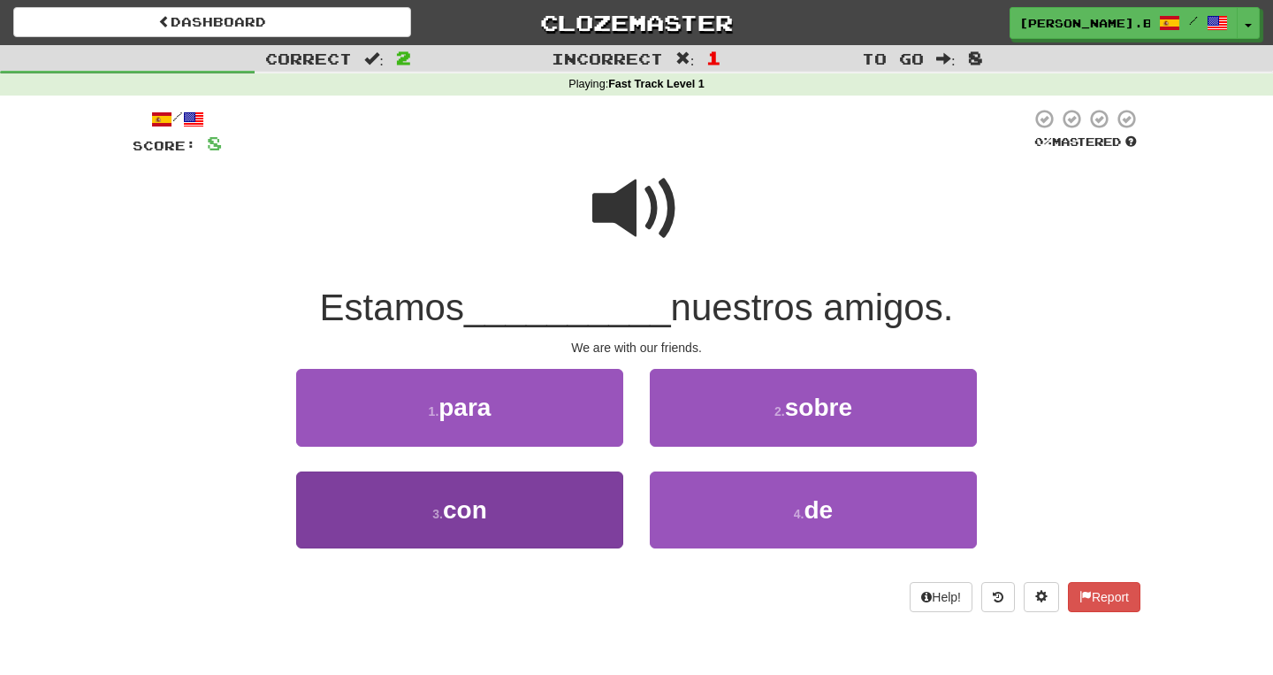
click at [523, 509] on button "3 . con" at bounding box center [459, 509] width 327 height 77
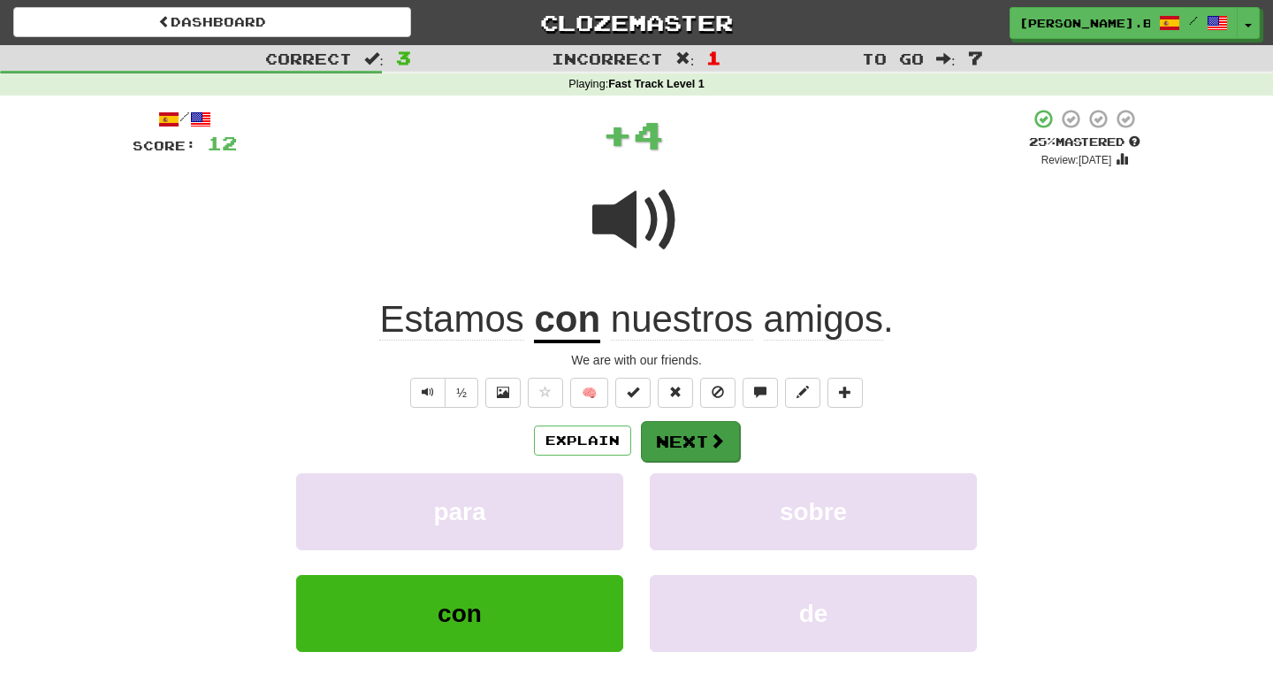
click at [674, 434] on button "Next" at bounding box center [690, 441] width 99 height 41
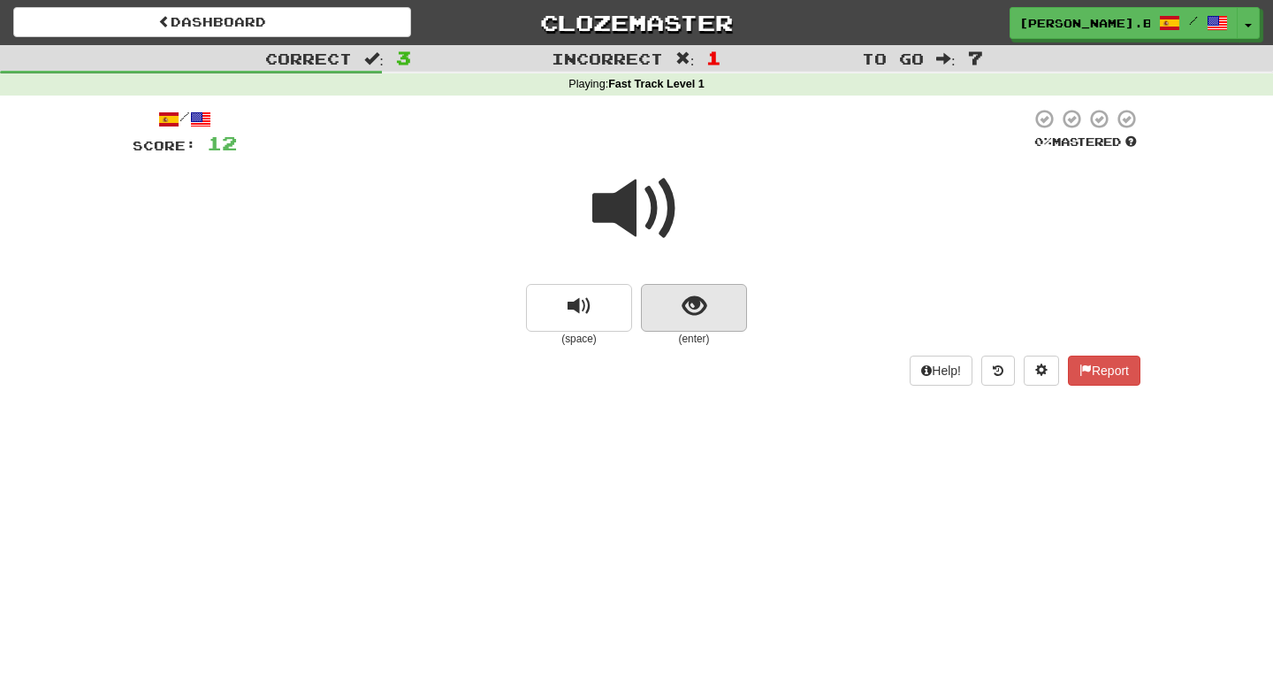
click at [703, 299] on span "show sentence" at bounding box center [695, 306] width 24 height 24
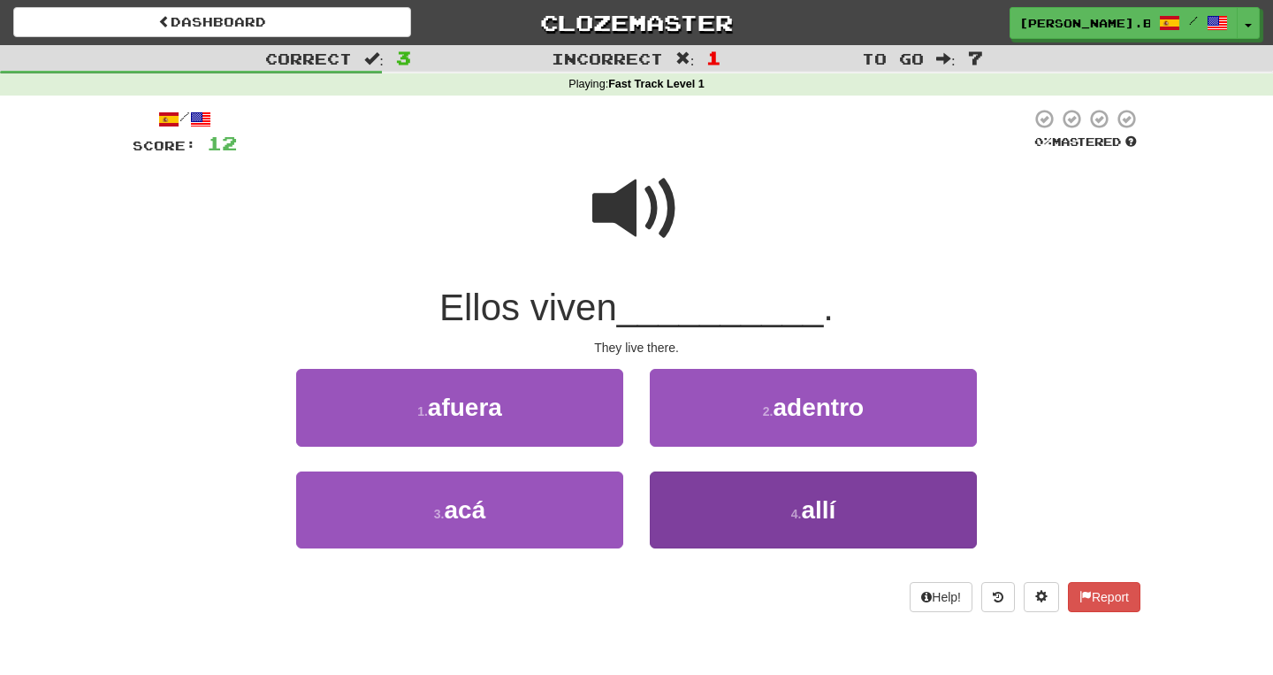
click at [695, 507] on button "4 . allí" at bounding box center [813, 509] width 327 height 77
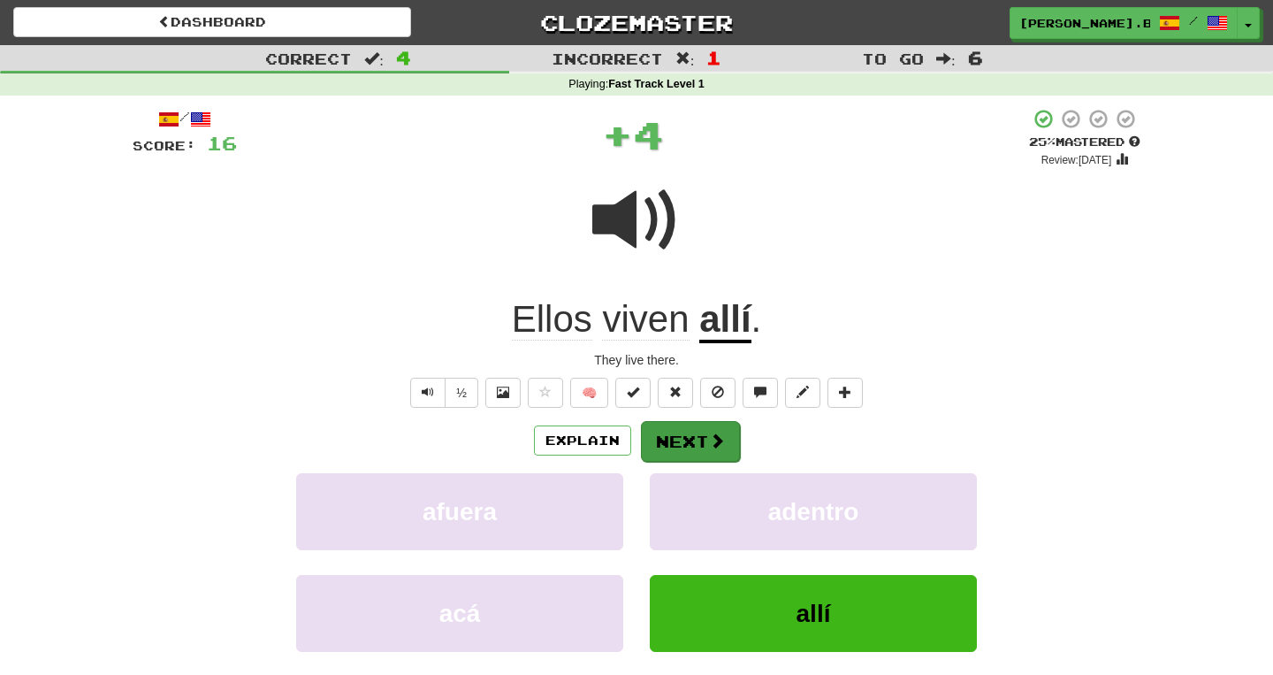
click at [709, 422] on button "Next" at bounding box center [690, 441] width 99 height 41
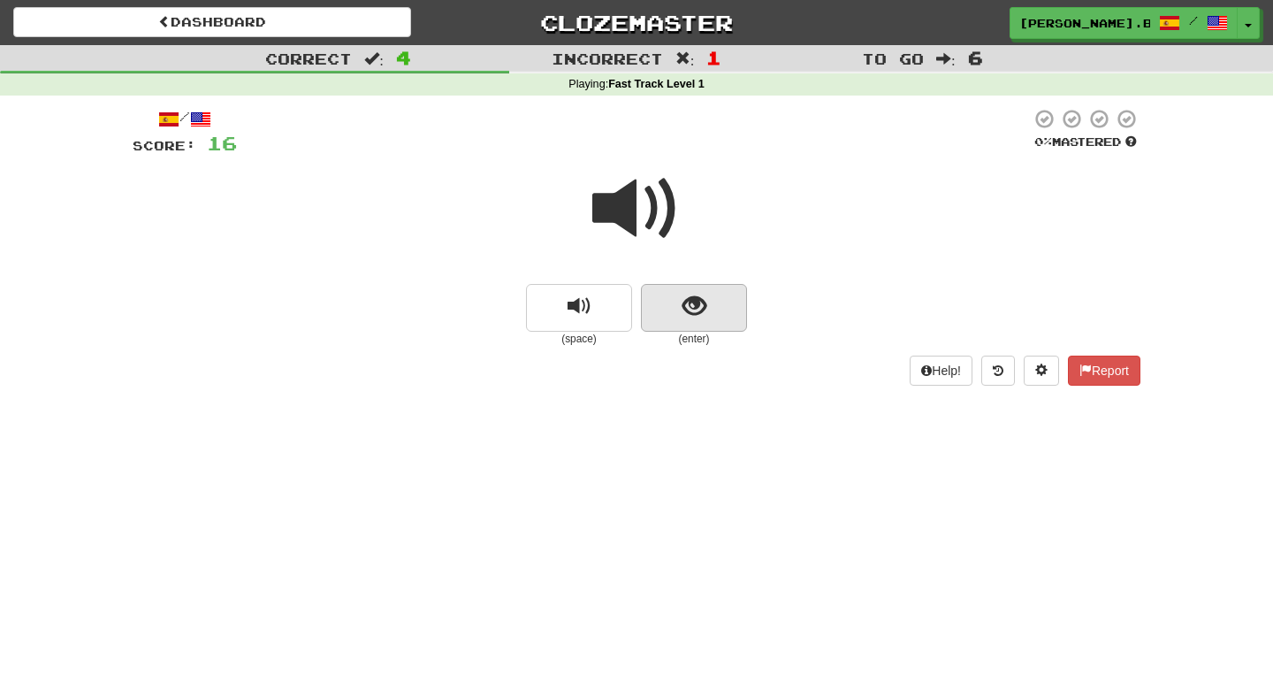
click at [688, 322] on button "show sentence" at bounding box center [694, 308] width 106 height 48
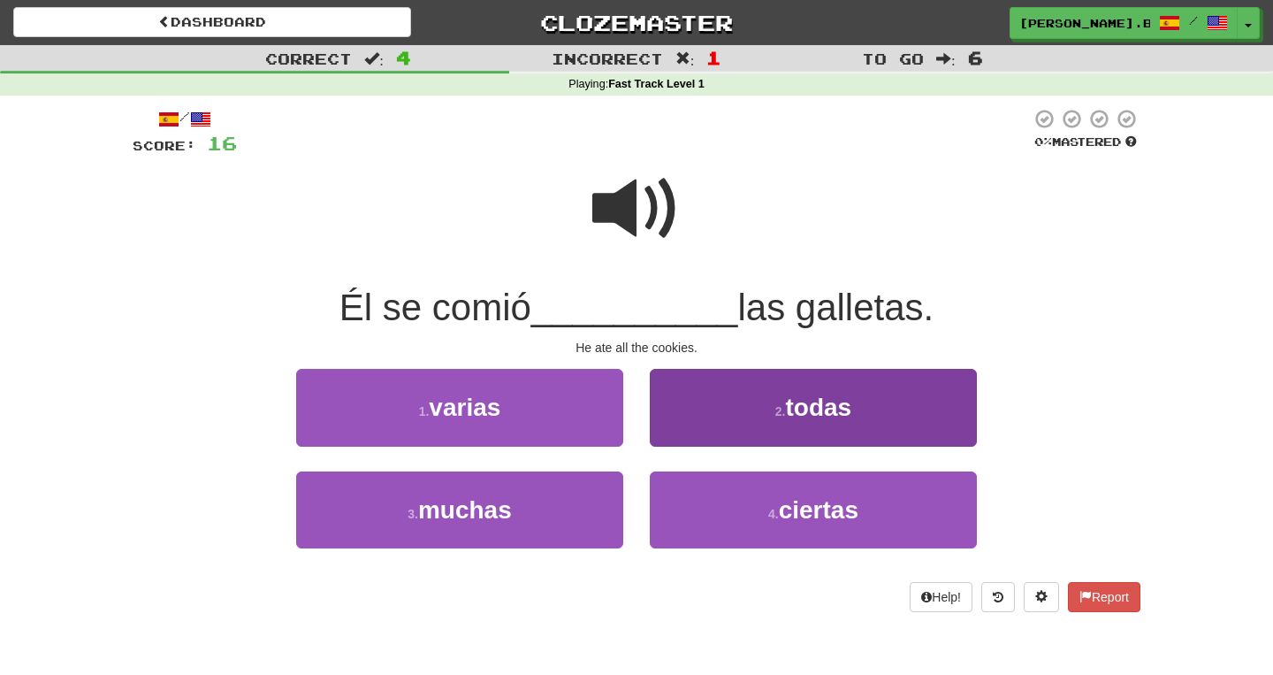
click at [730, 409] on button "2 . todas" at bounding box center [813, 407] width 327 height 77
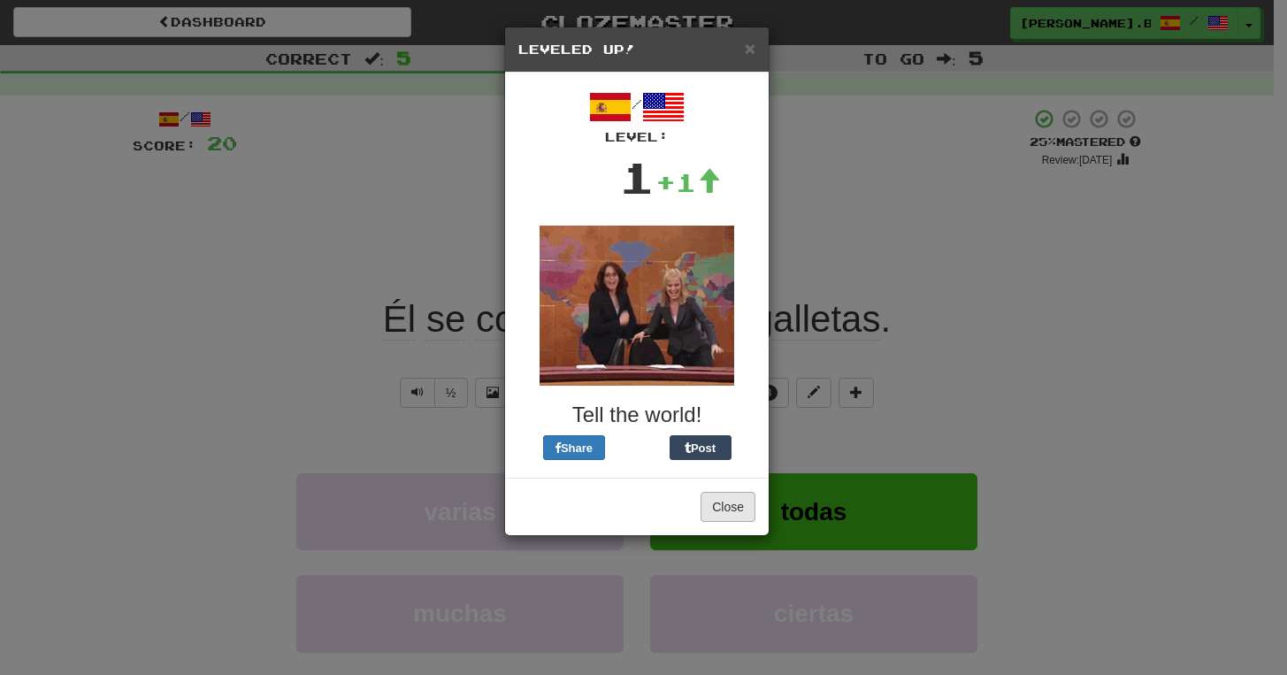
click at [735, 508] on button "Close" at bounding box center [727, 507] width 55 height 30
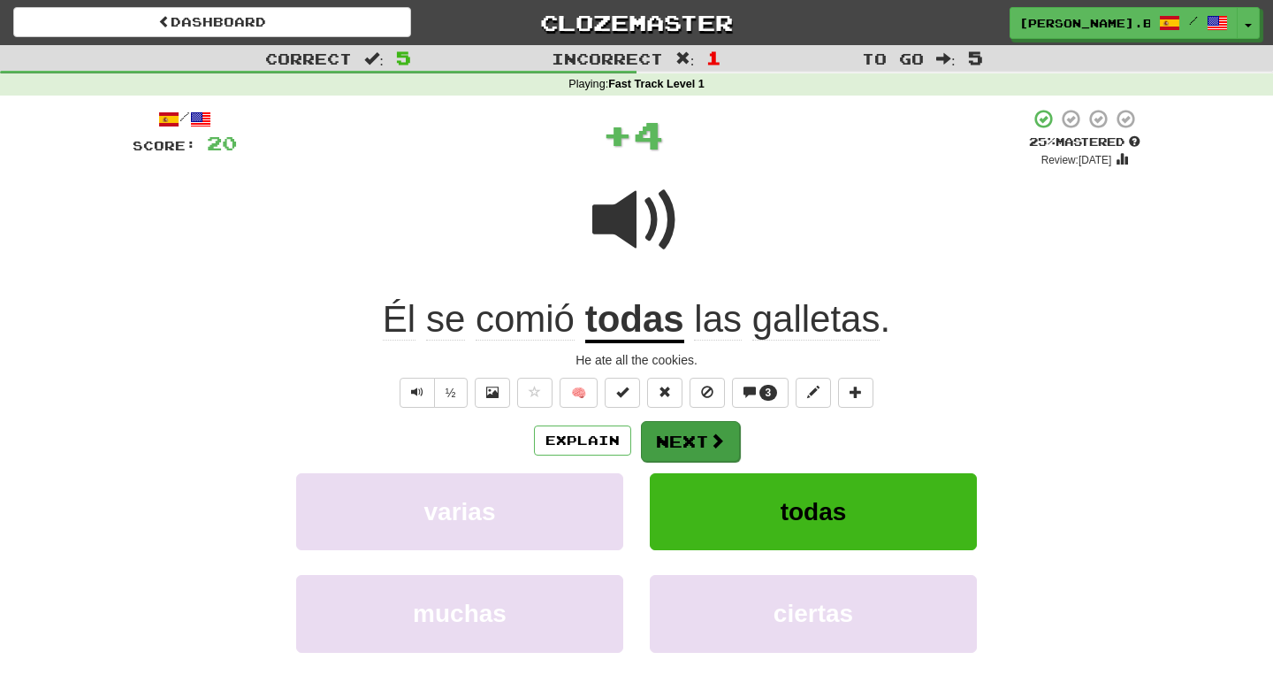
click at [695, 427] on button "Next" at bounding box center [690, 441] width 99 height 41
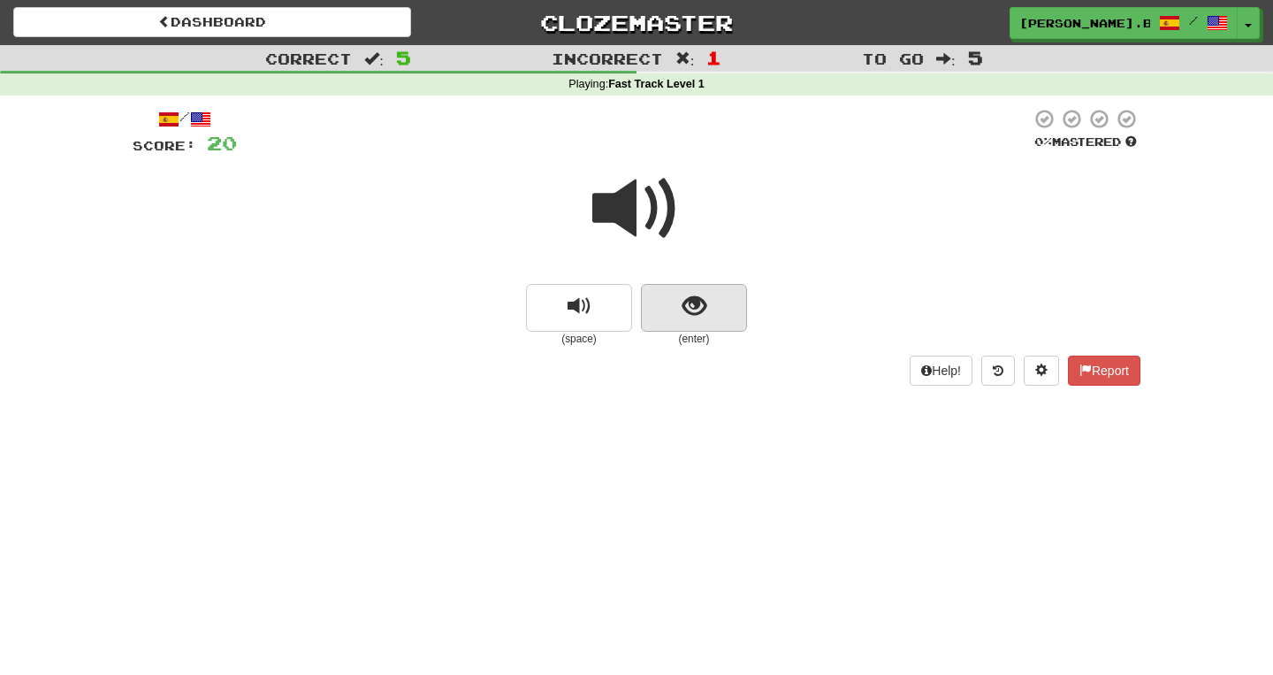
click at [695, 307] on span "show sentence" at bounding box center [695, 306] width 24 height 24
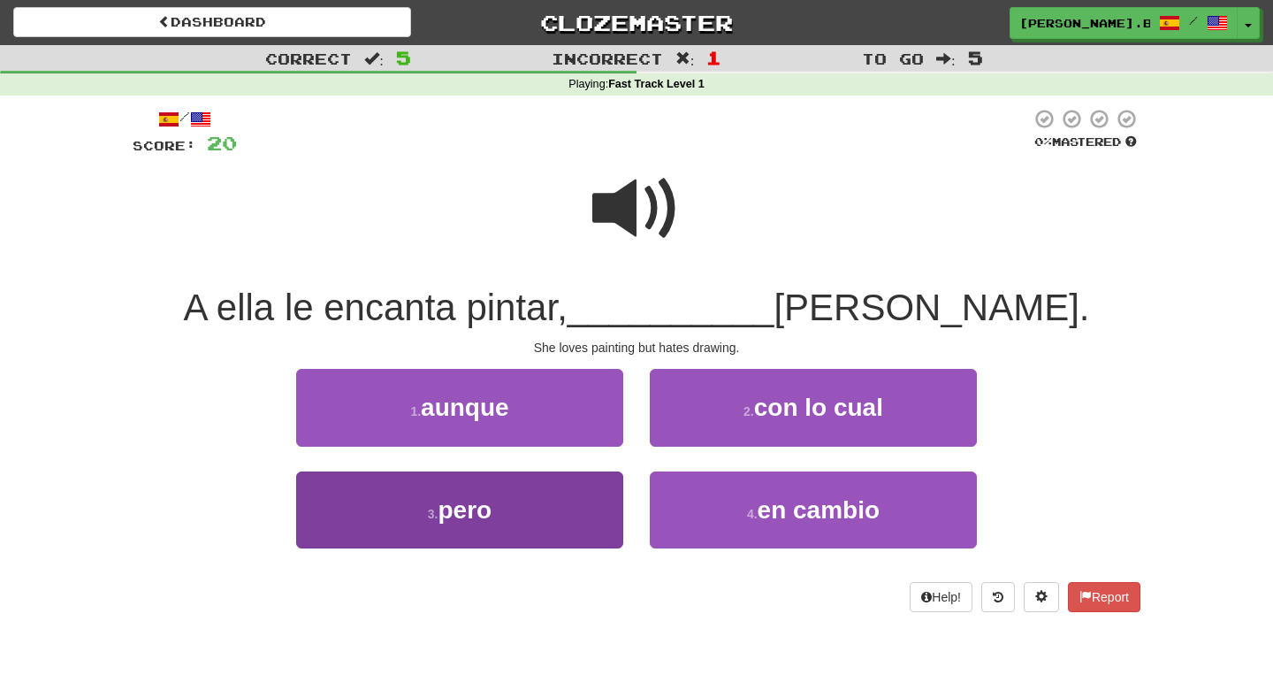
click at [567, 504] on button "3 . pero" at bounding box center [459, 509] width 327 height 77
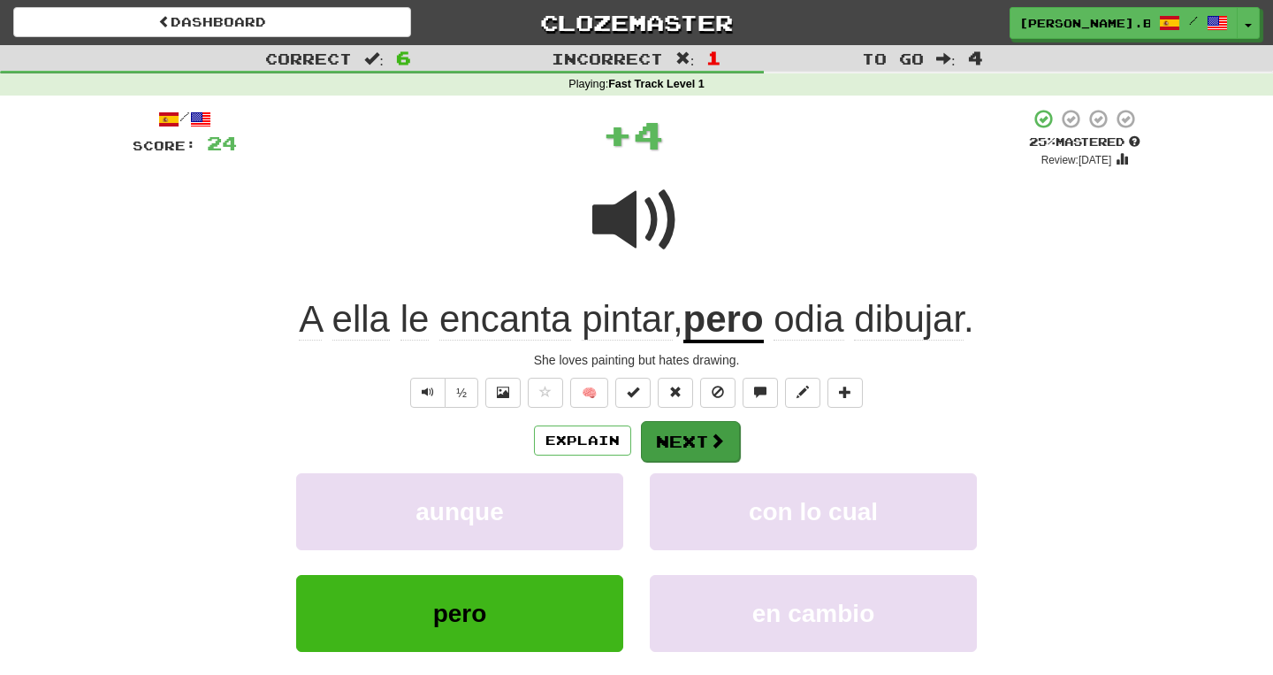
click at [692, 439] on button "Next" at bounding box center [690, 441] width 99 height 41
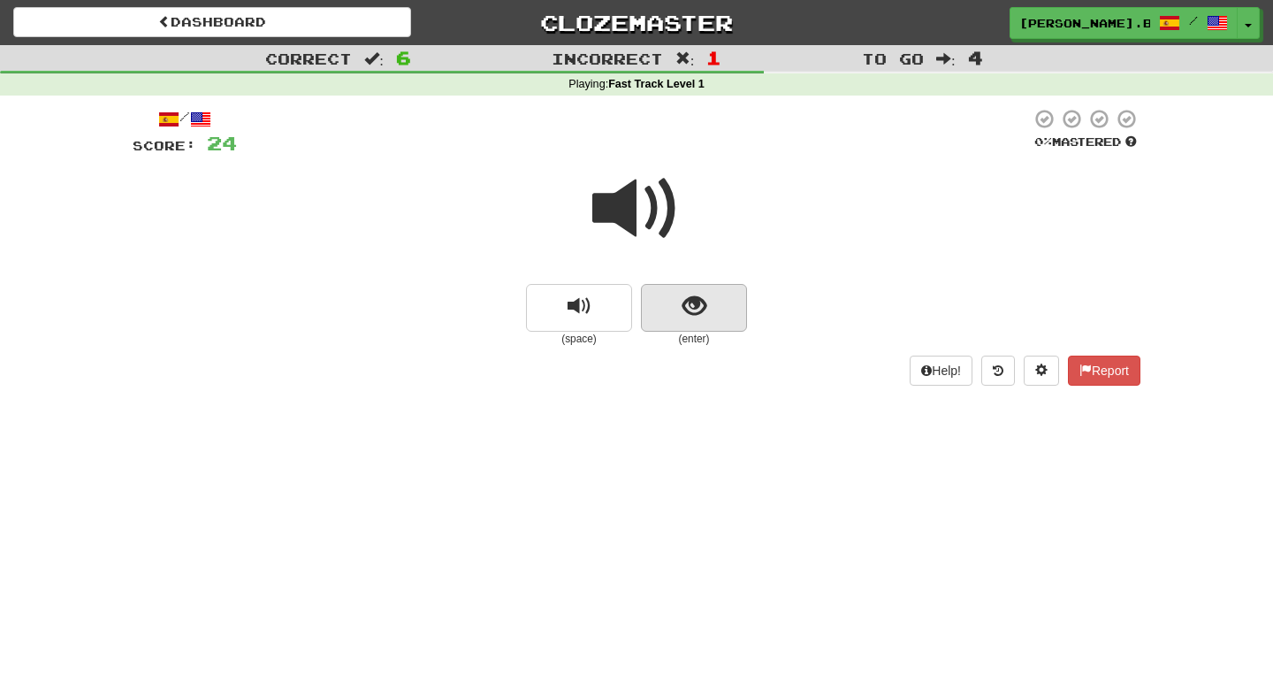
click at [692, 317] on span "show sentence" at bounding box center [695, 306] width 24 height 24
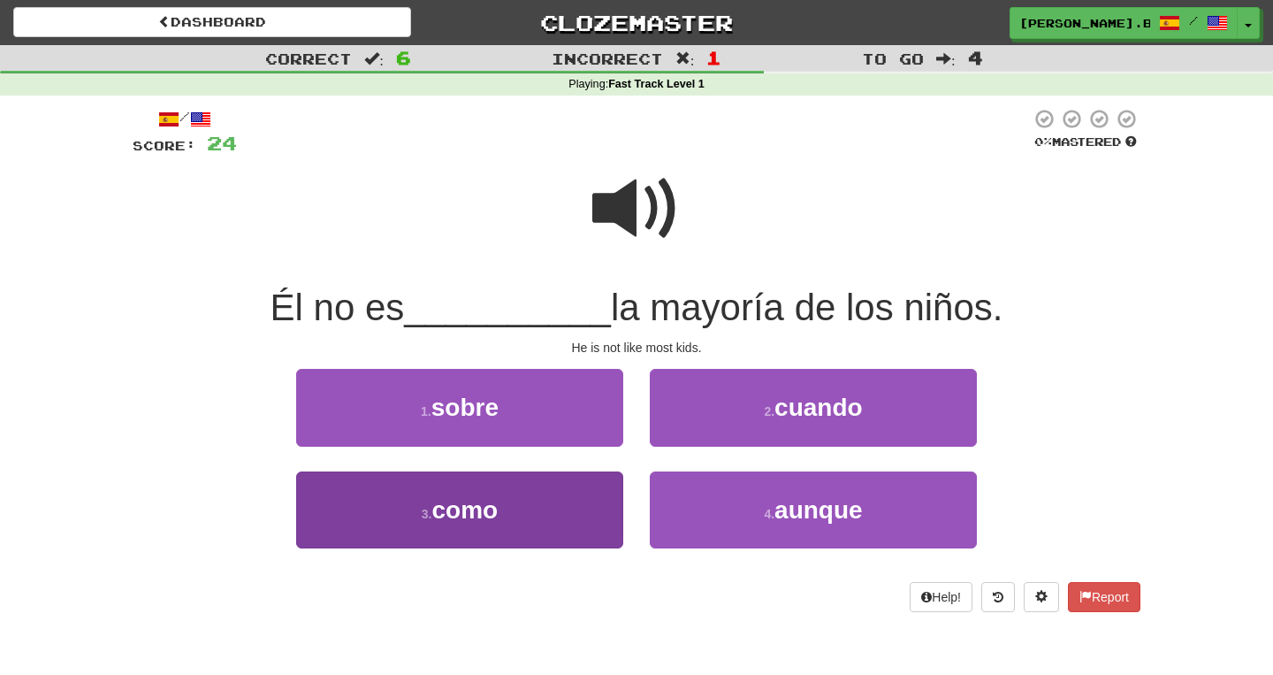
click at [529, 508] on button "3 . como" at bounding box center [459, 509] width 327 height 77
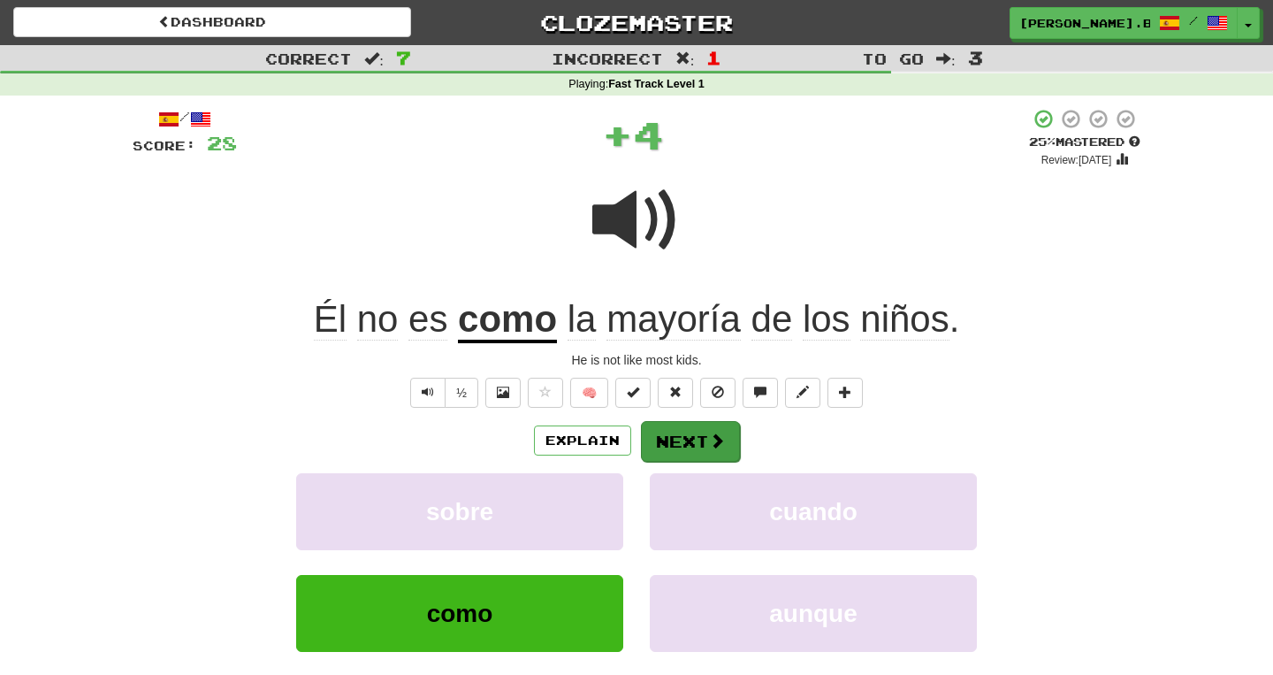
click at [657, 439] on button "Next" at bounding box center [690, 441] width 99 height 41
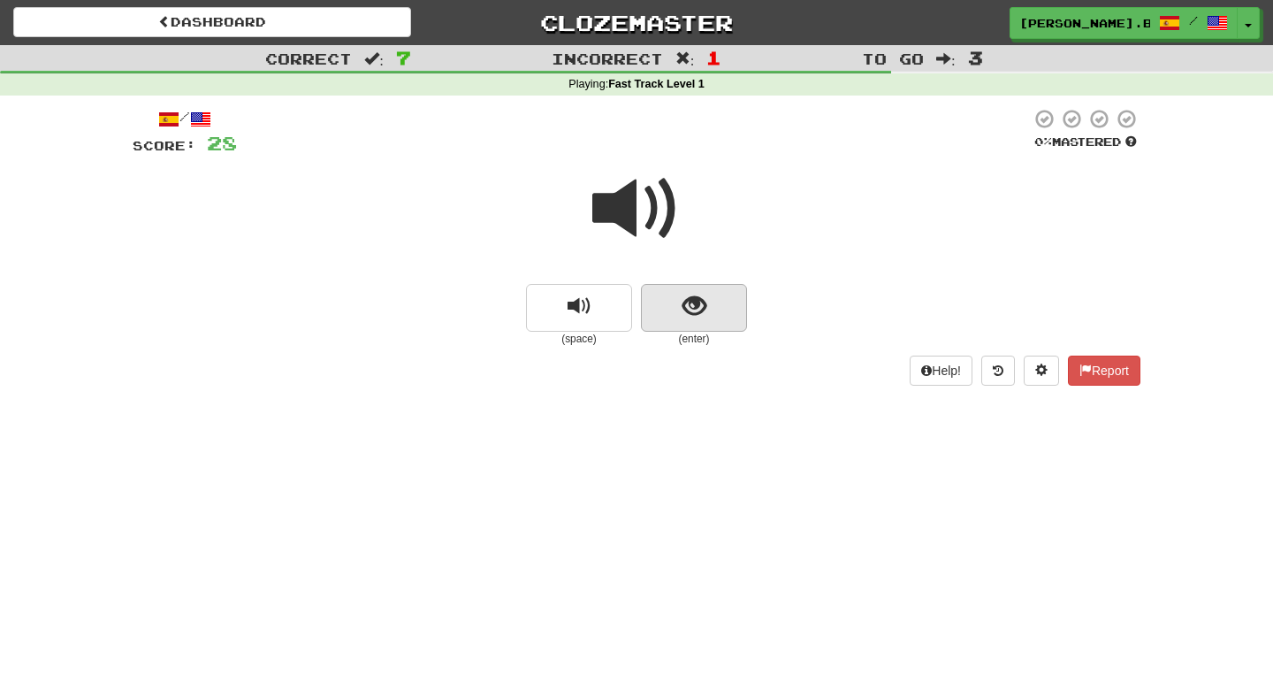
click at [705, 302] on span "show sentence" at bounding box center [695, 306] width 24 height 24
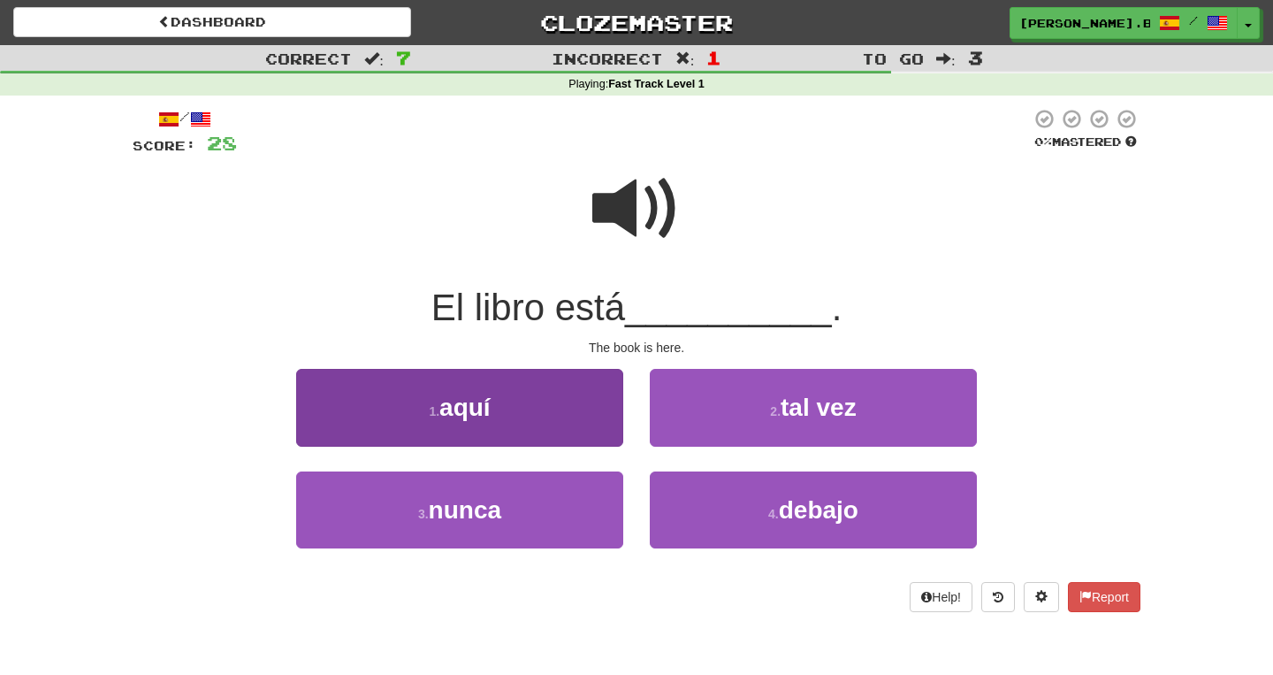
click at [556, 403] on button "1 . aquí" at bounding box center [459, 407] width 327 height 77
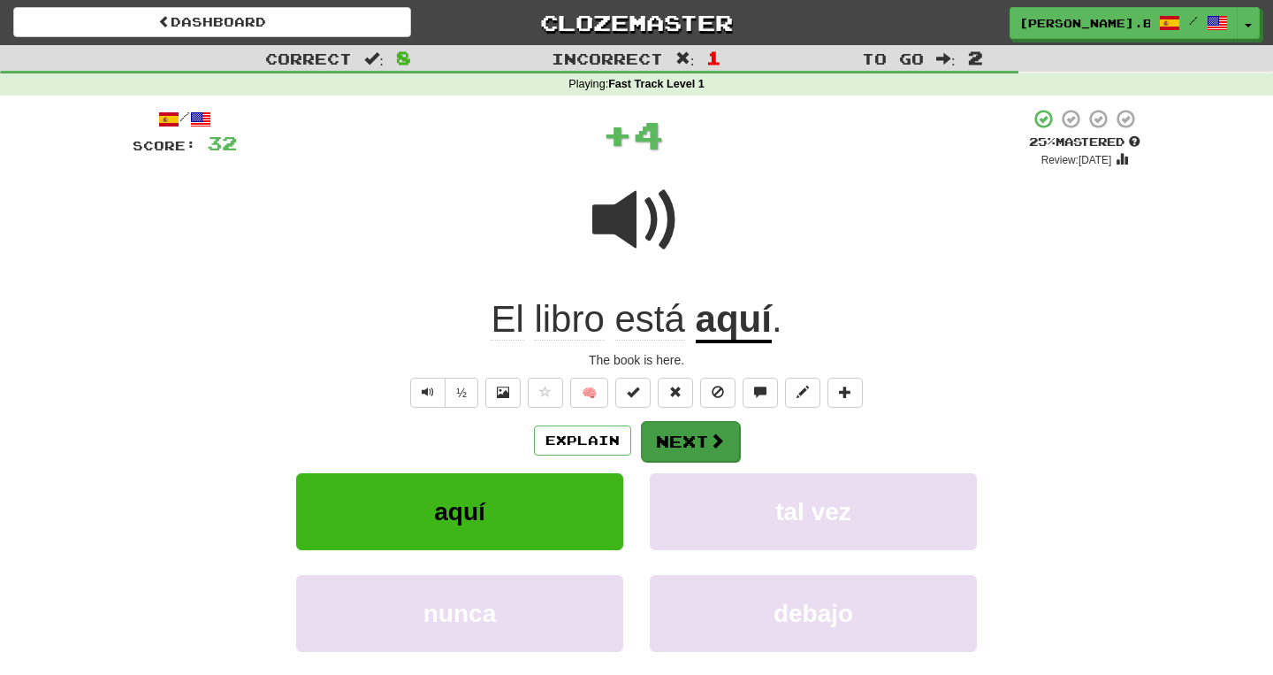
click at [689, 432] on button "Next" at bounding box center [690, 441] width 99 height 41
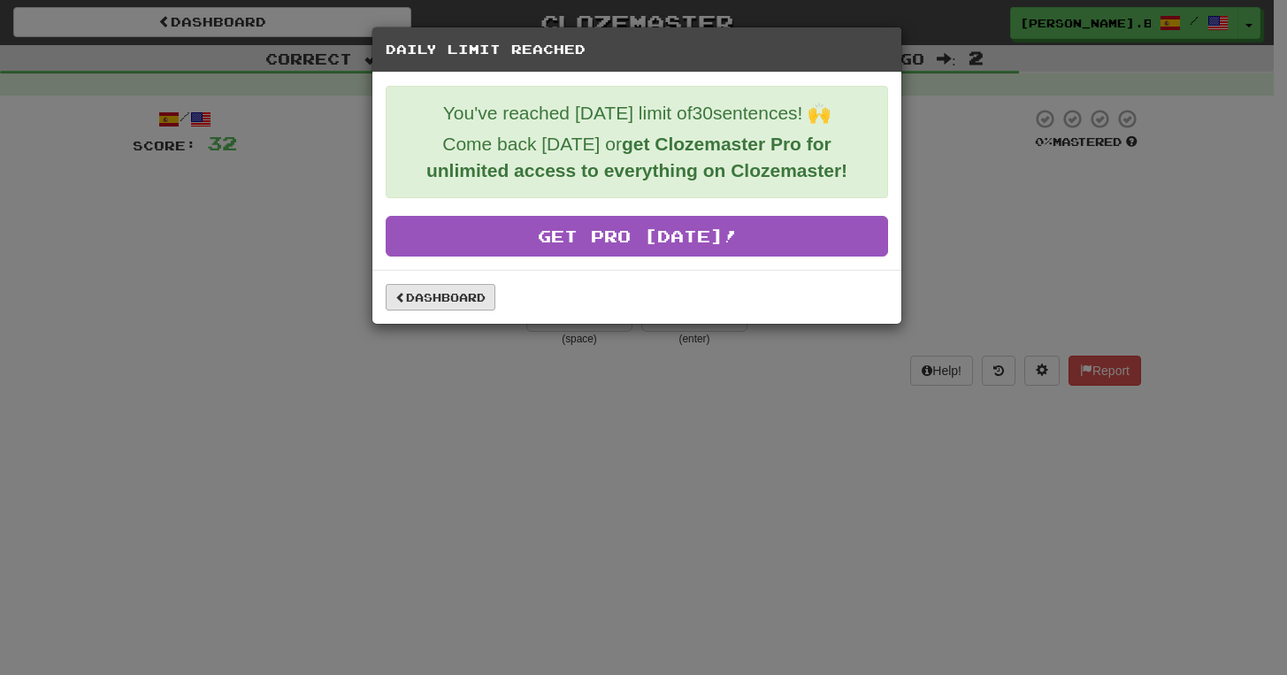
click at [479, 295] on link "Dashboard" at bounding box center [441, 297] width 110 height 27
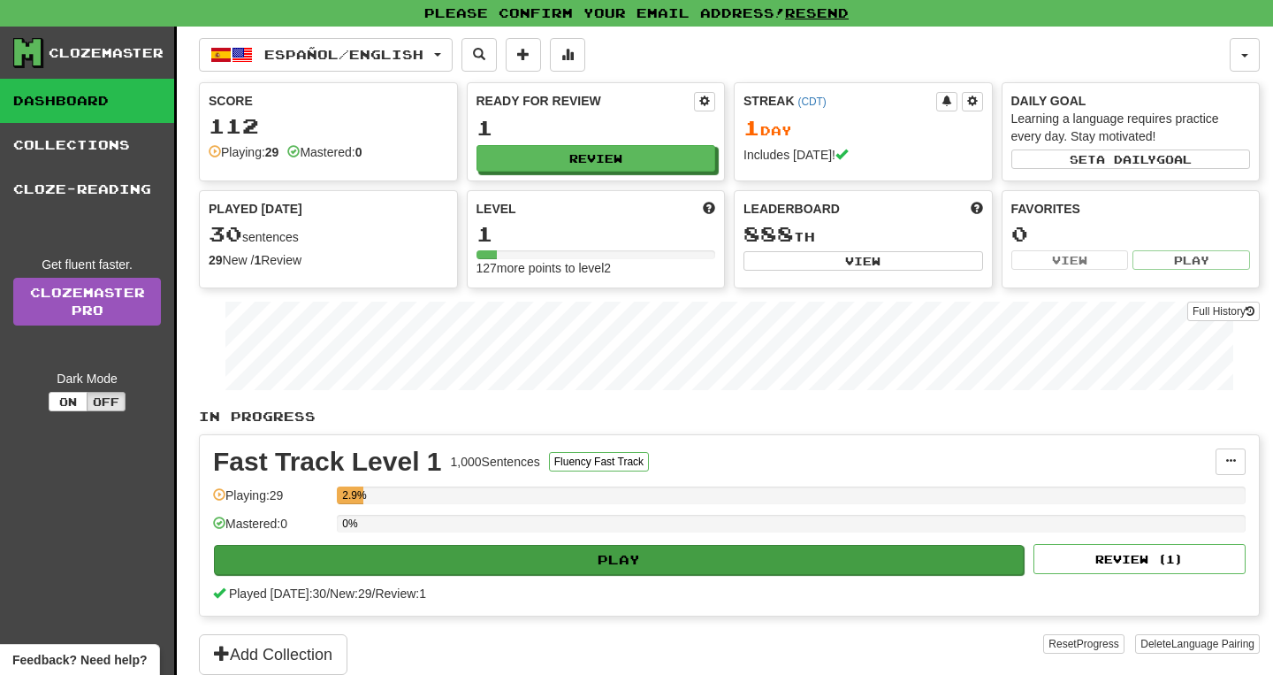
click at [565, 562] on button "Play" at bounding box center [619, 560] width 810 height 30
select select "**"
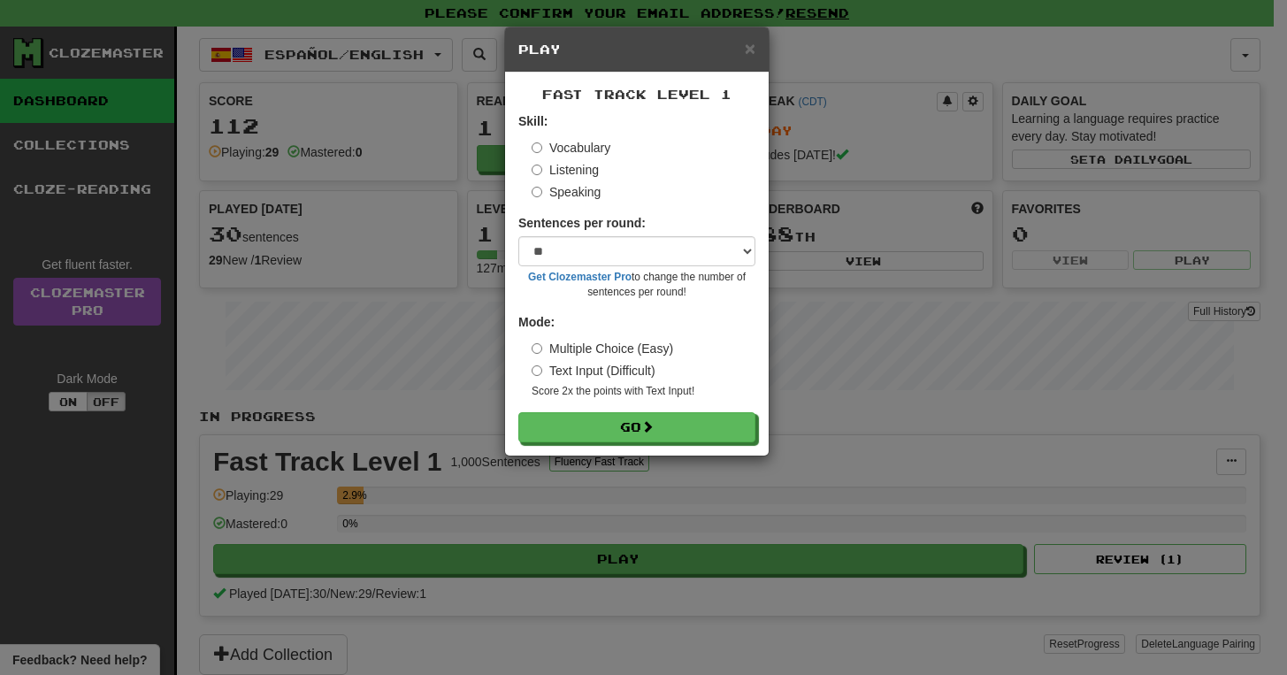
click at [572, 191] on label "Speaking" at bounding box center [565, 192] width 69 height 18
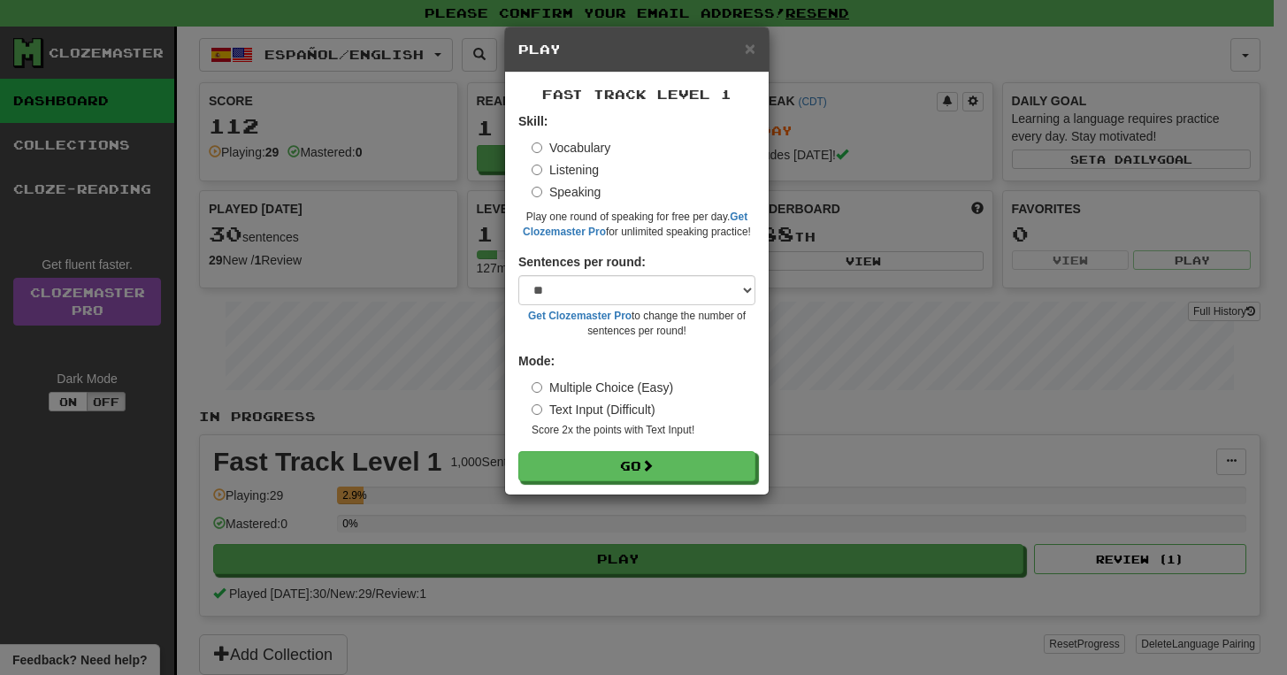
click at [575, 143] on label "Vocabulary" at bounding box center [570, 148] width 79 height 18
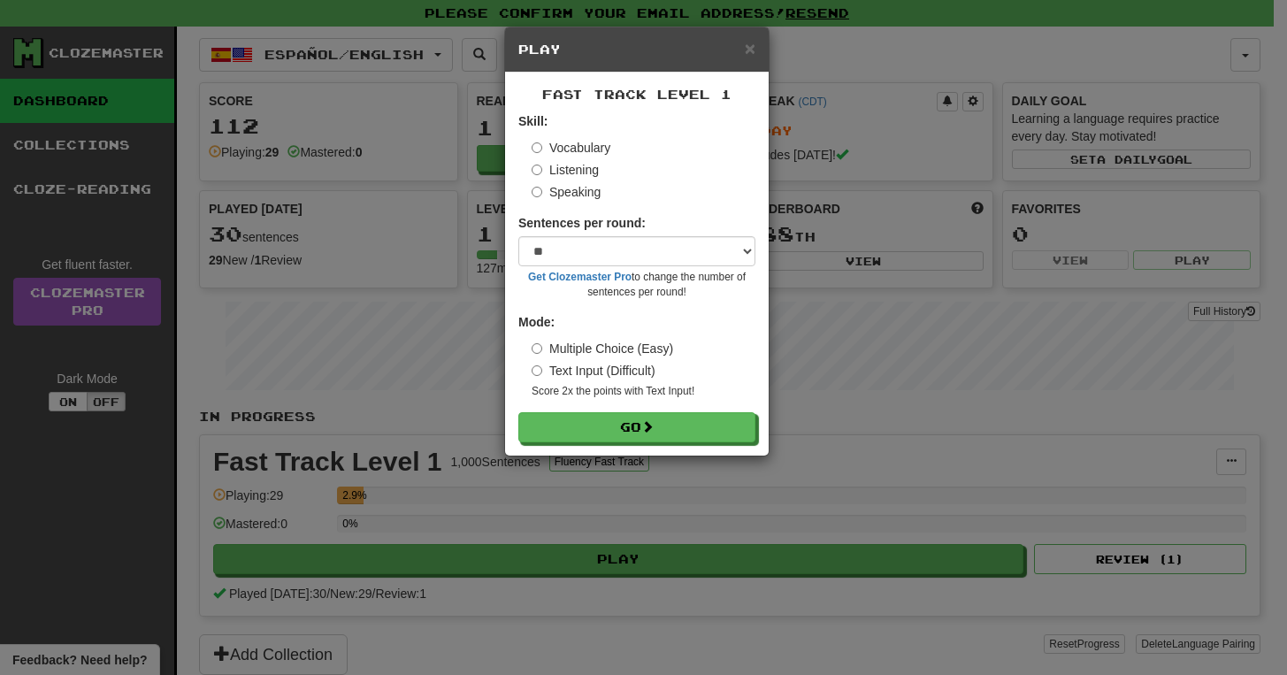
click at [567, 174] on label "Listening" at bounding box center [564, 170] width 67 height 18
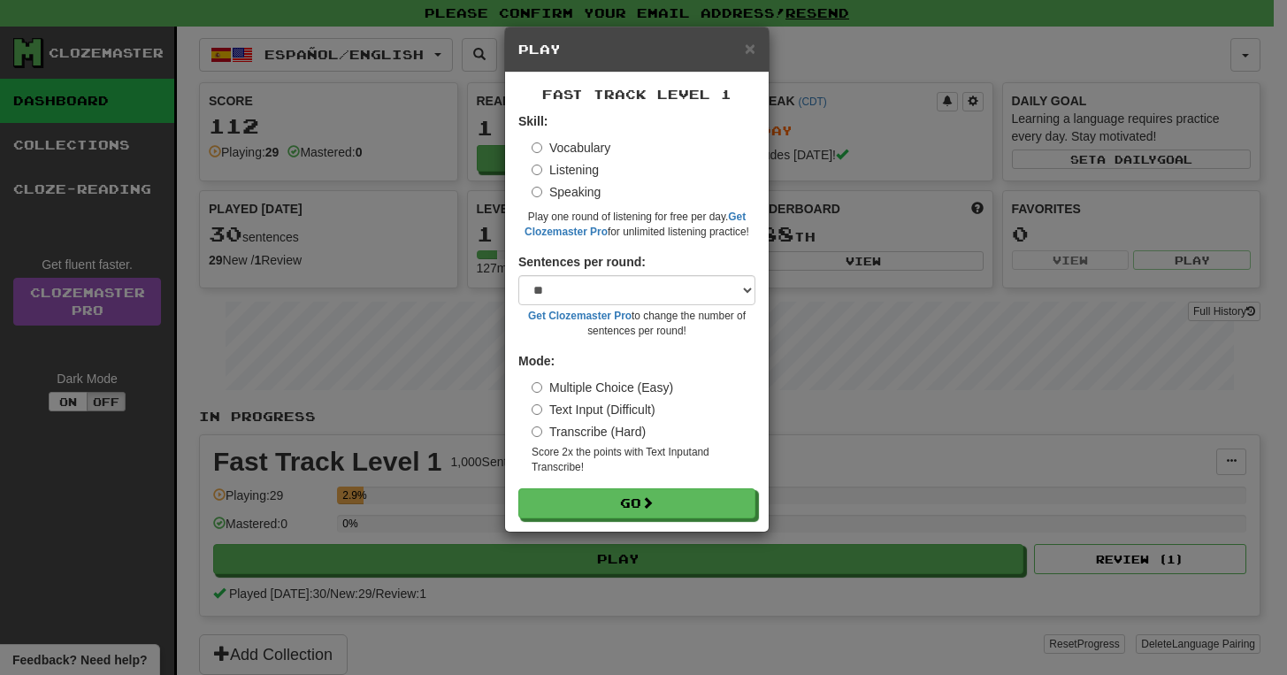
click at [569, 186] on label "Speaking" at bounding box center [565, 192] width 69 height 18
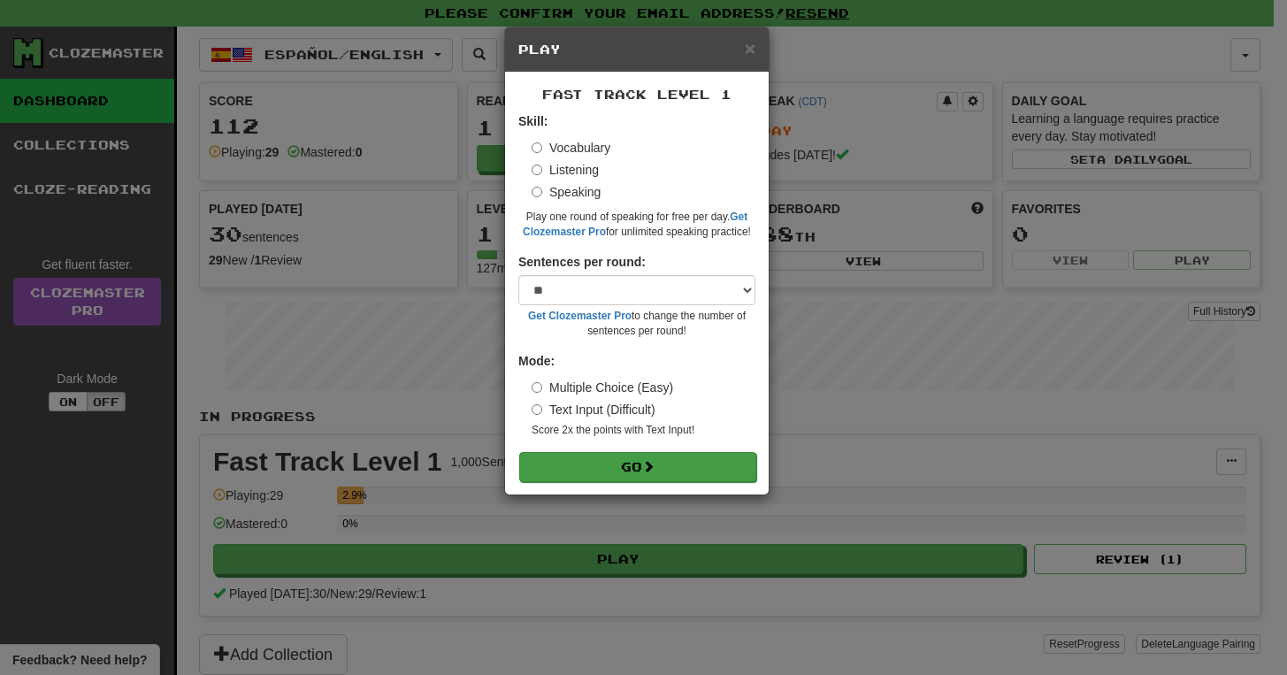
click at [576, 460] on button "Go" at bounding box center [637, 467] width 237 height 30
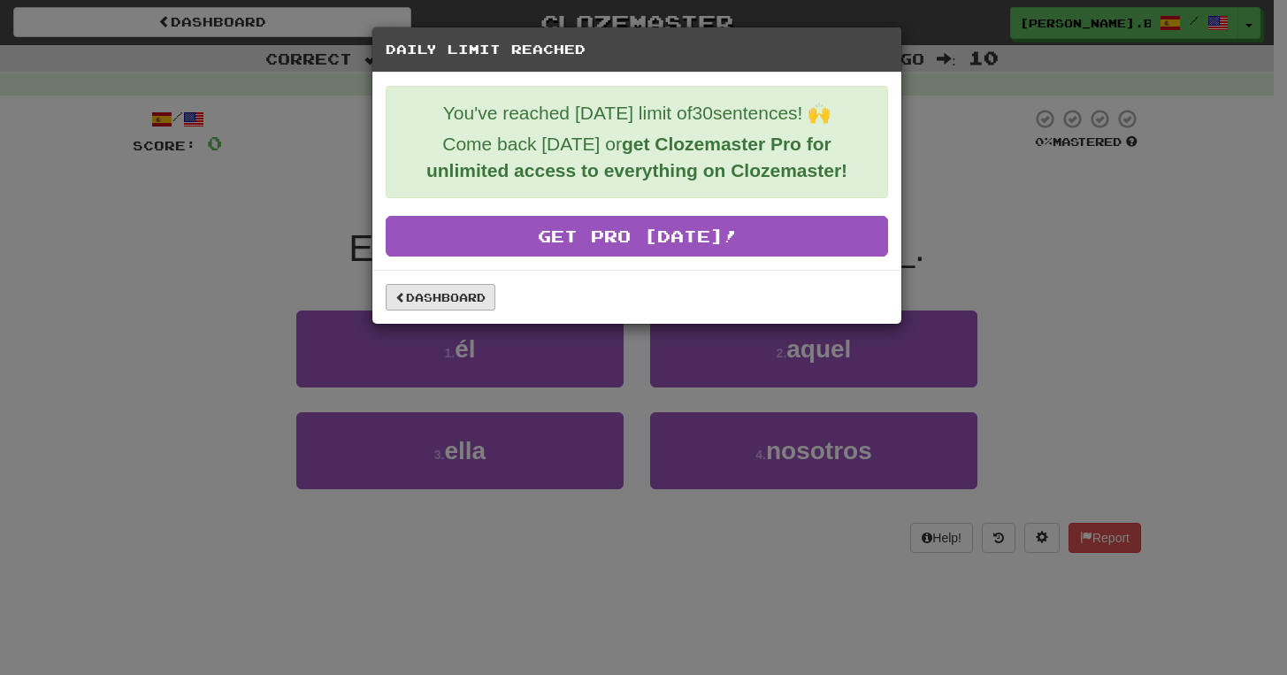
click at [481, 301] on link "Dashboard" at bounding box center [441, 297] width 110 height 27
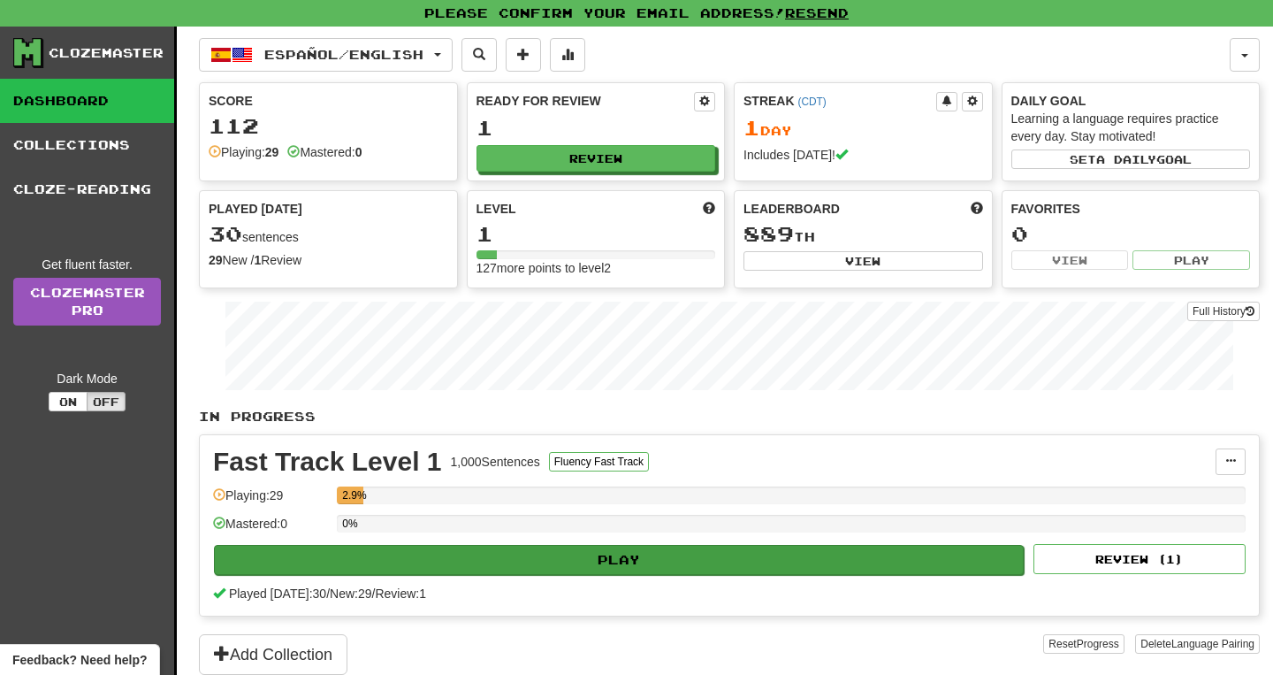
click at [612, 549] on button "Play" at bounding box center [619, 560] width 810 height 30
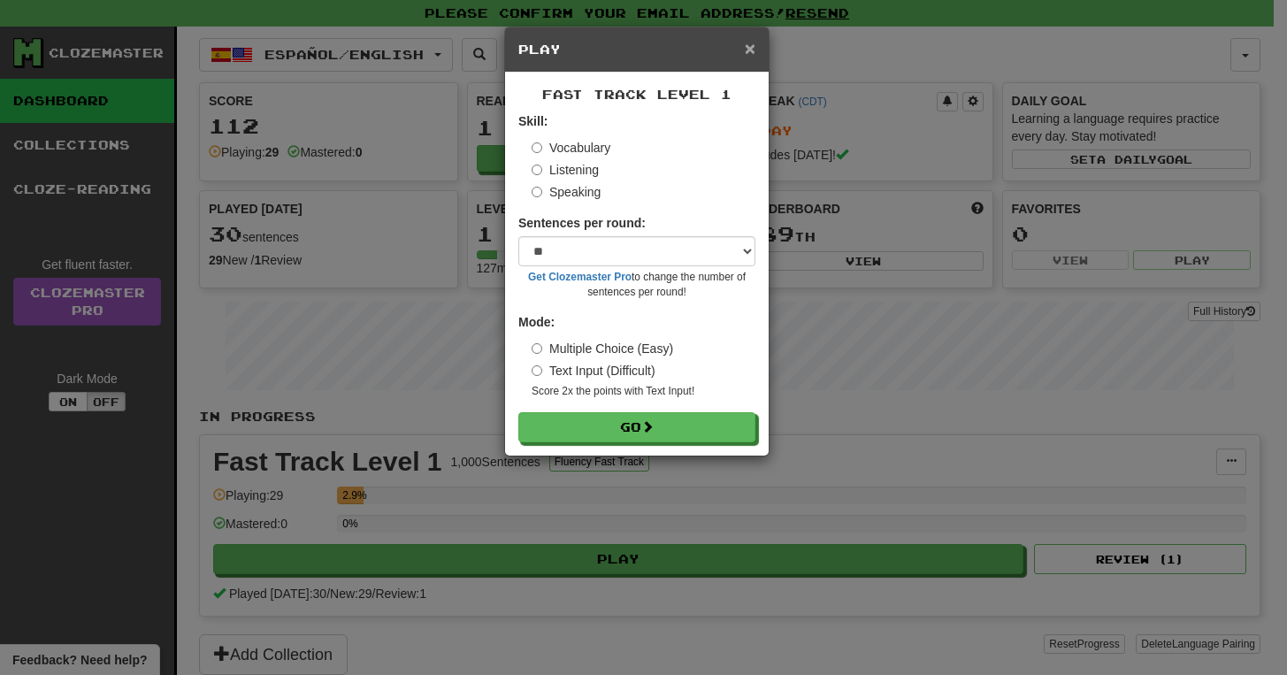
click at [748, 48] on span "×" at bounding box center [750, 48] width 11 height 20
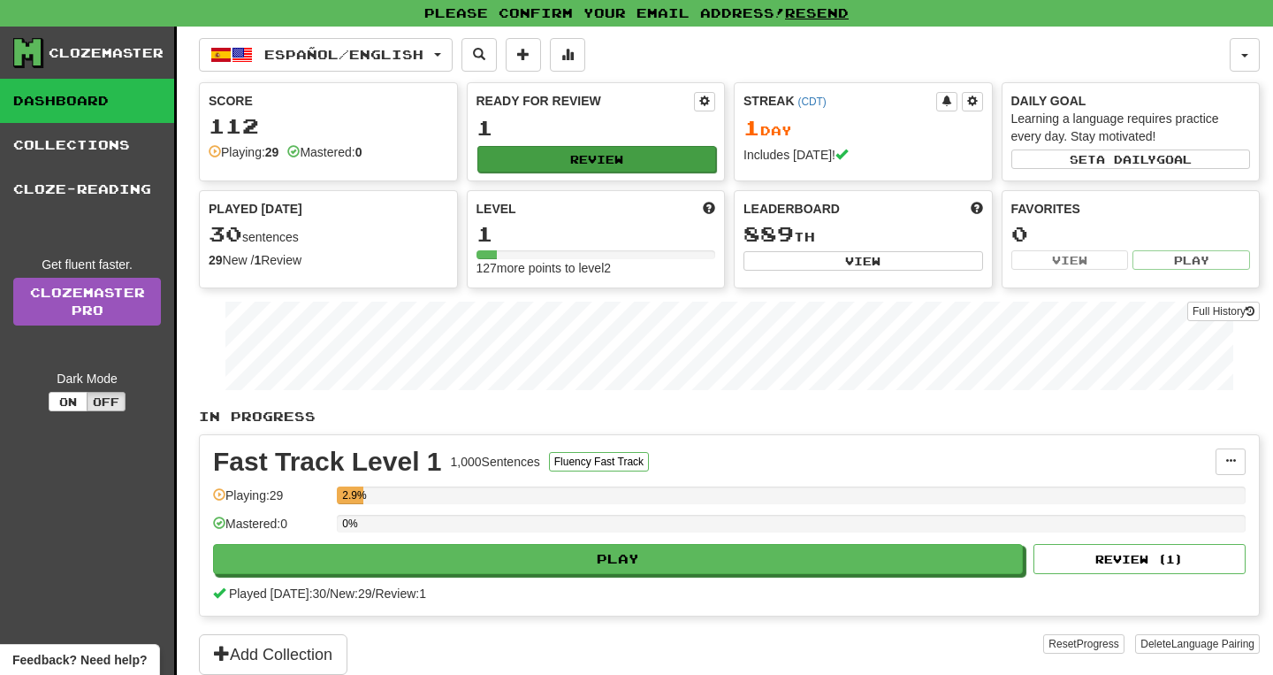
click at [553, 157] on button "Review" at bounding box center [598, 159] width 240 height 27
select select "**"
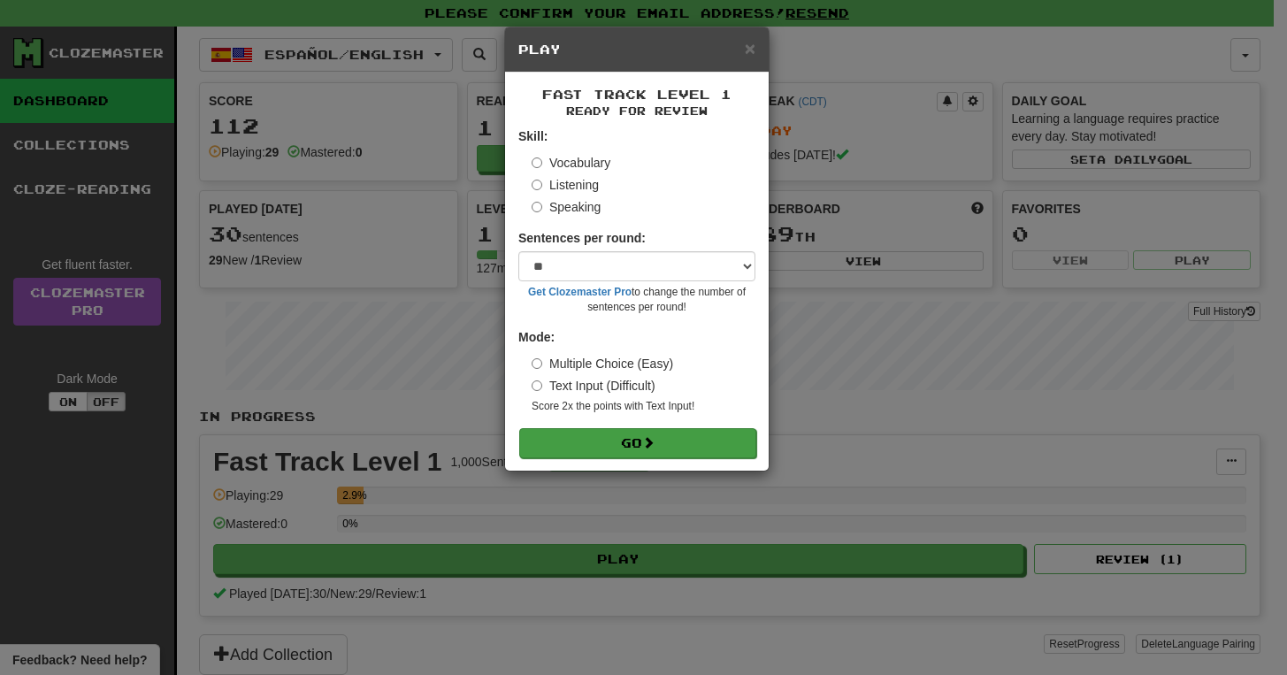
click at [583, 438] on button "Go" at bounding box center [637, 443] width 237 height 30
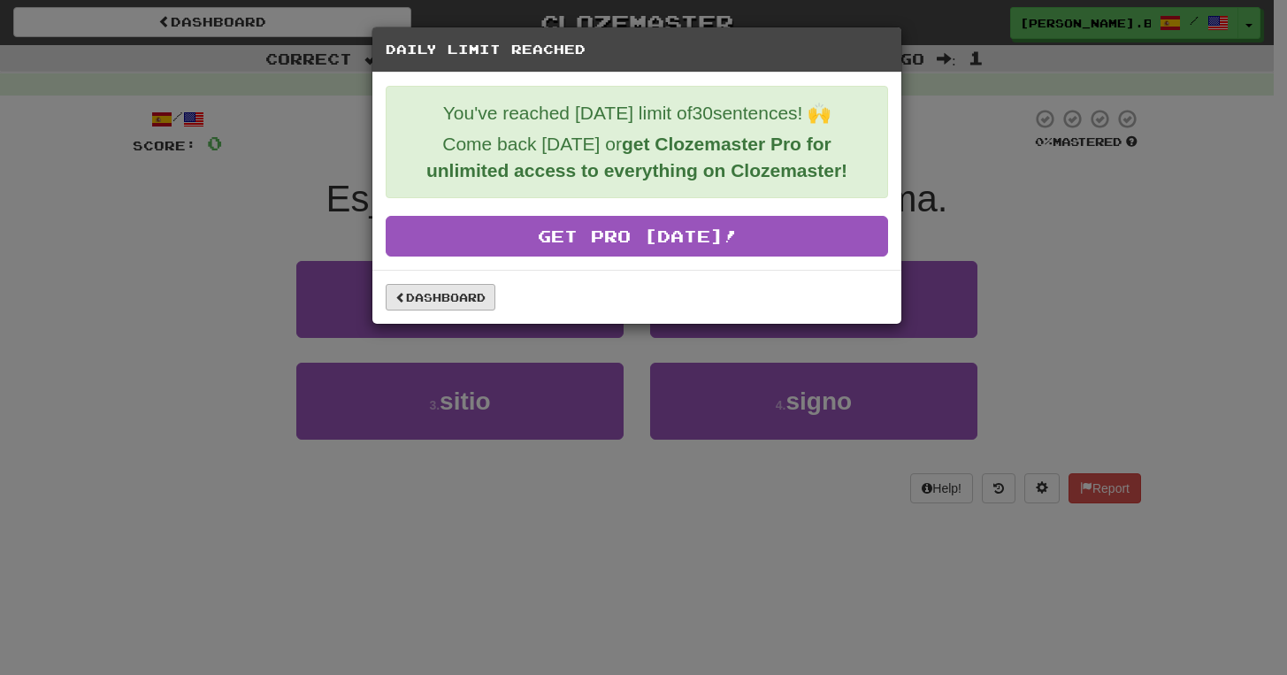
click at [453, 306] on link "Dashboard" at bounding box center [441, 297] width 110 height 27
